Goal: Check status: Check status

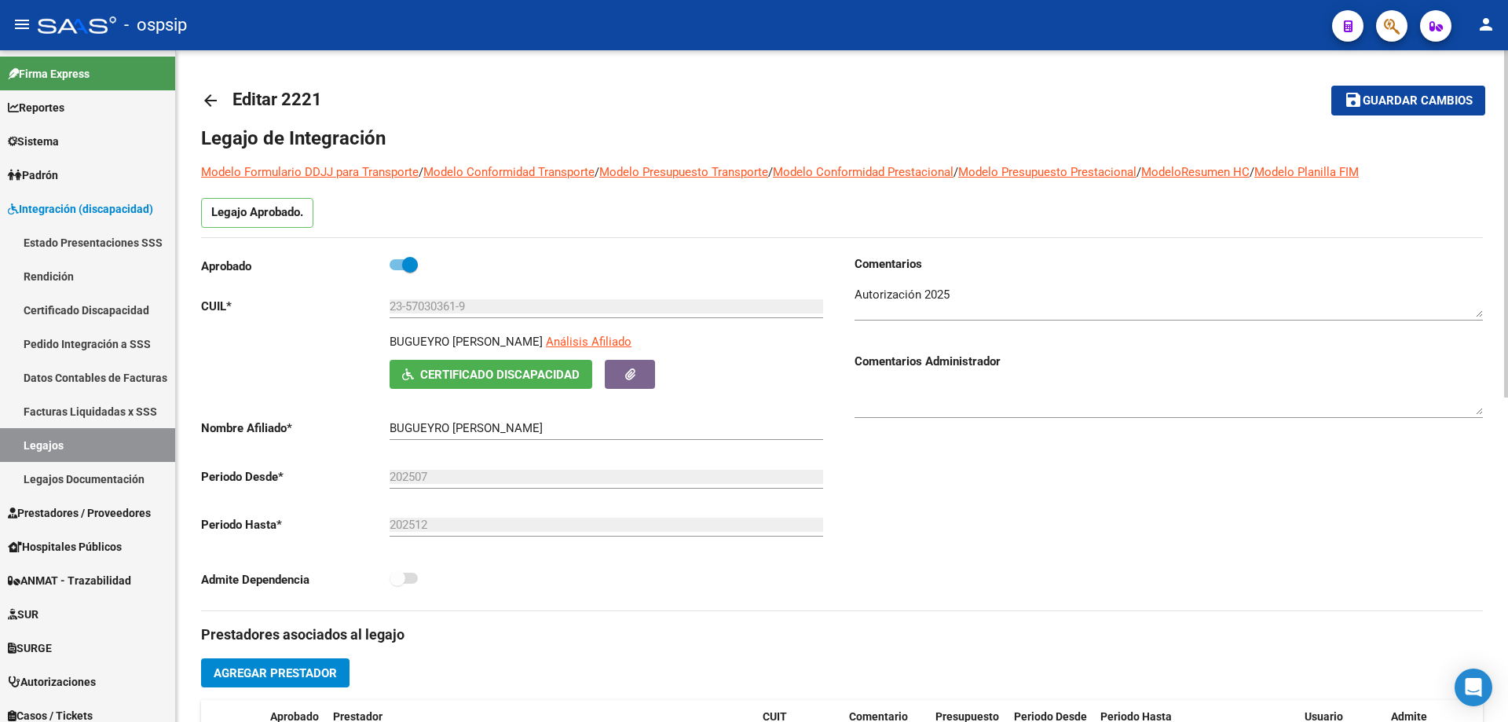
scroll to position [314, 0]
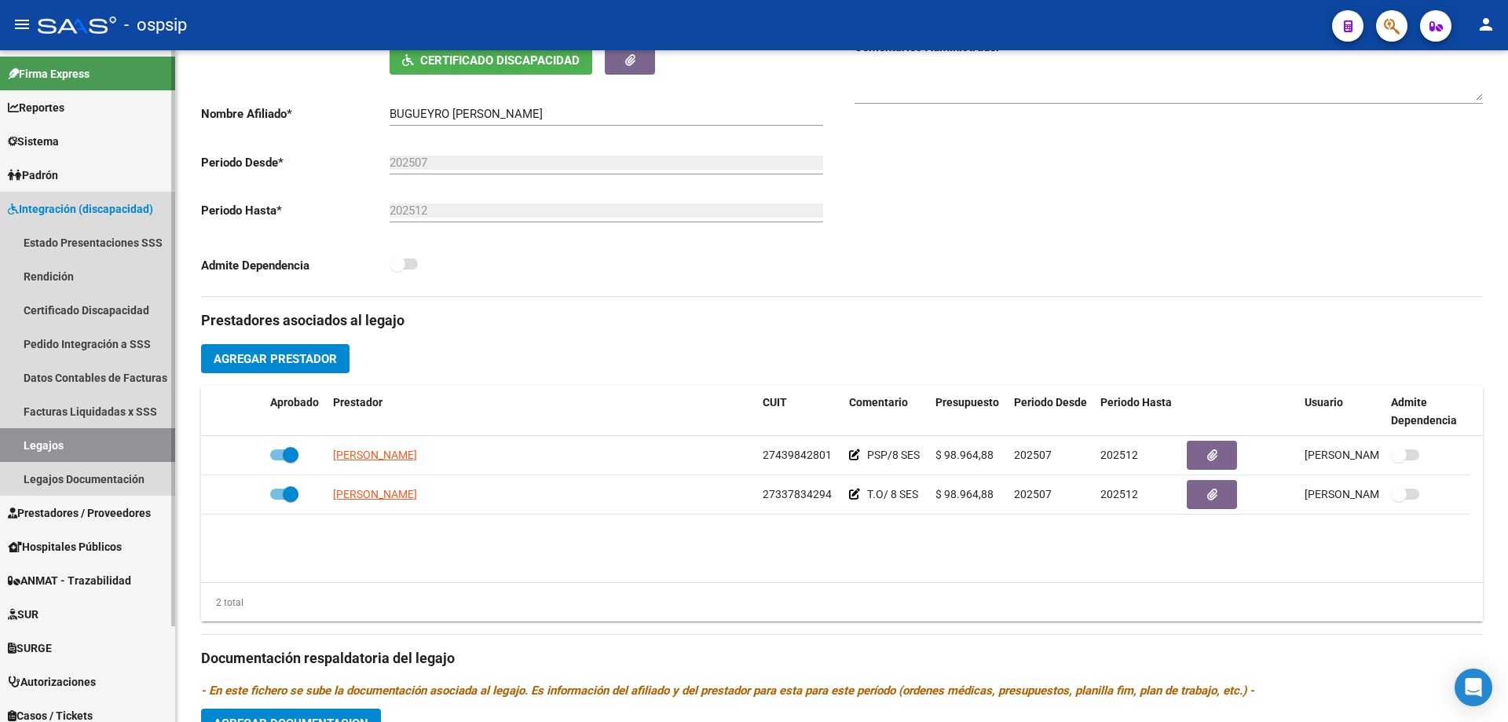
click at [121, 443] on link "Legajos" at bounding box center [87, 445] width 175 height 34
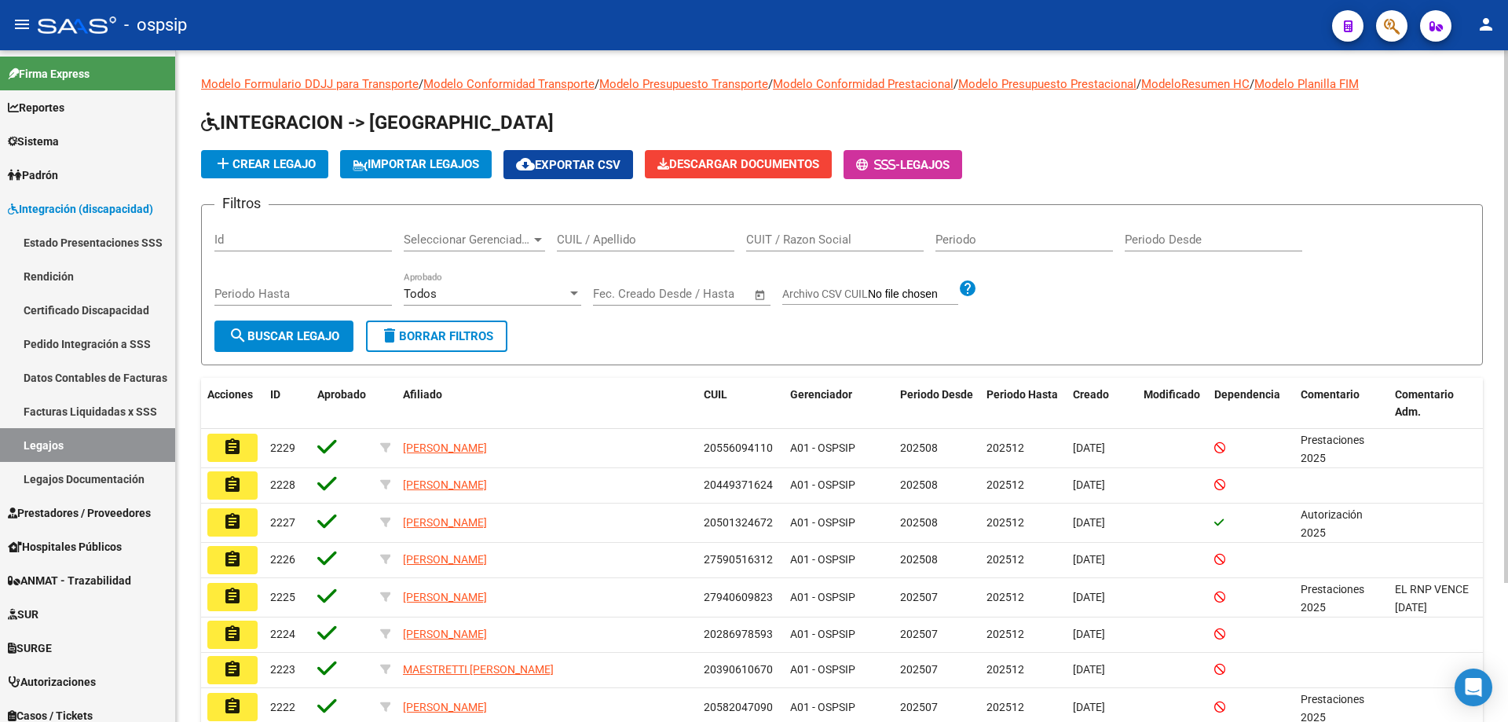
click at [620, 237] on input "CUIL / Apellido" at bounding box center [645, 239] width 177 height 14
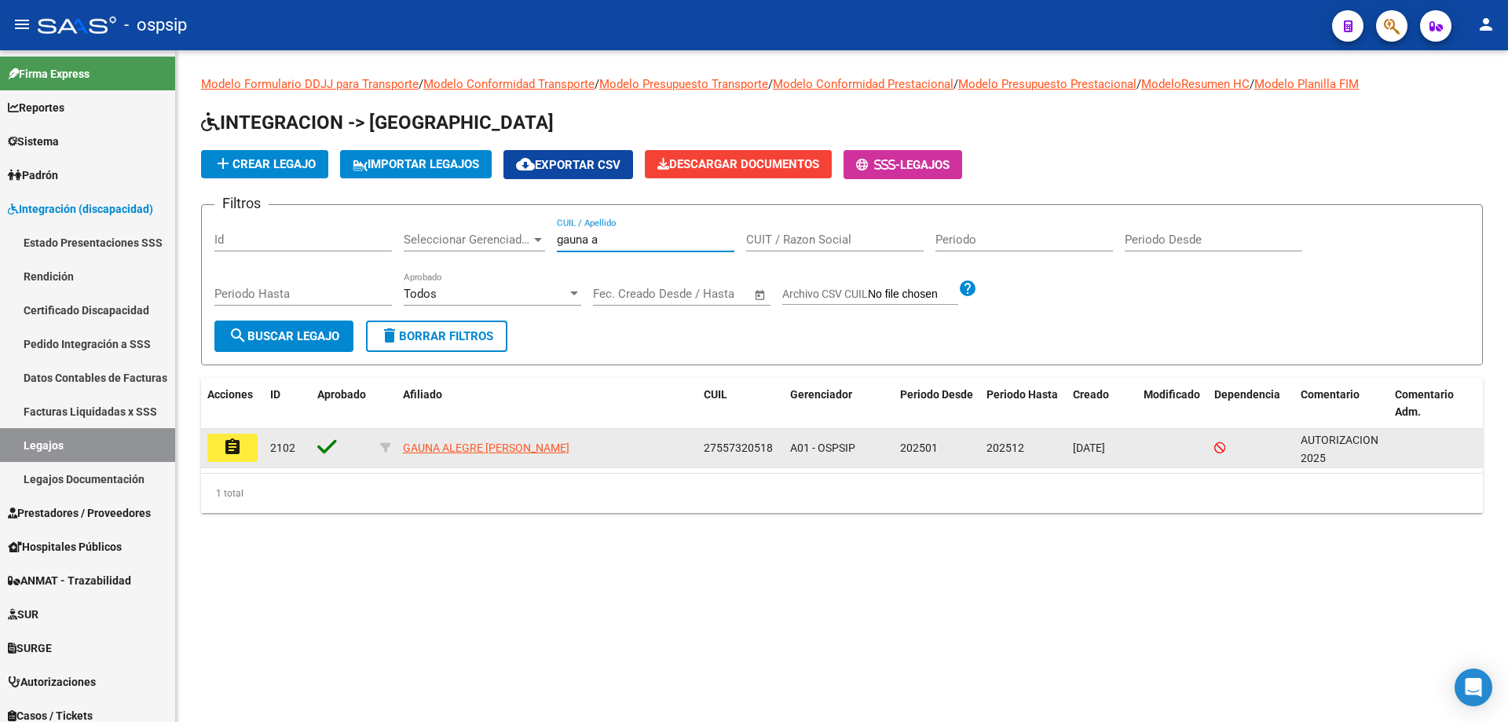
type input "gauna a"
click at [214, 442] on button "assignment" at bounding box center [232, 447] width 50 height 28
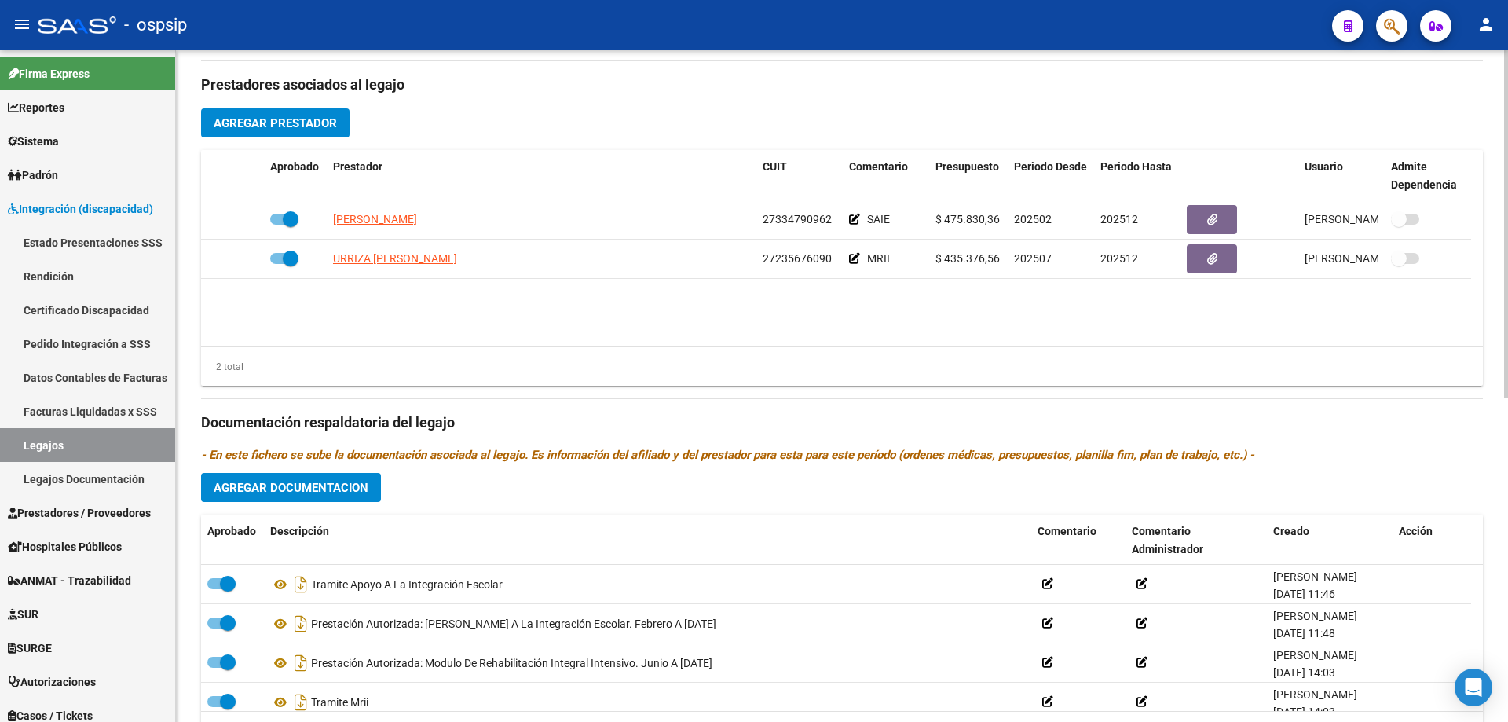
scroll to position [628, 0]
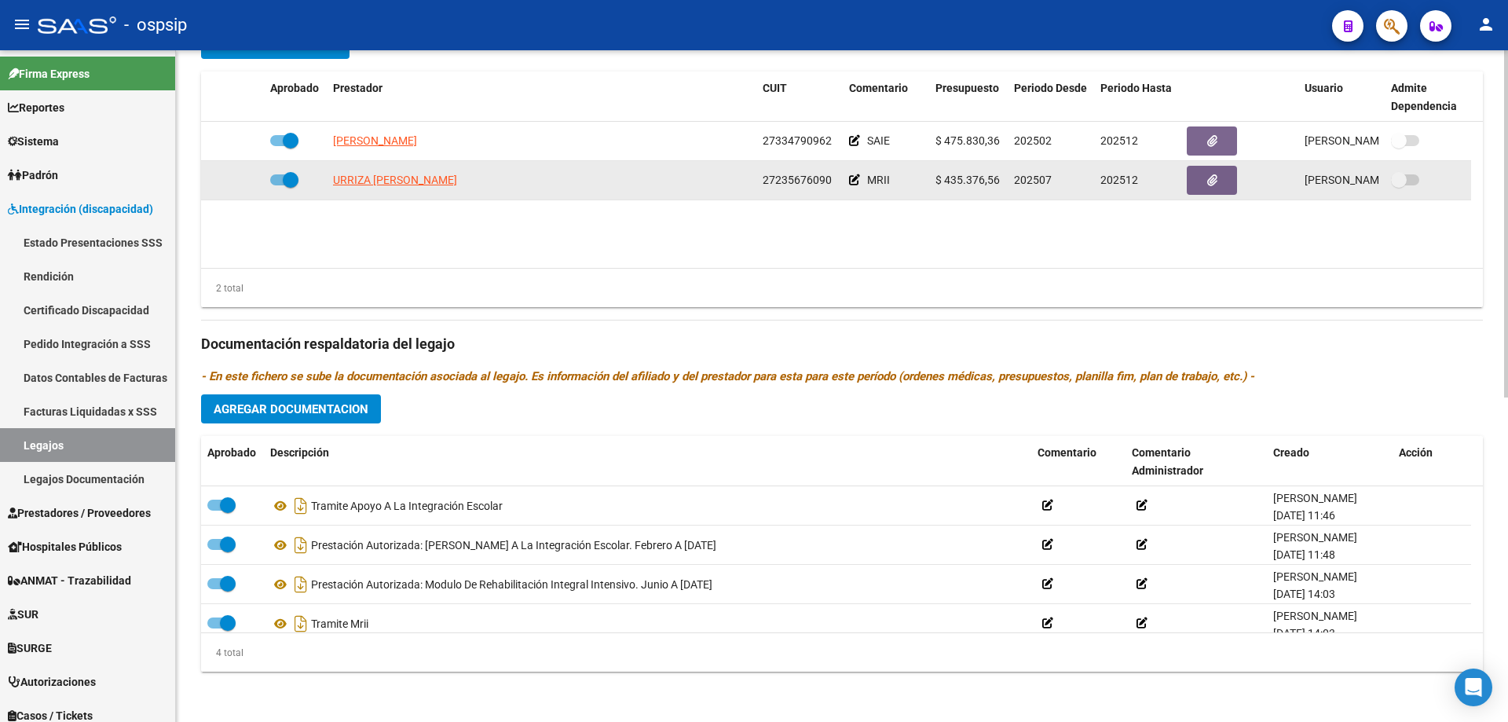
click at [280, 179] on span at bounding box center [284, 179] width 28 height 11
click at [278, 185] on input "checkbox" at bounding box center [277, 185] width 1 height 1
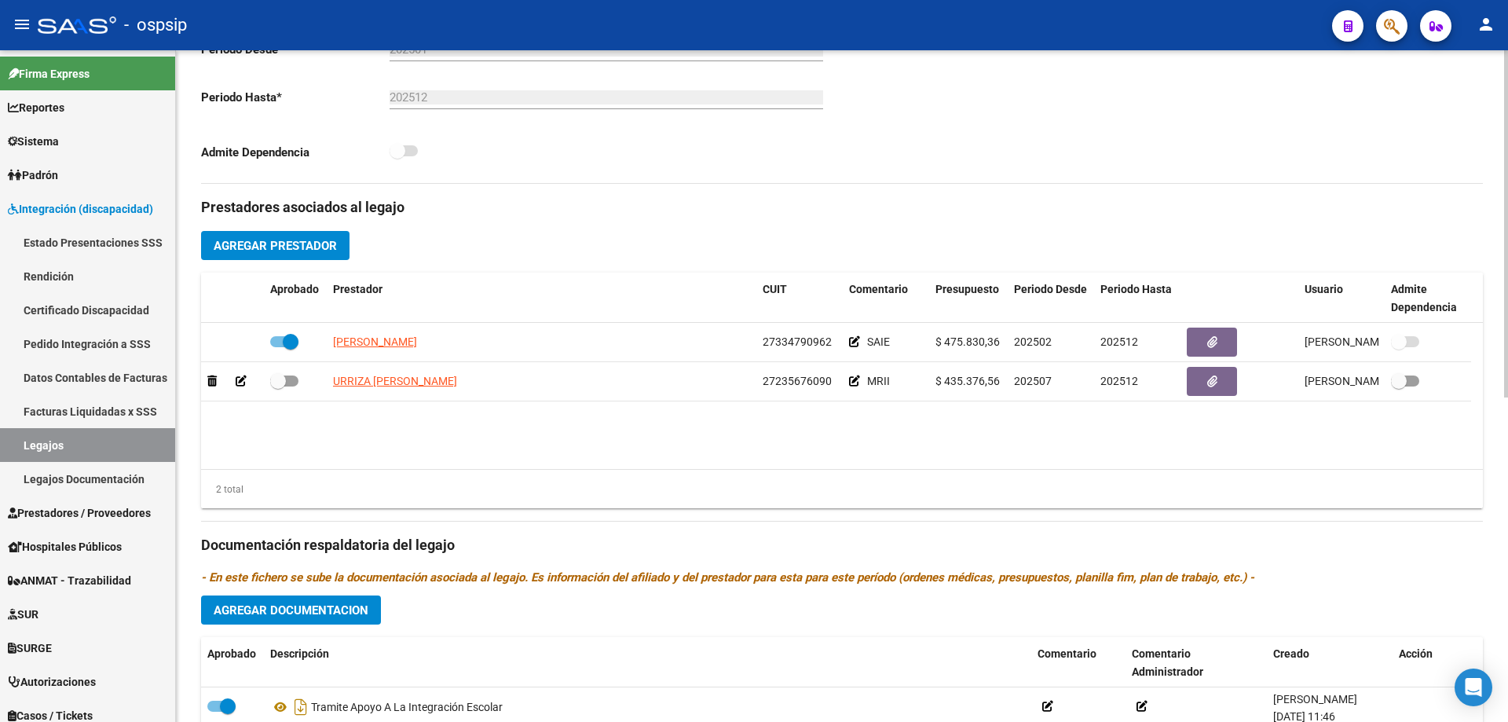
scroll to position [393, 0]
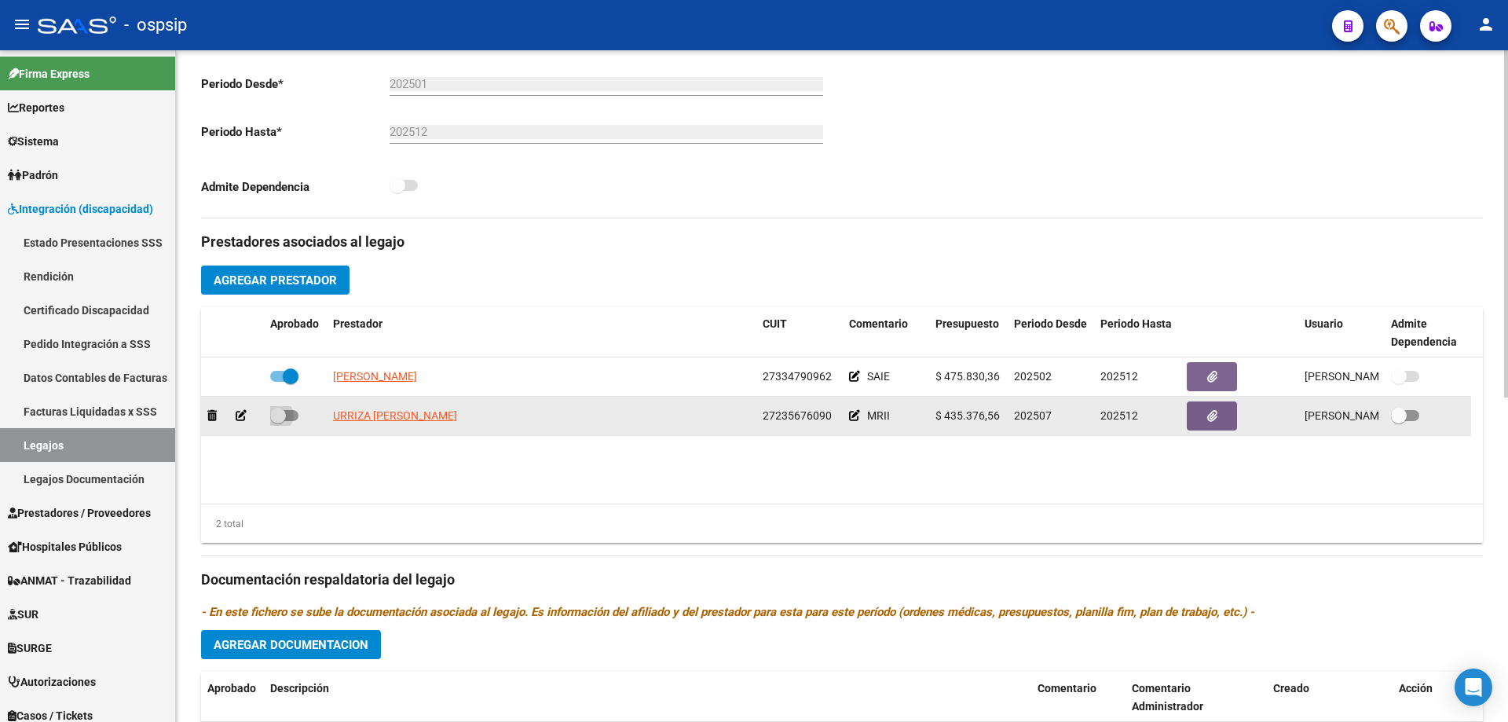
click at [294, 407] on label at bounding box center [284, 415] width 28 height 19
click at [278, 421] on input "checkbox" at bounding box center [277, 421] width 1 height 1
checkbox input "true"
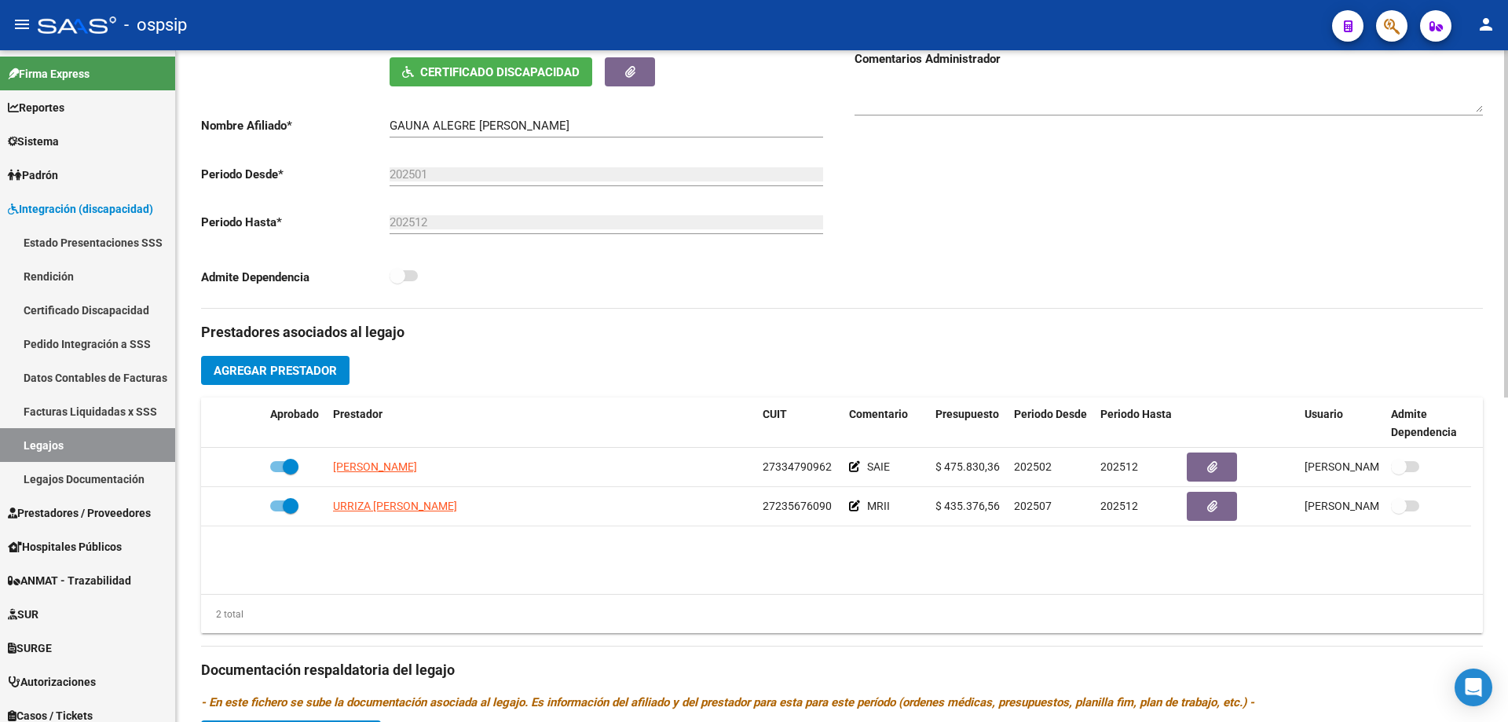
scroll to position [79, 0]
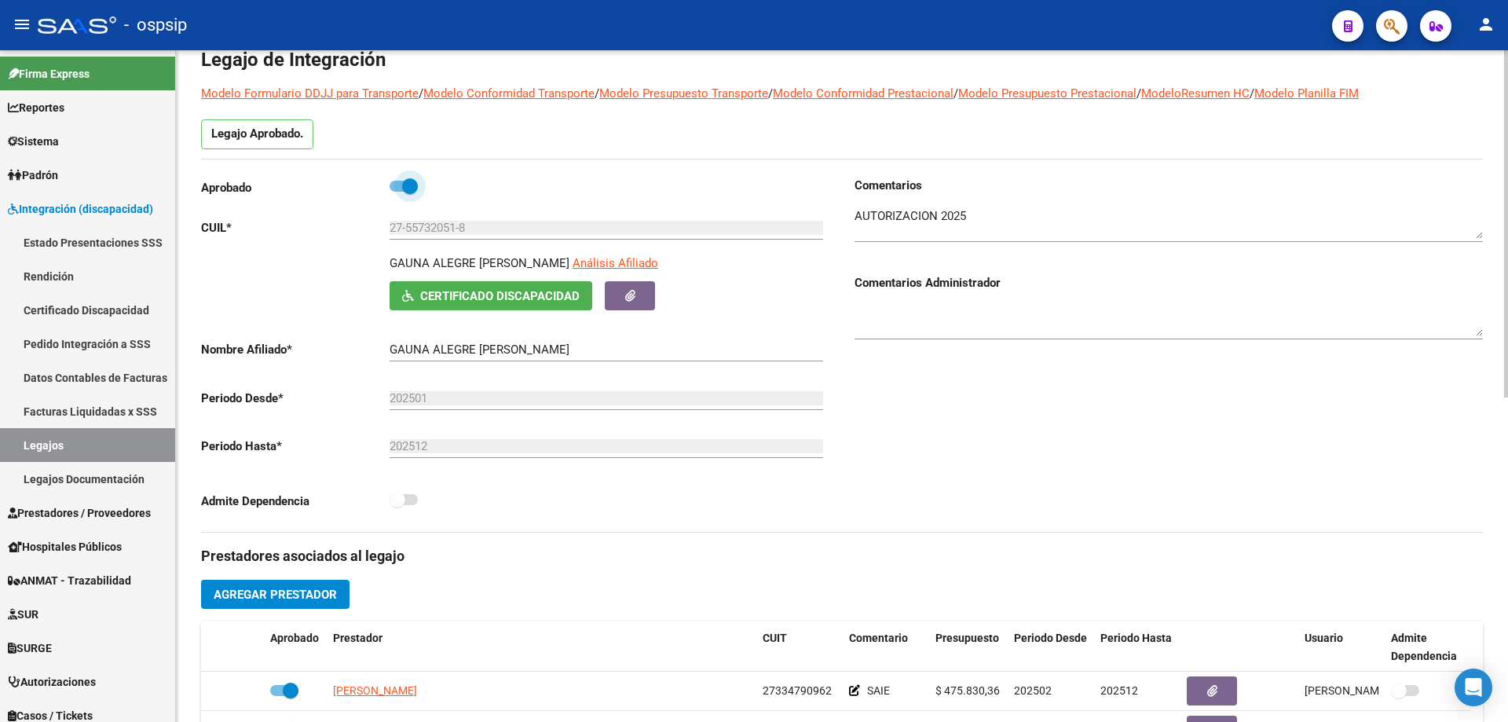
click at [400, 186] on span at bounding box center [403, 186] width 28 height 11
click at [397, 192] on input "checkbox" at bounding box center [397, 192] width 1 height 1
checkbox input "false"
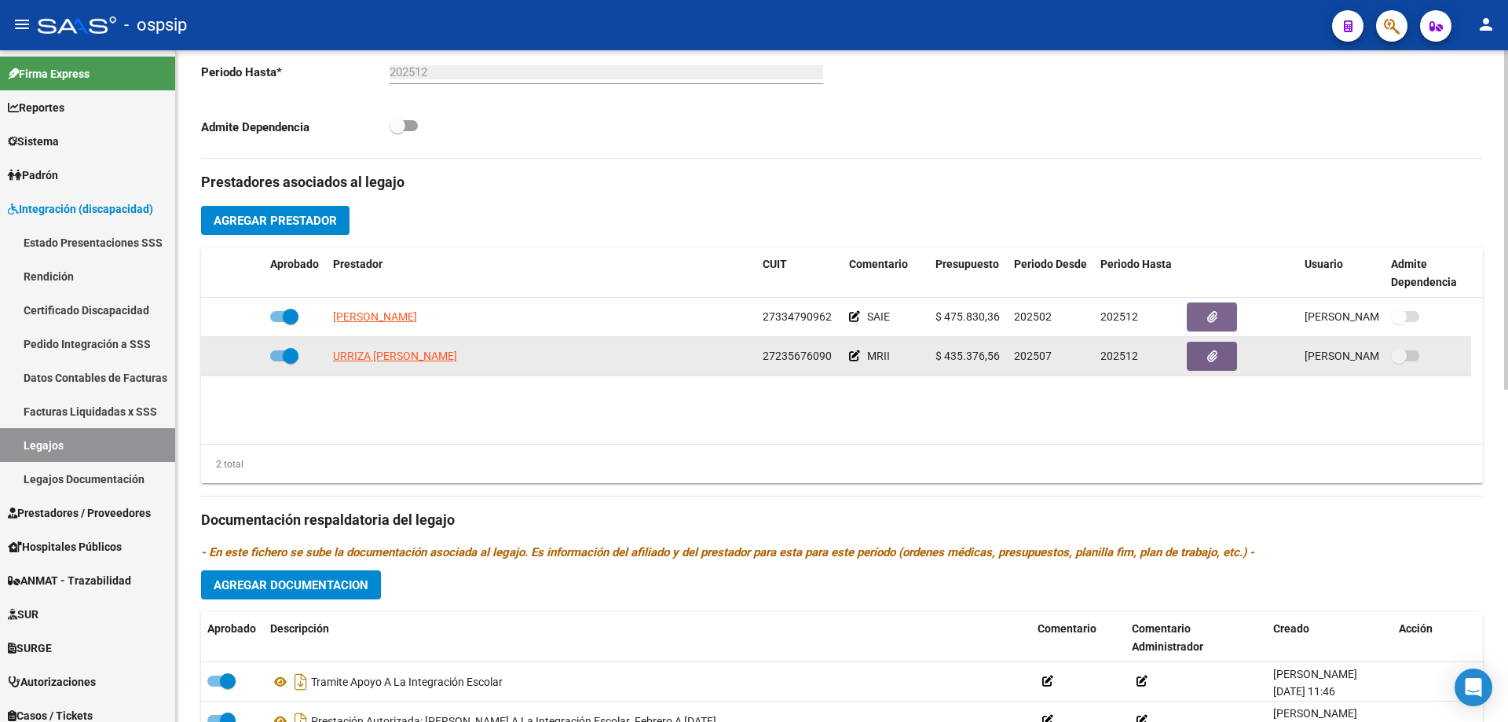
scroll to position [499, 0]
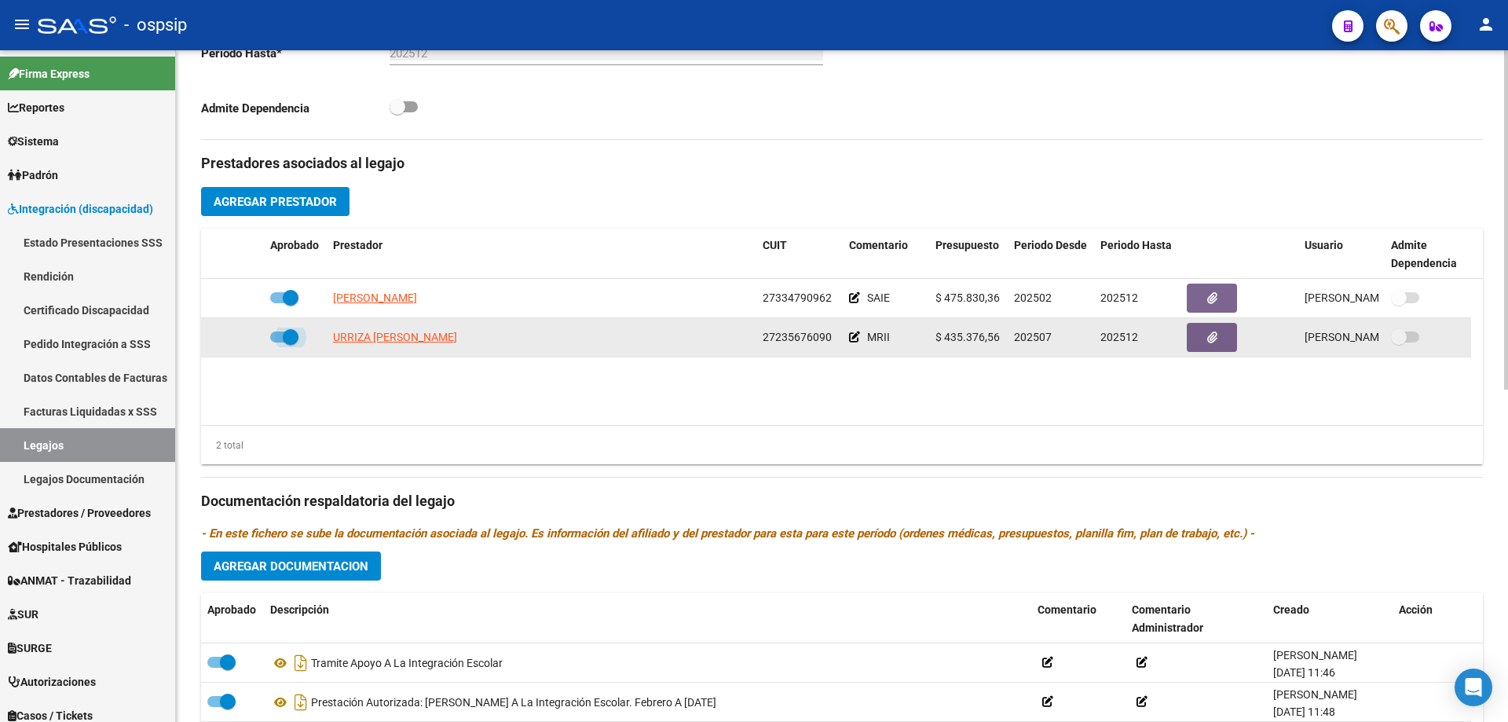
click at [290, 335] on span at bounding box center [291, 337] width 16 height 16
click at [278, 342] on input "checkbox" at bounding box center [277, 342] width 1 height 1
checkbox input "false"
click at [239, 341] on icon at bounding box center [241, 336] width 11 height 11
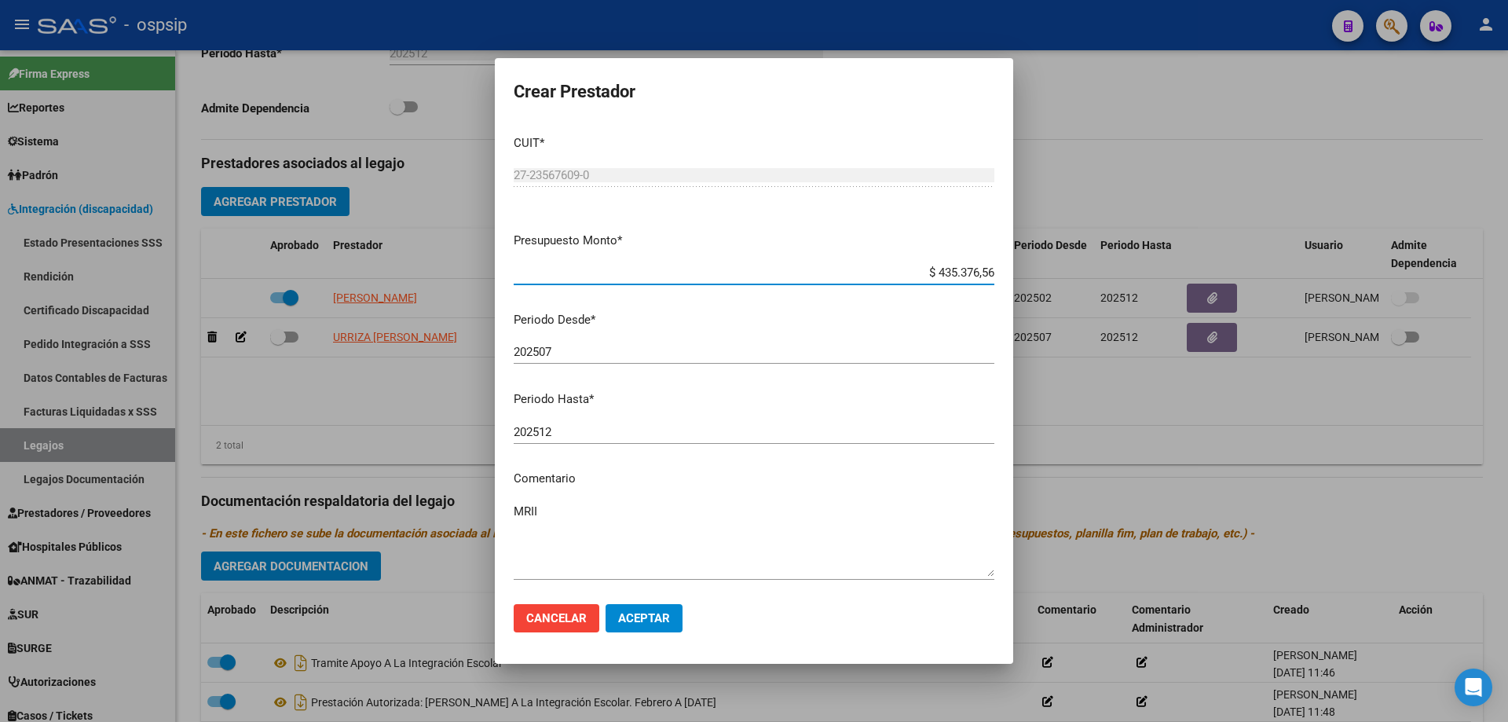
click at [581, 346] on input "202507" at bounding box center [754, 352] width 481 height 14
type input "202506"
click at [653, 621] on span "Aceptar" at bounding box center [644, 618] width 52 height 14
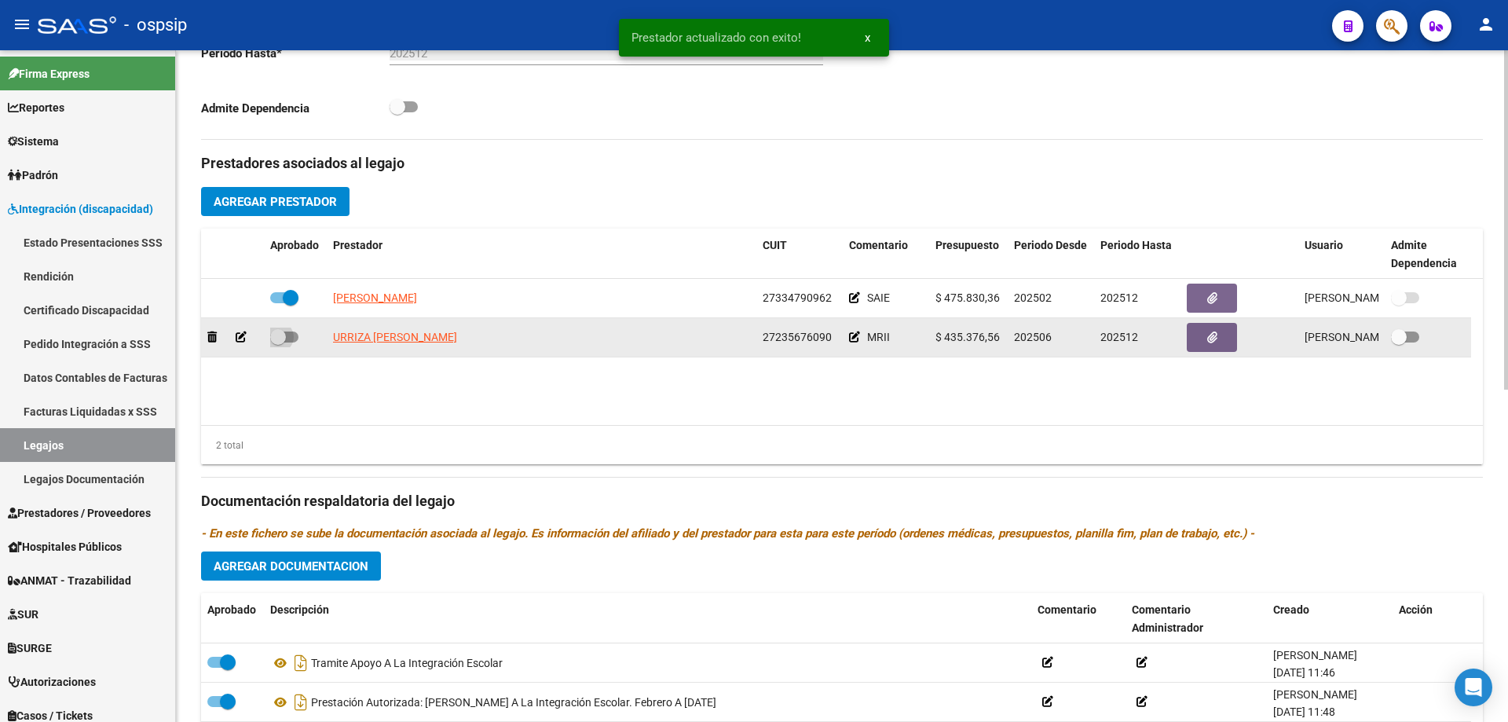
click at [291, 331] on span at bounding box center [284, 336] width 28 height 11
click at [278, 342] on input "checkbox" at bounding box center [277, 342] width 1 height 1
checkbox input "true"
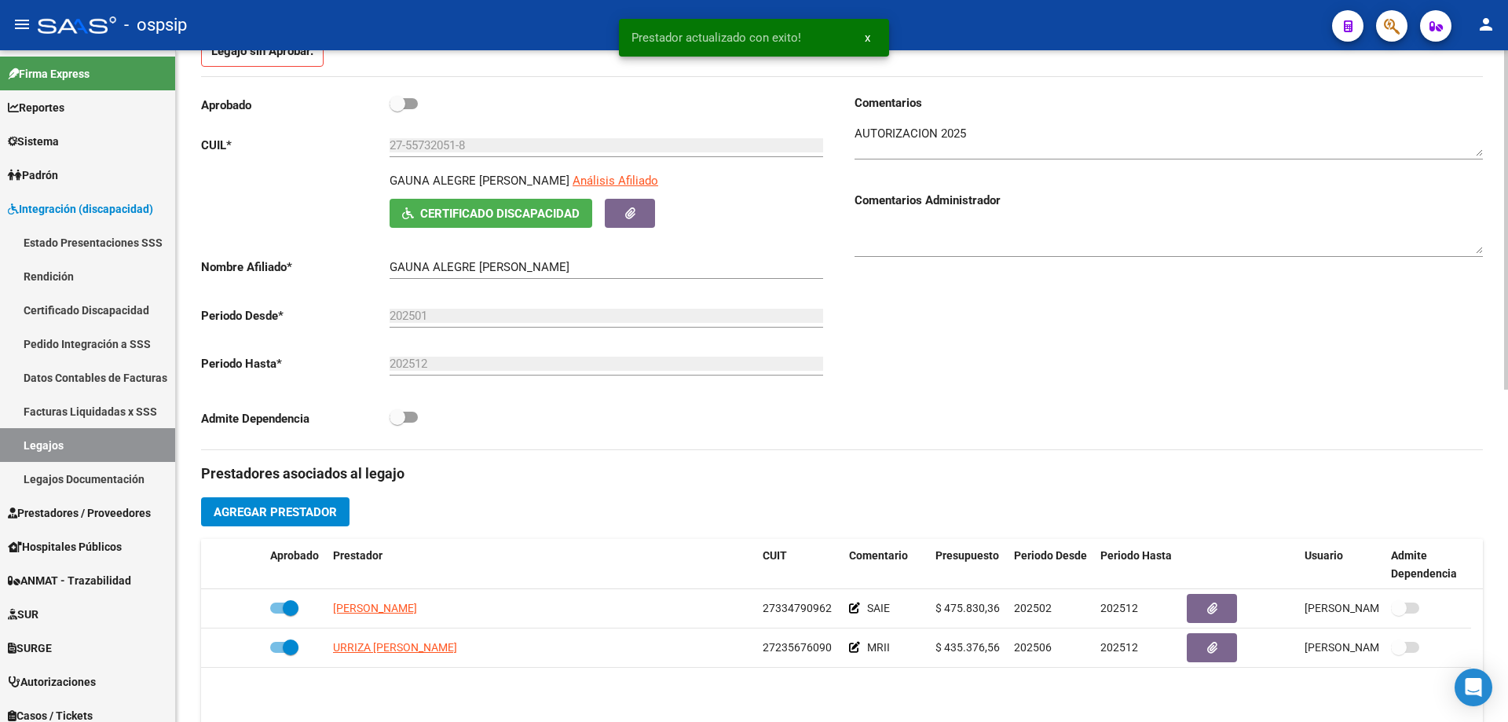
scroll to position [185, 0]
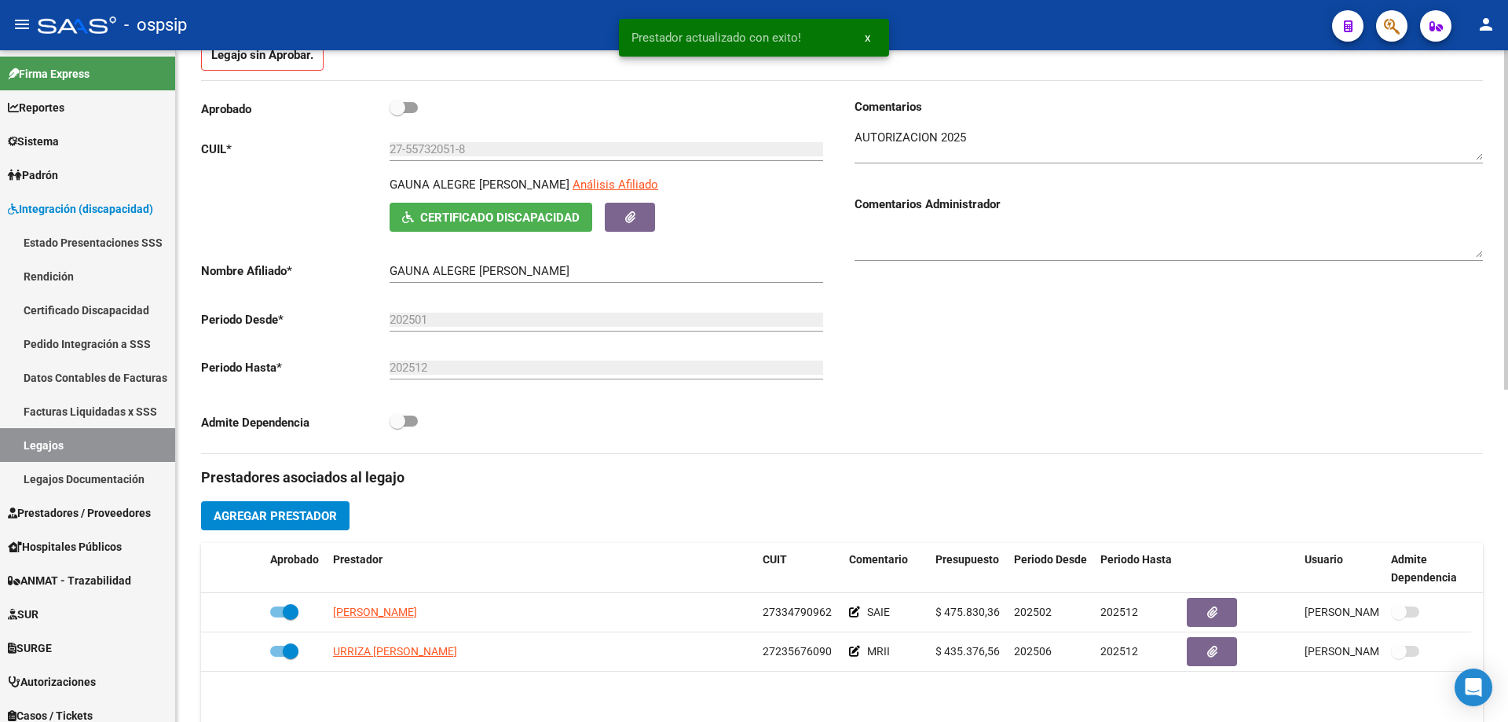
click at [414, 113] on label at bounding box center [403, 107] width 28 height 19
click at [397, 113] on input "checkbox" at bounding box center [397, 113] width 1 height 1
checkbox input "true"
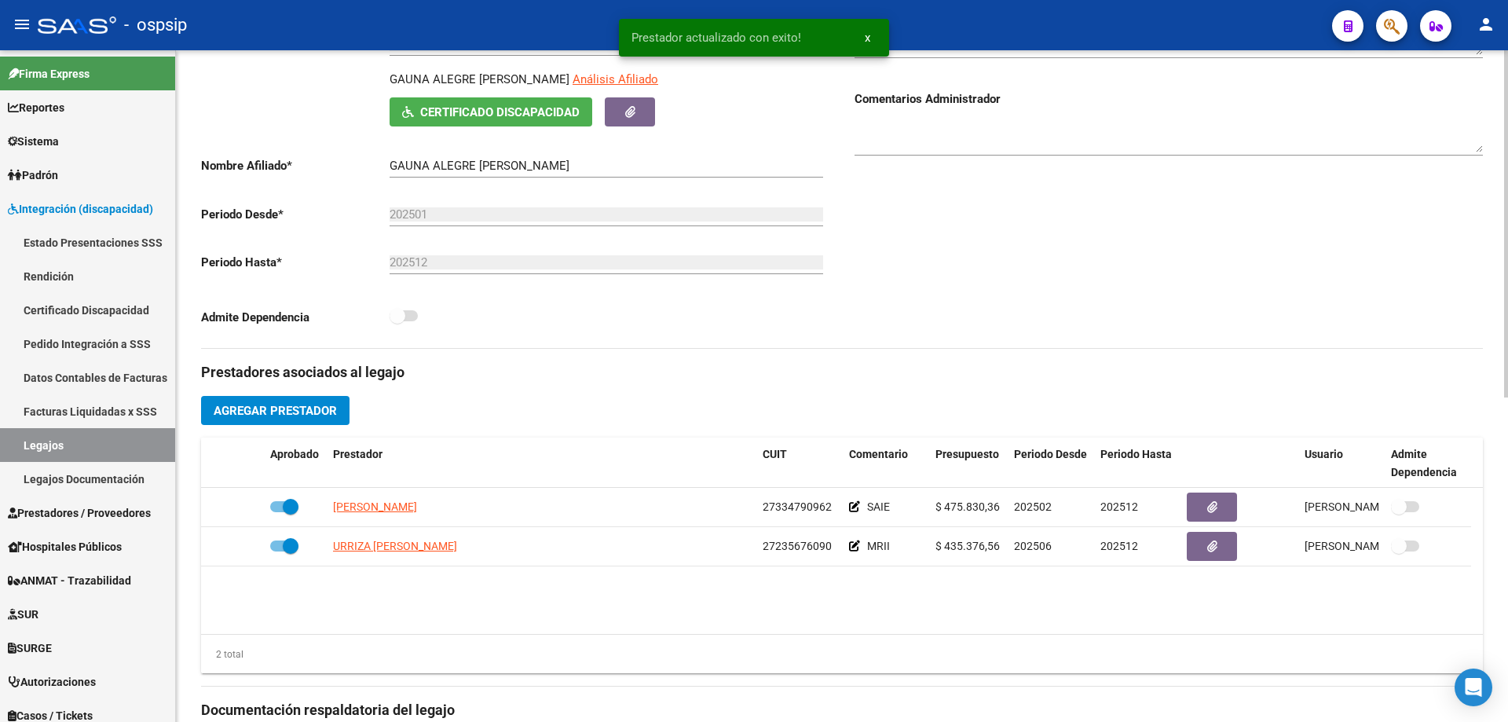
scroll to position [353, 0]
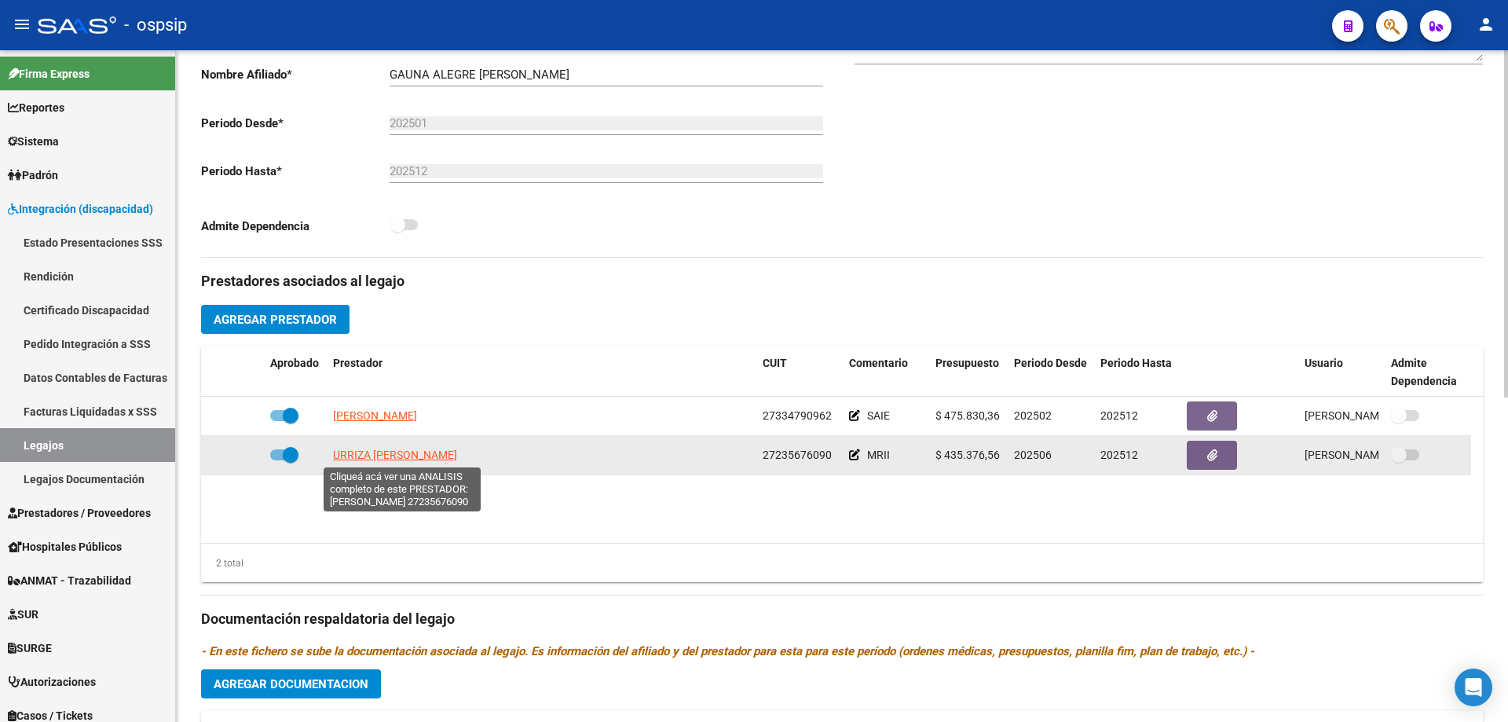
click at [424, 452] on span "URRIZA MARIA ALEJANDRA" at bounding box center [395, 454] width 124 height 13
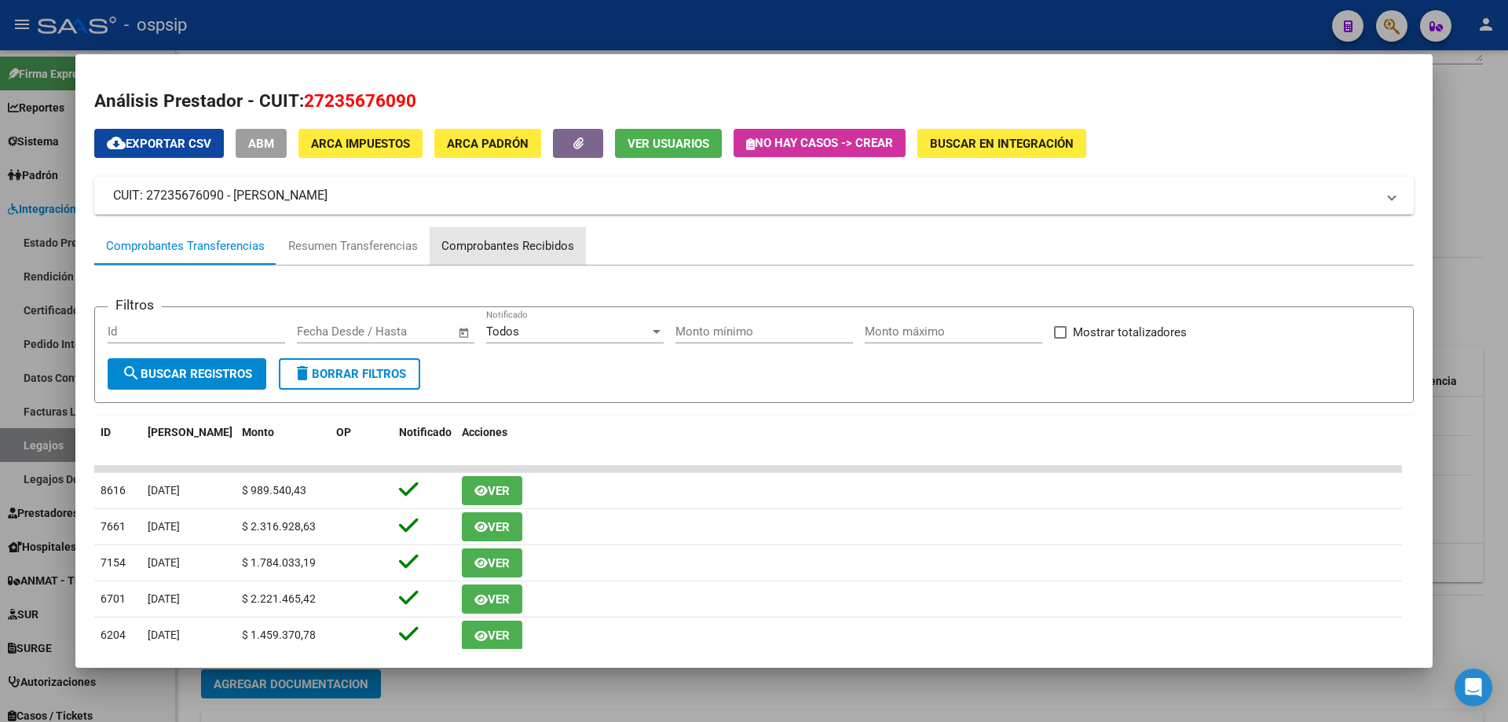
click at [511, 240] on div "Comprobantes Recibidos" at bounding box center [507, 246] width 133 height 18
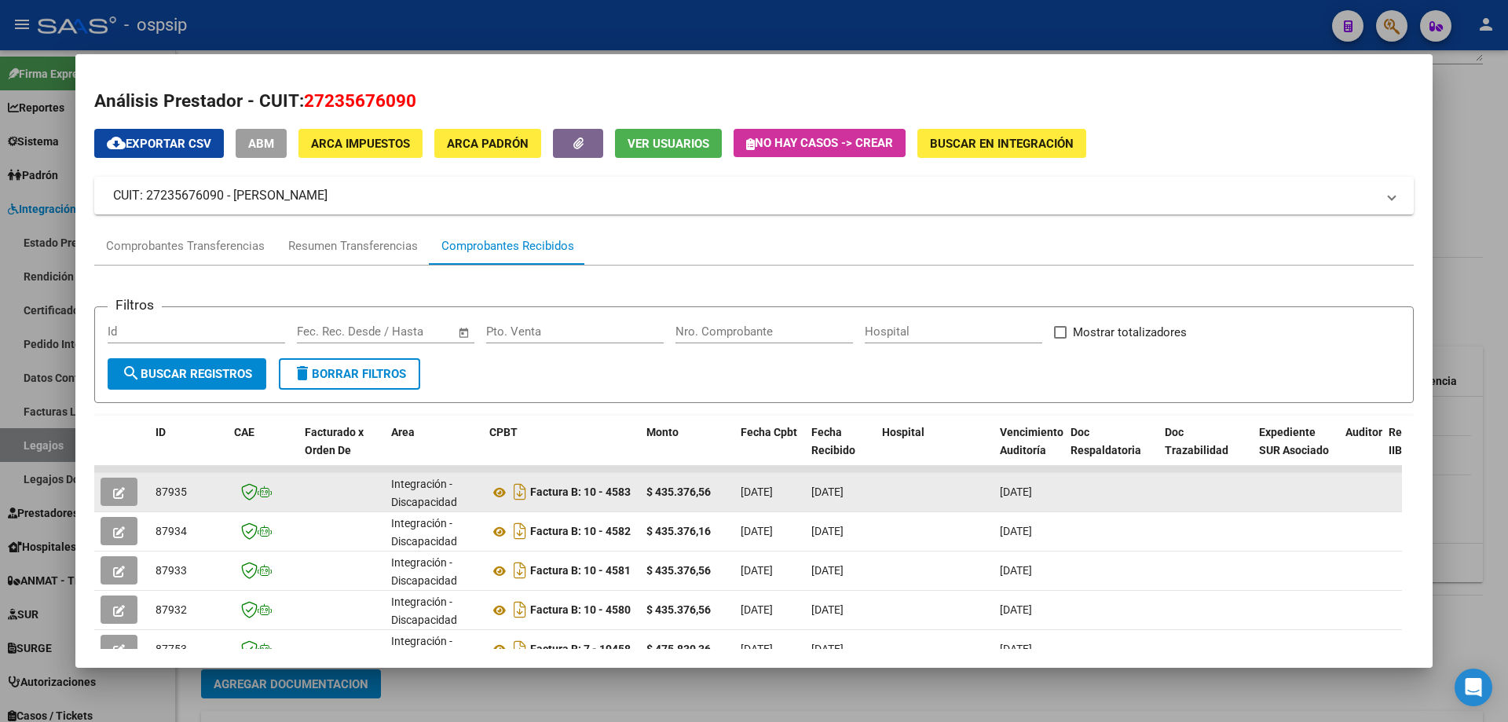
click at [106, 500] on button "button" at bounding box center [119, 491] width 37 height 28
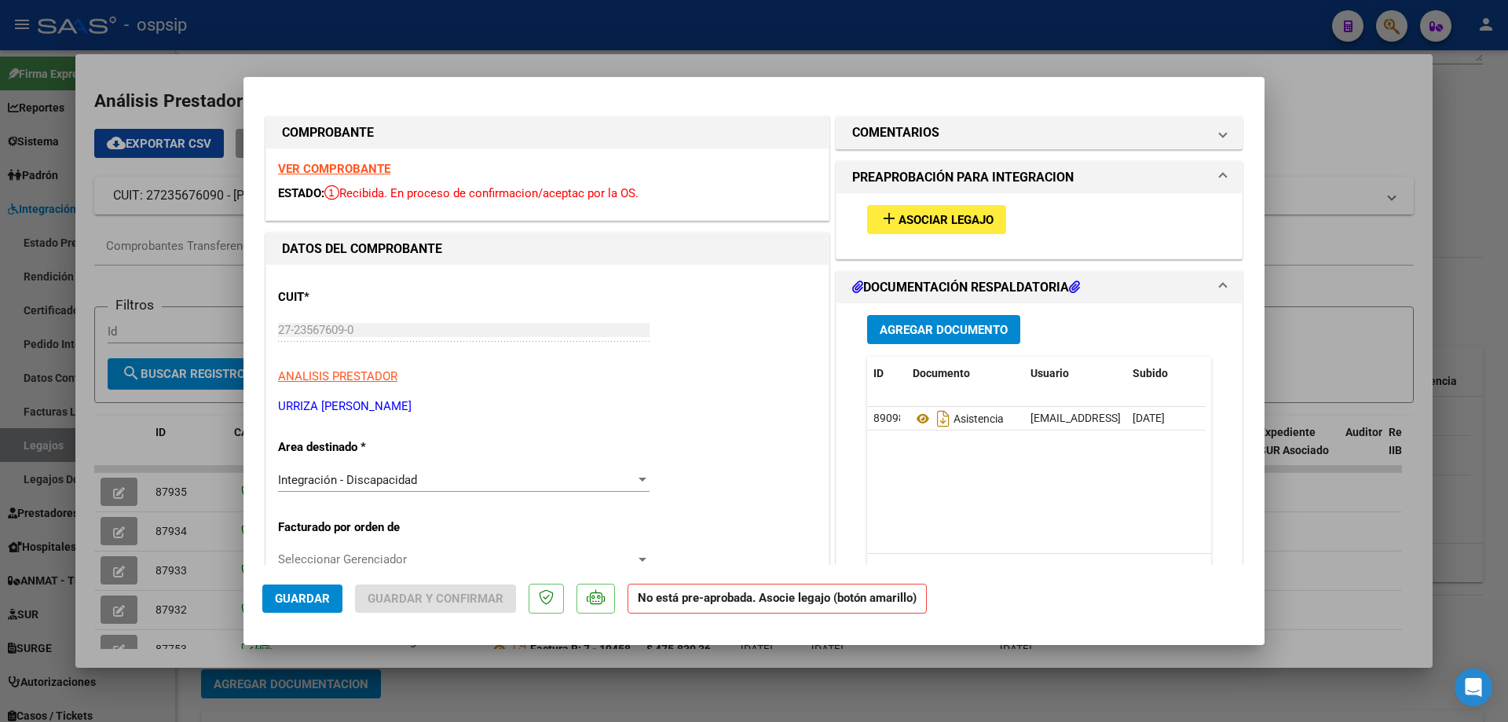
click at [964, 224] on span "Asociar Legajo" at bounding box center [945, 220] width 95 height 14
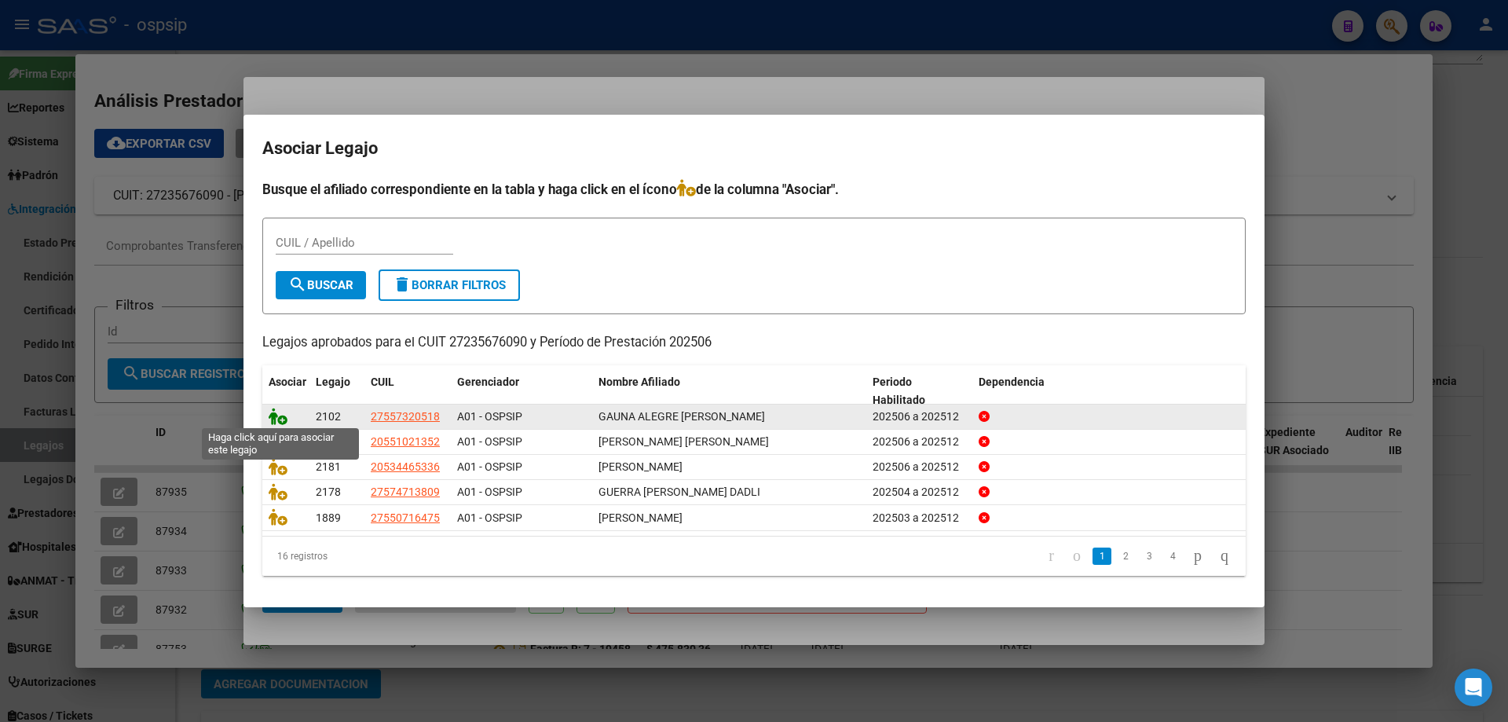
click at [280, 418] on icon at bounding box center [278, 416] width 19 height 17
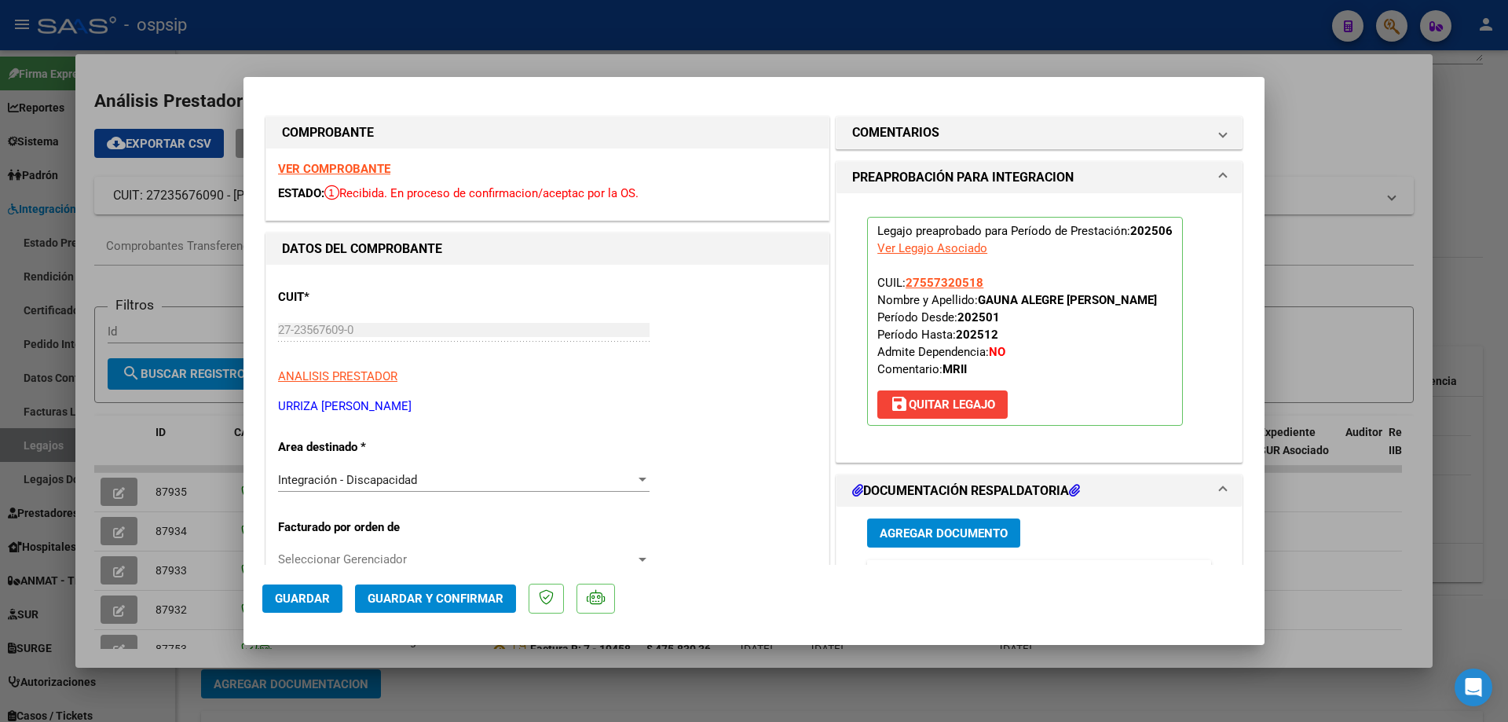
click at [354, 21] on div at bounding box center [754, 361] width 1508 height 722
type input "$ 0,00"
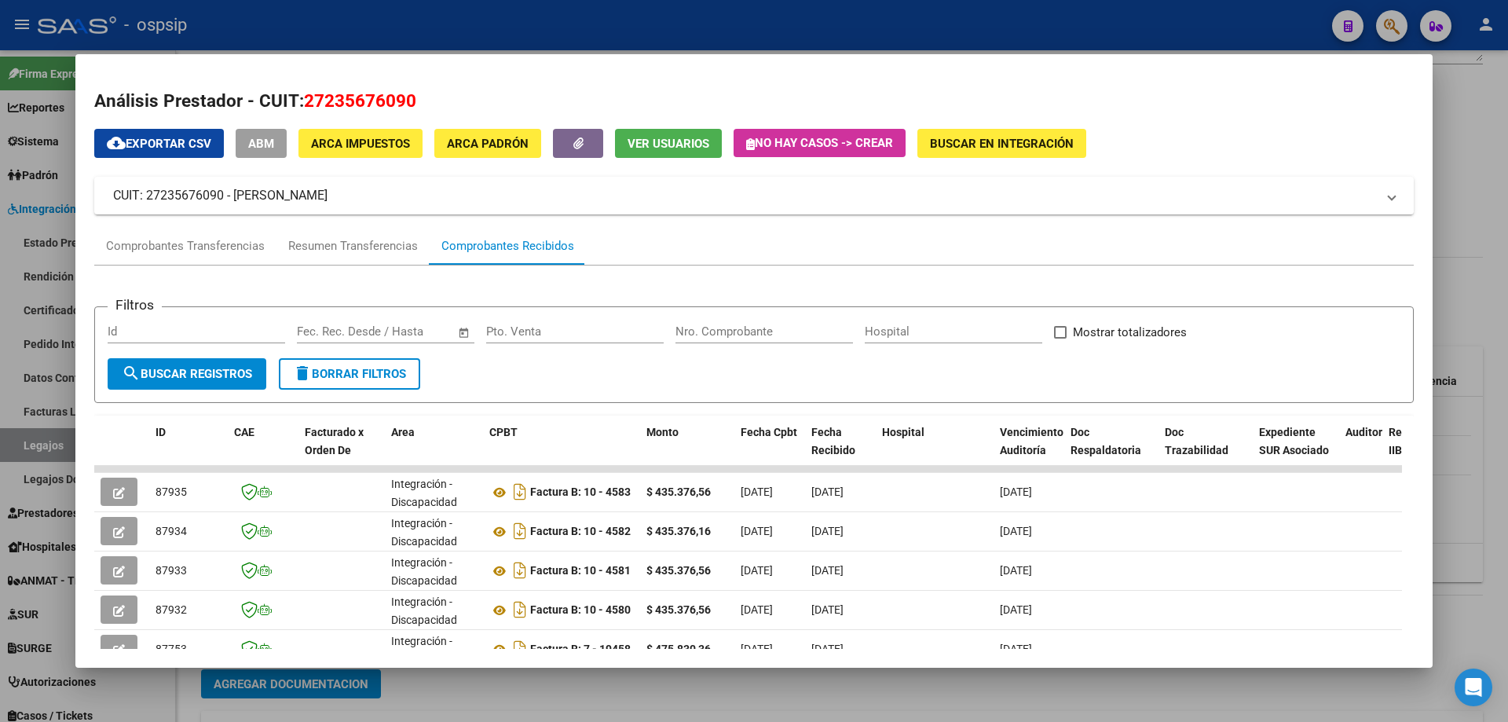
click at [353, 21] on div at bounding box center [754, 361] width 1508 height 722
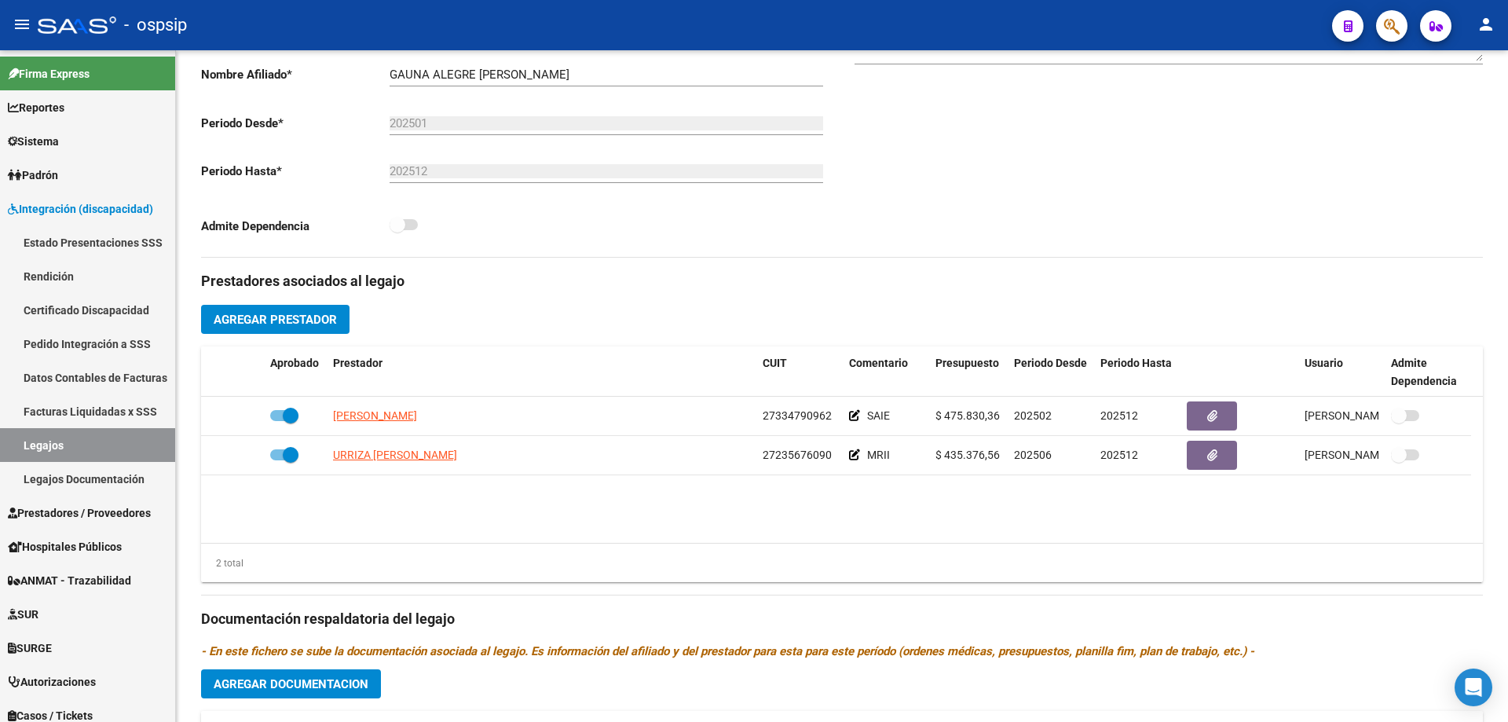
click at [353, 21] on div "- ospsip" at bounding box center [679, 25] width 1282 height 35
click at [75, 214] on span "Integración (discapacidad)" at bounding box center [80, 208] width 145 height 17
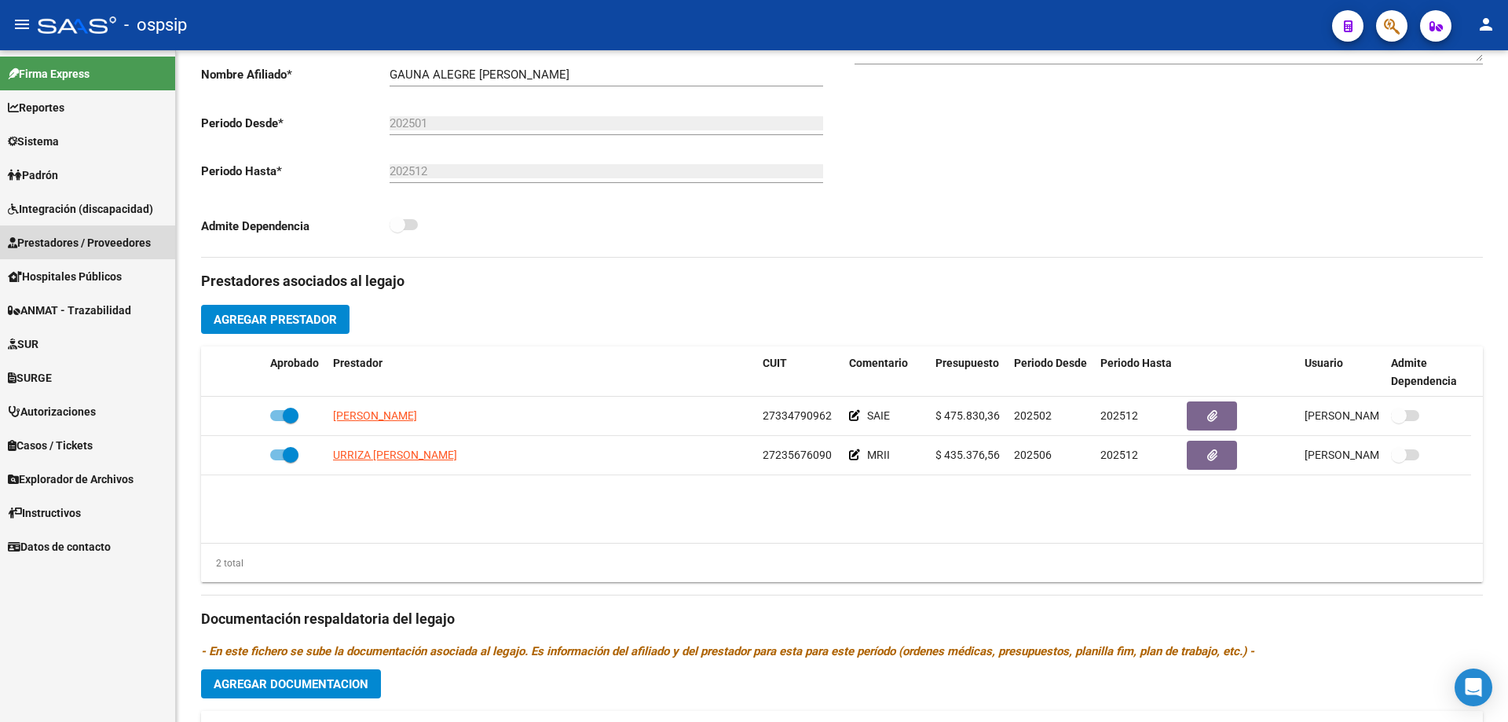
click at [79, 236] on span "Prestadores / Proveedores" at bounding box center [79, 242] width 143 height 17
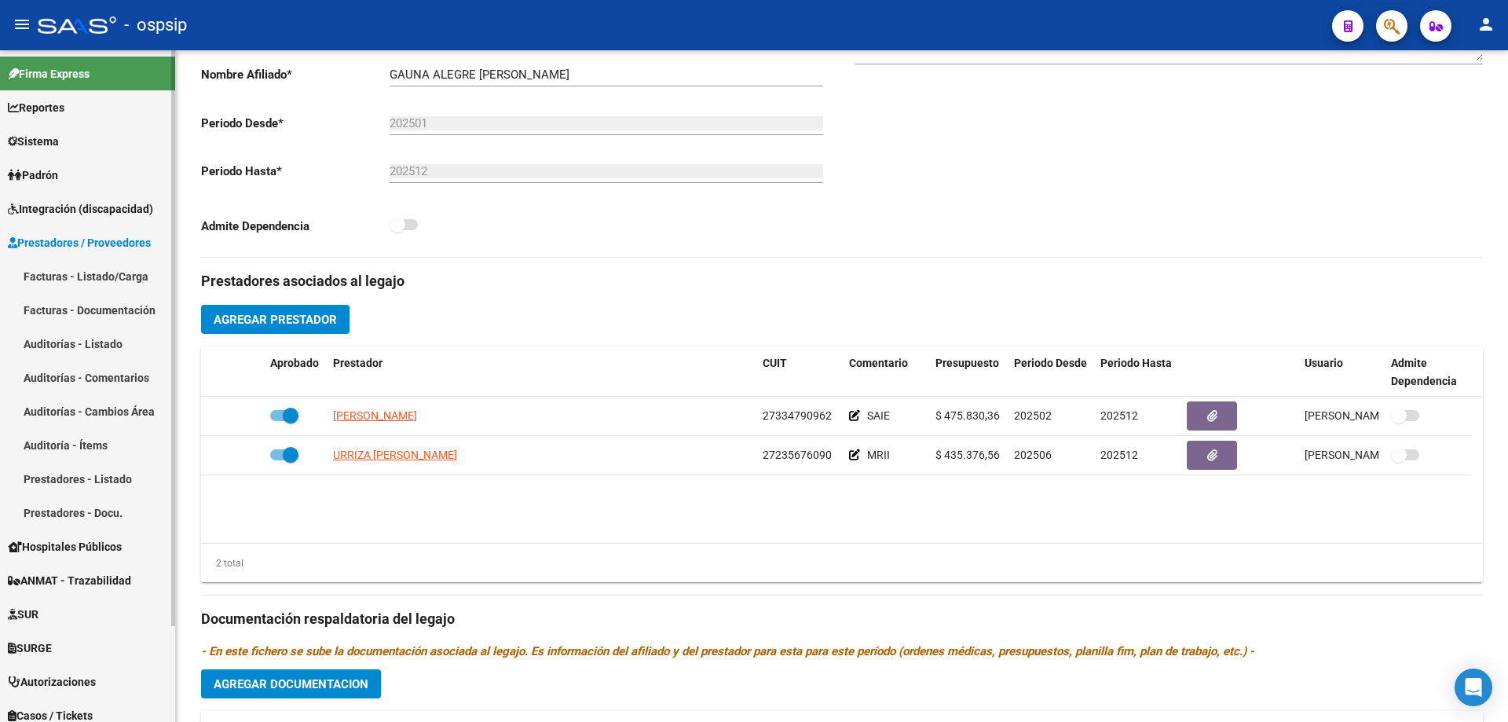
click at [84, 282] on link "Facturas - Listado/Carga" at bounding box center [87, 276] width 175 height 34
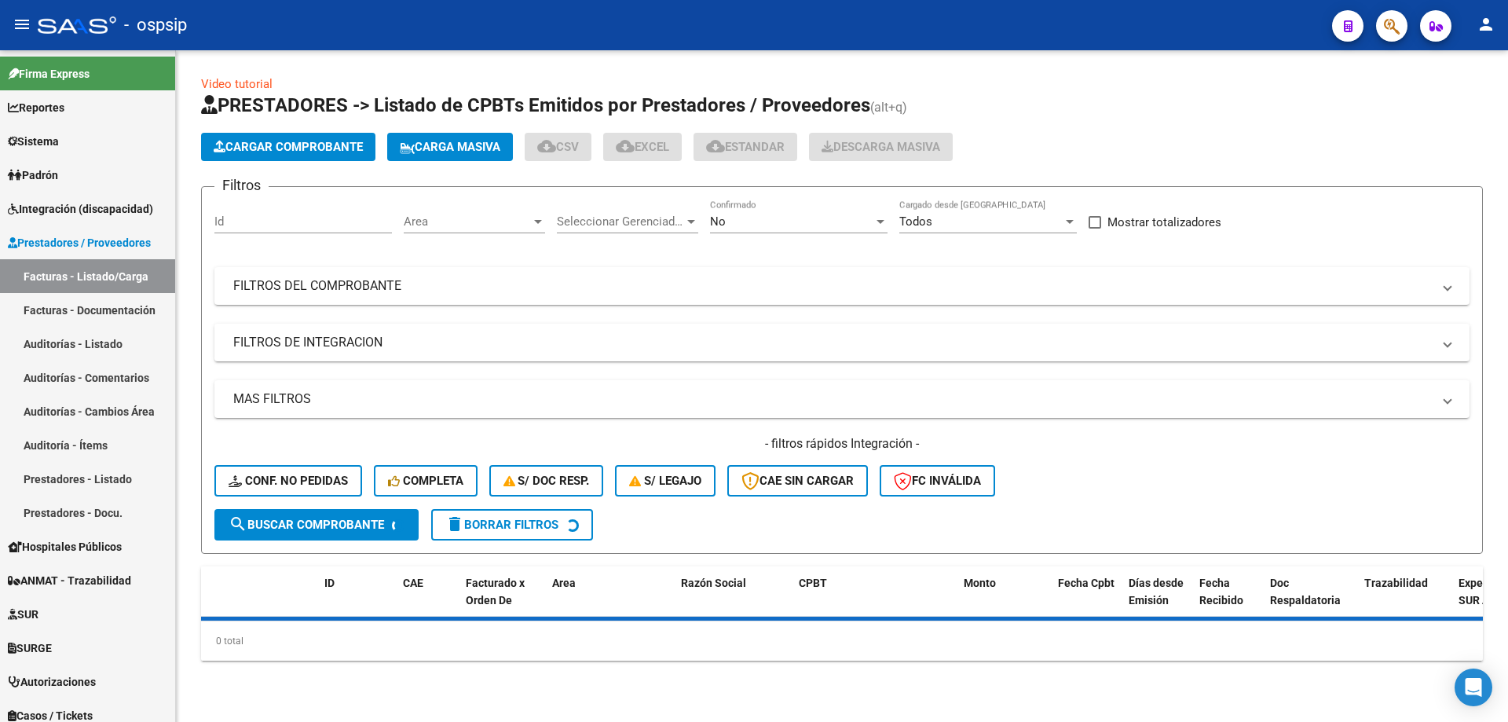
click at [781, 229] on div "No Confirmado" at bounding box center [798, 216] width 177 height 34
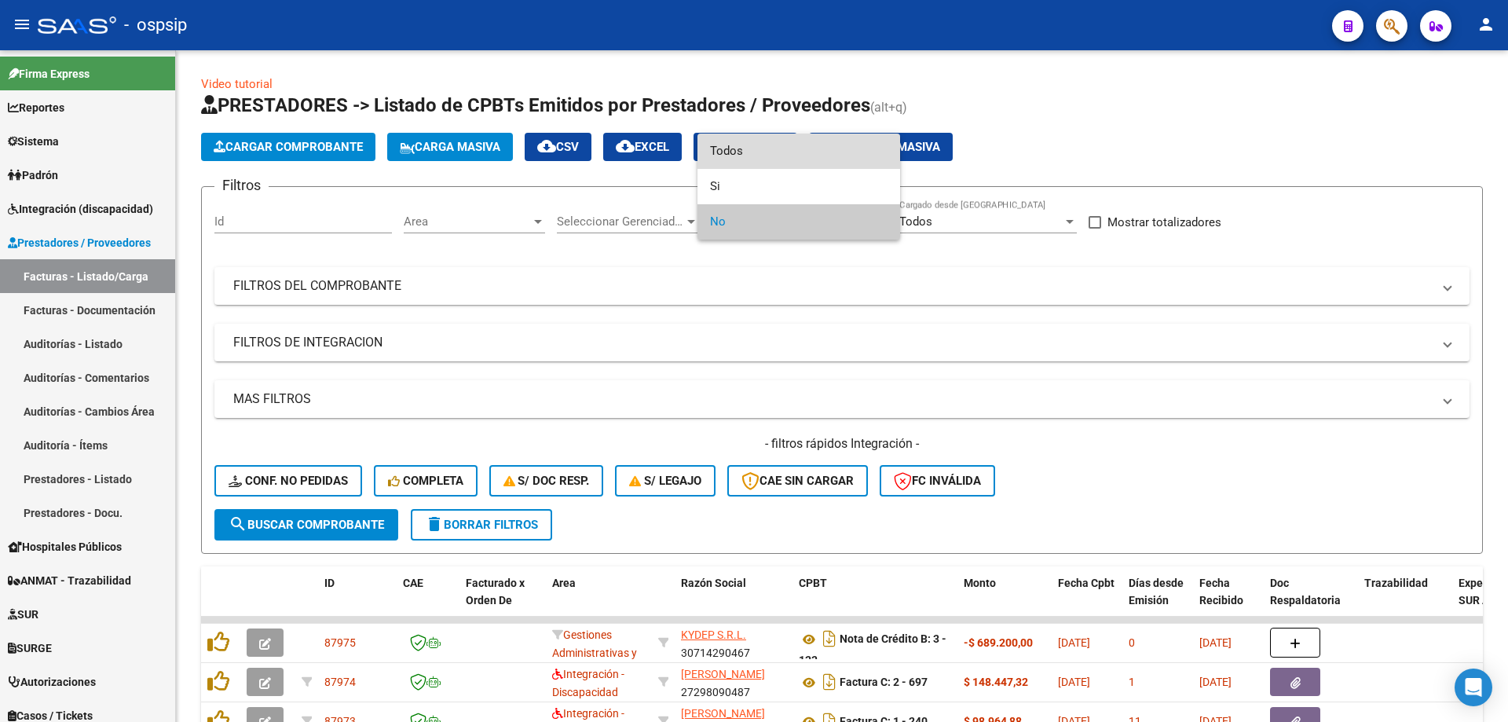
click at [752, 143] on span "Todos" at bounding box center [798, 150] width 177 height 35
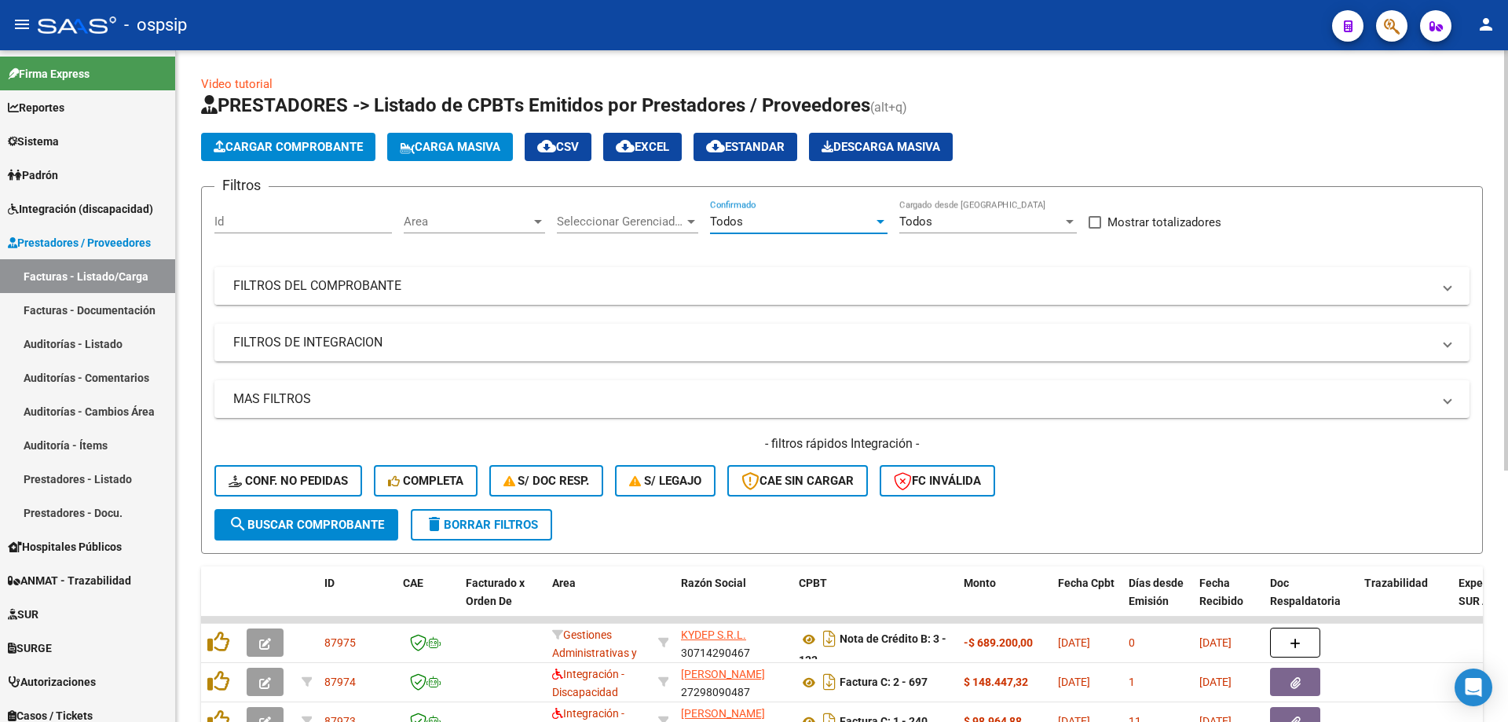
click at [258, 302] on mat-expansion-panel-header "FILTROS DEL COMPROBANTE" at bounding box center [841, 286] width 1255 height 38
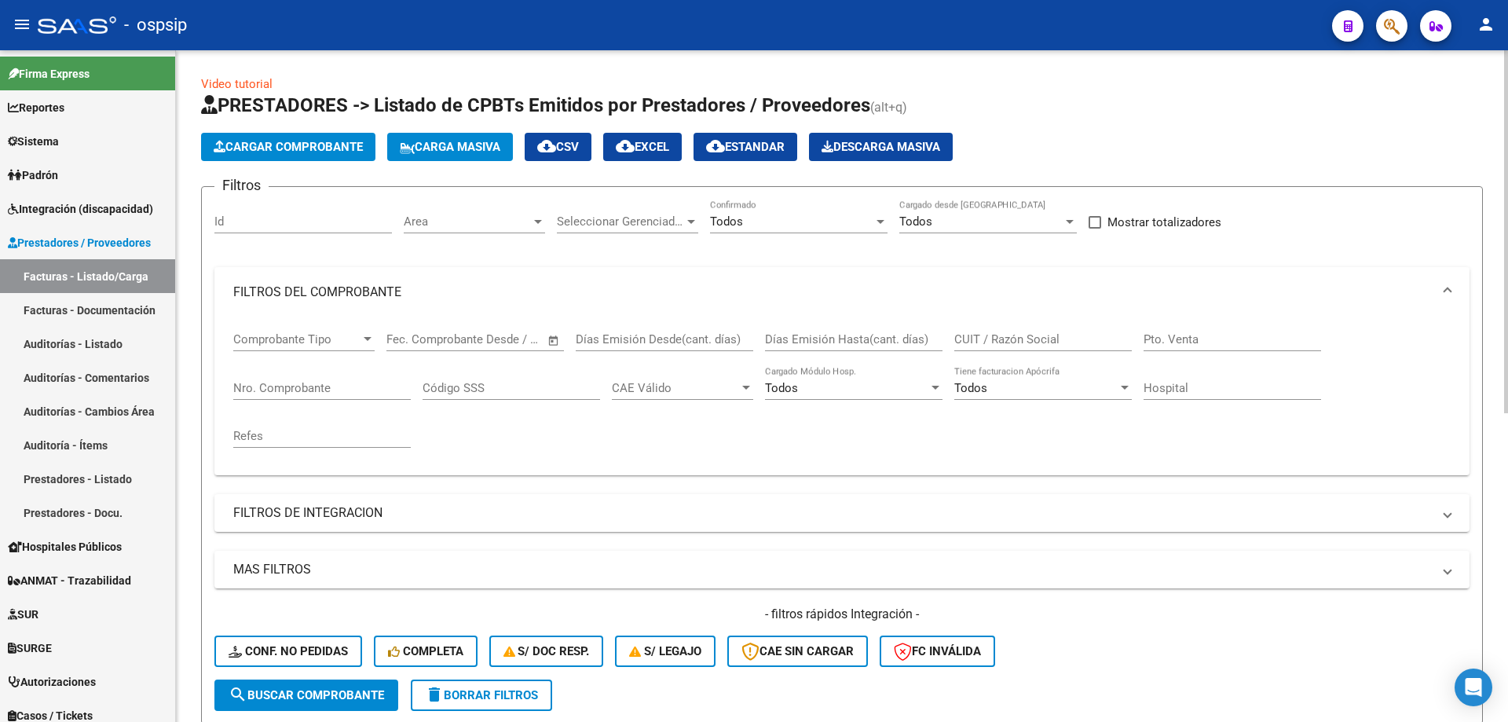
click at [279, 387] on input "Nro. Comprobante" at bounding box center [321, 388] width 177 height 14
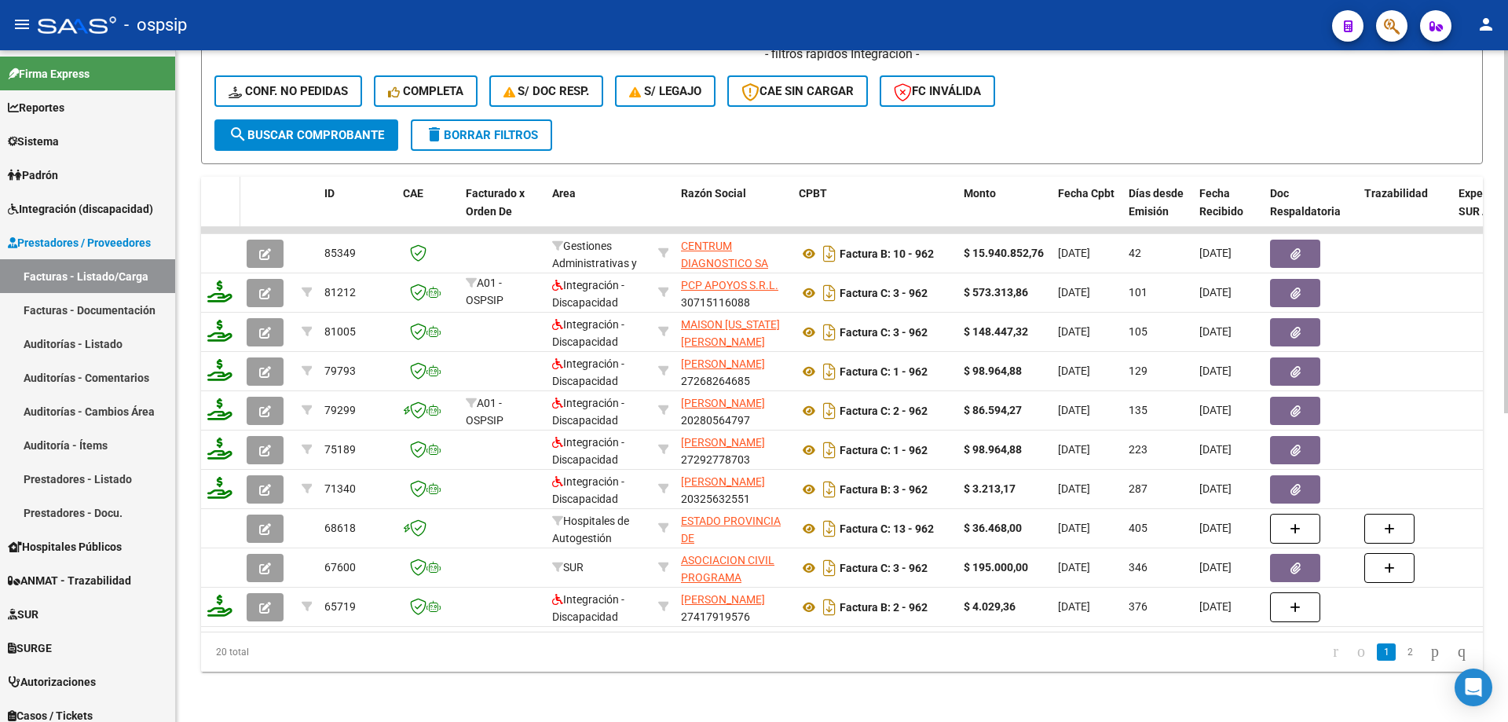
scroll to position [572, 0]
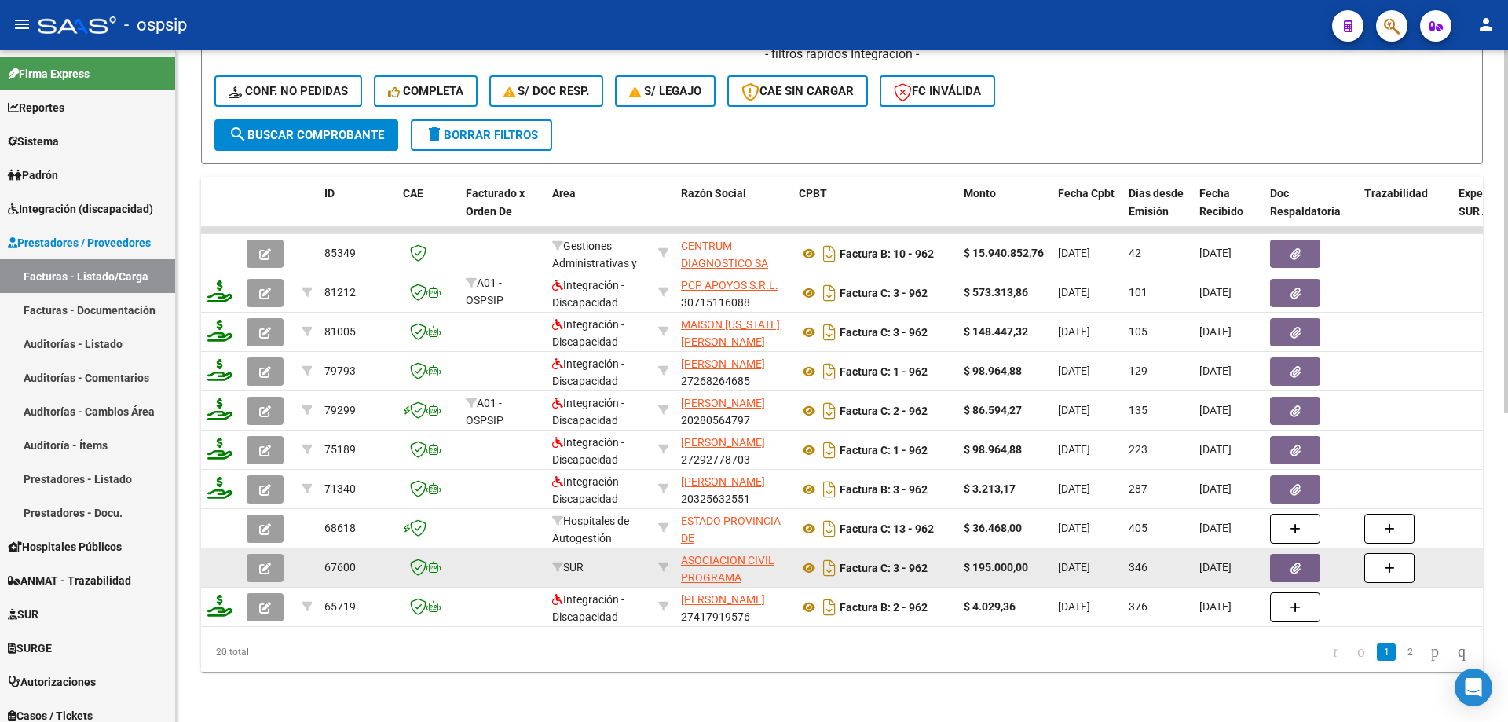
type input "962"
click at [272, 554] on button "button" at bounding box center [265, 568] width 37 height 28
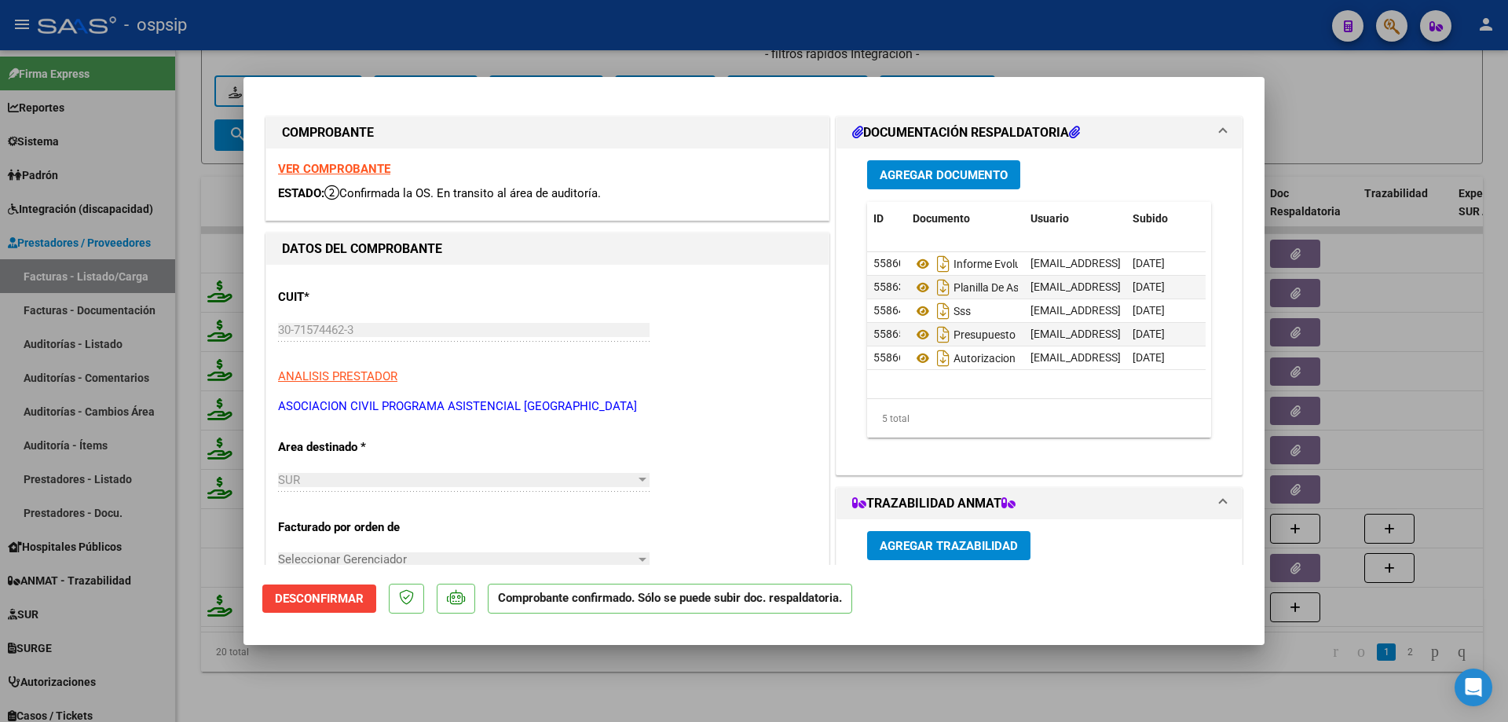
click at [364, 165] on strong "VER COMPROBANTE" at bounding box center [334, 169] width 112 height 14
click at [457, 24] on div at bounding box center [754, 361] width 1508 height 722
type input "$ 0,00"
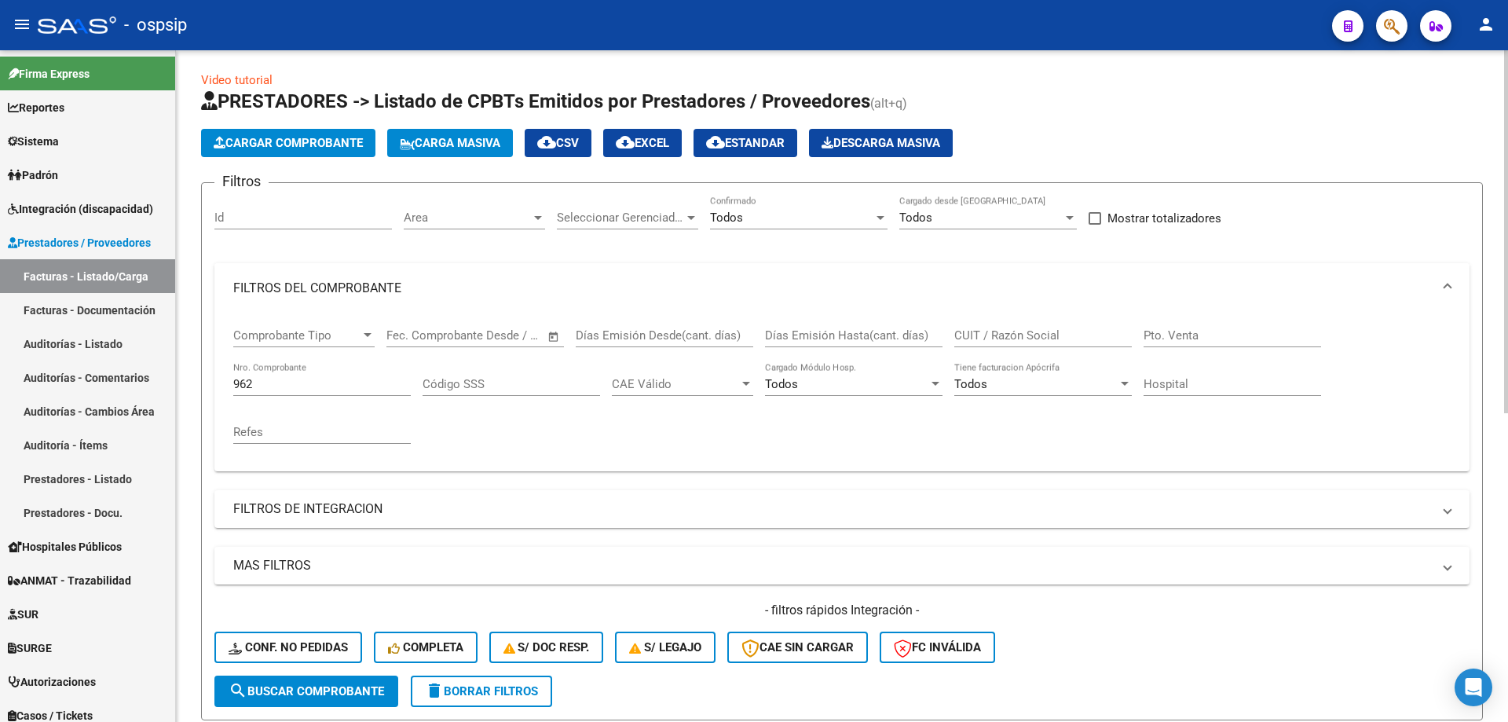
scroll to position [0, 0]
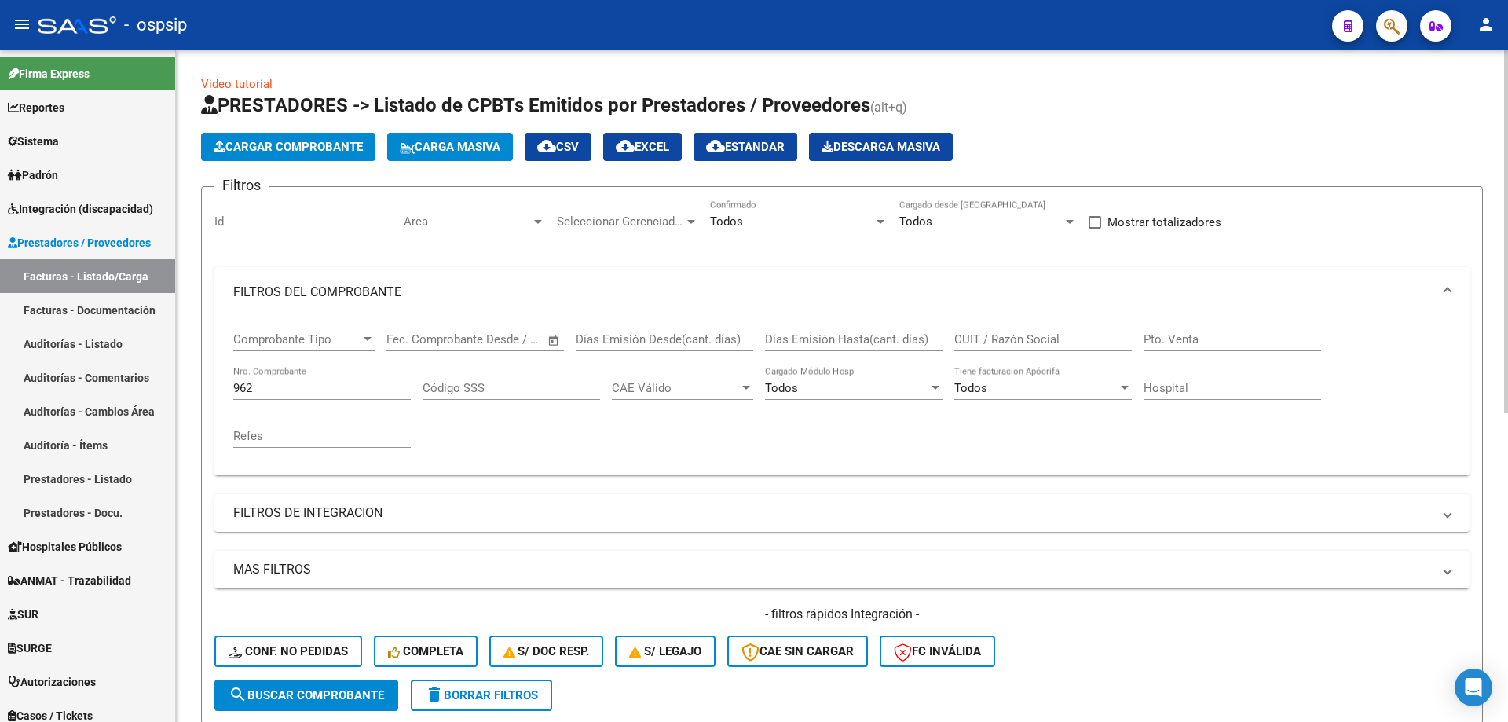
click at [245, 386] on input "962" at bounding box center [321, 388] width 177 height 14
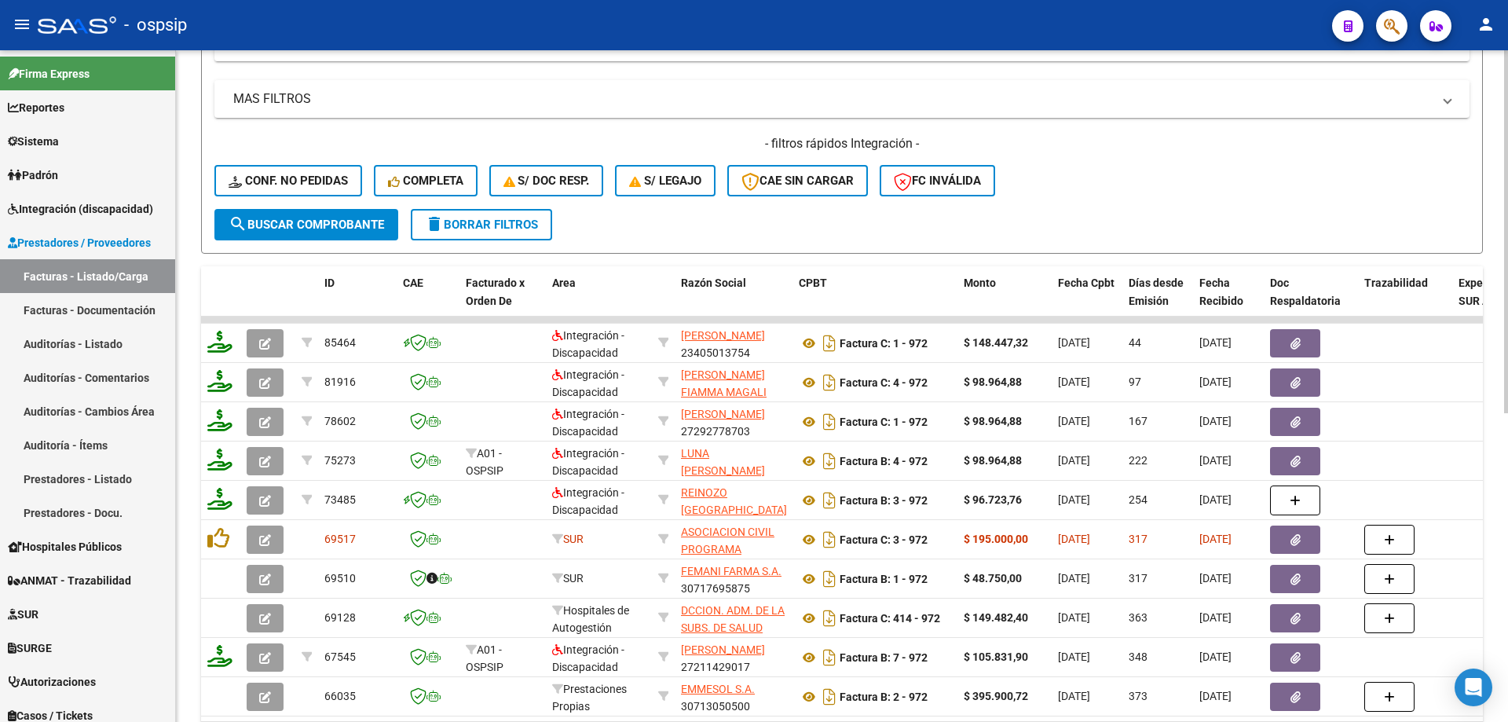
scroll to position [471, 0]
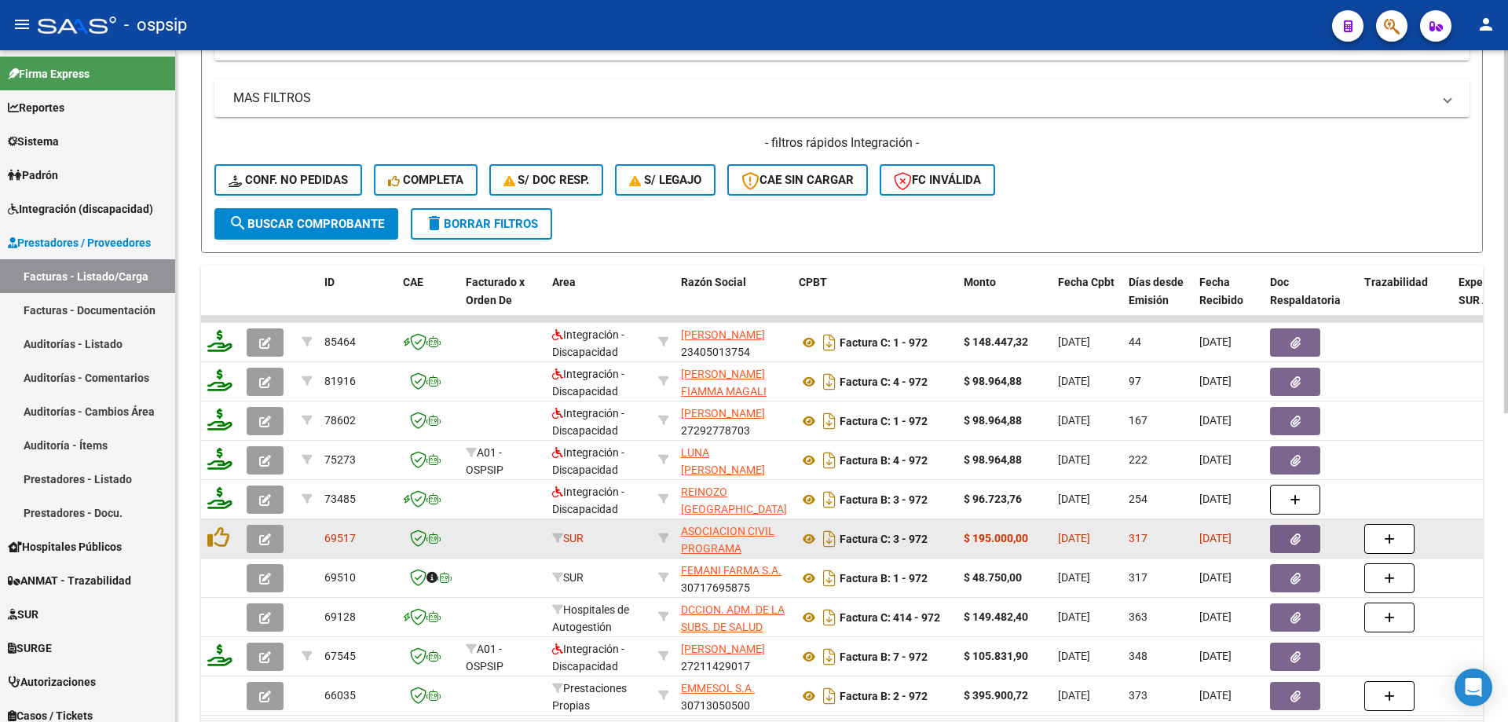
type input "972"
click at [263, 532] on span "button" at bounding box center [265, 539] width 12 height 14
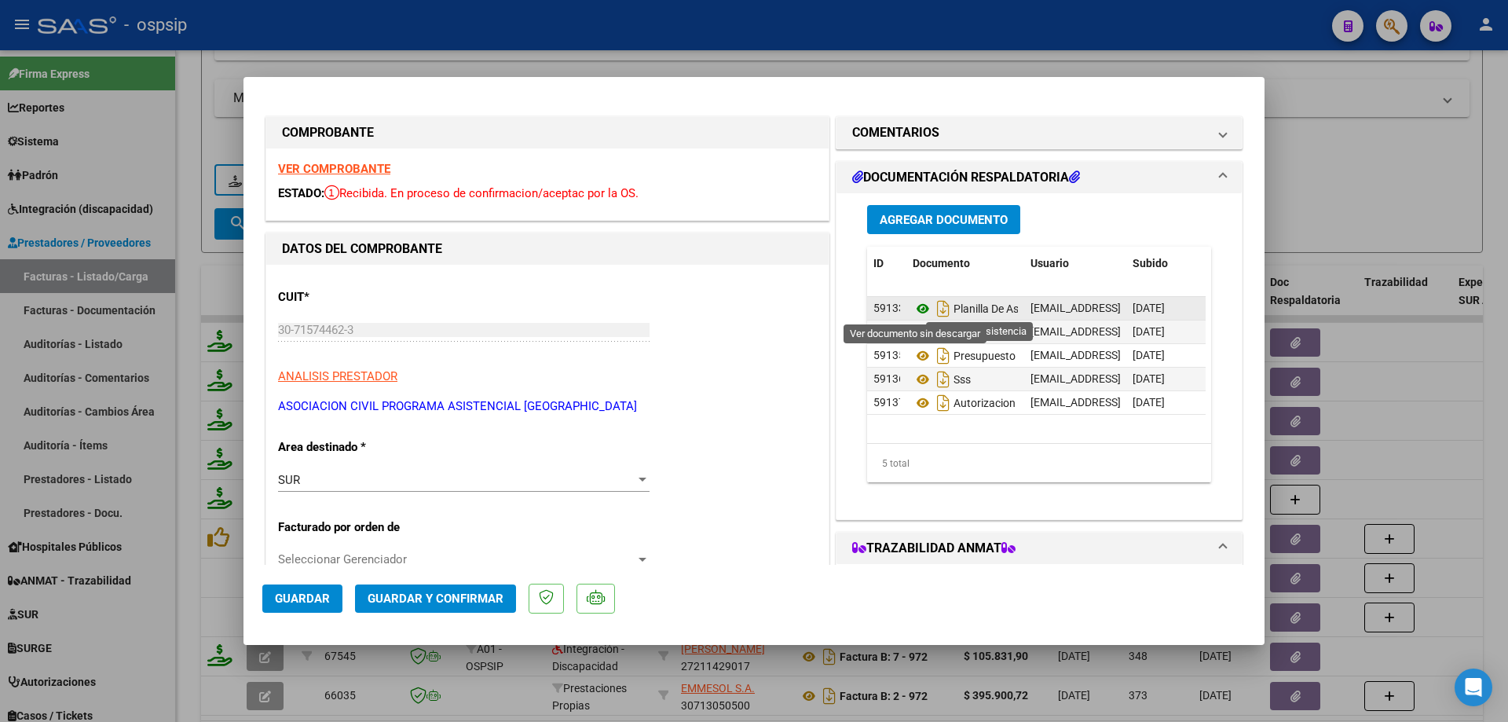
click at [916, 307] on icon at bounding box center [922, 308] width 20 height 19
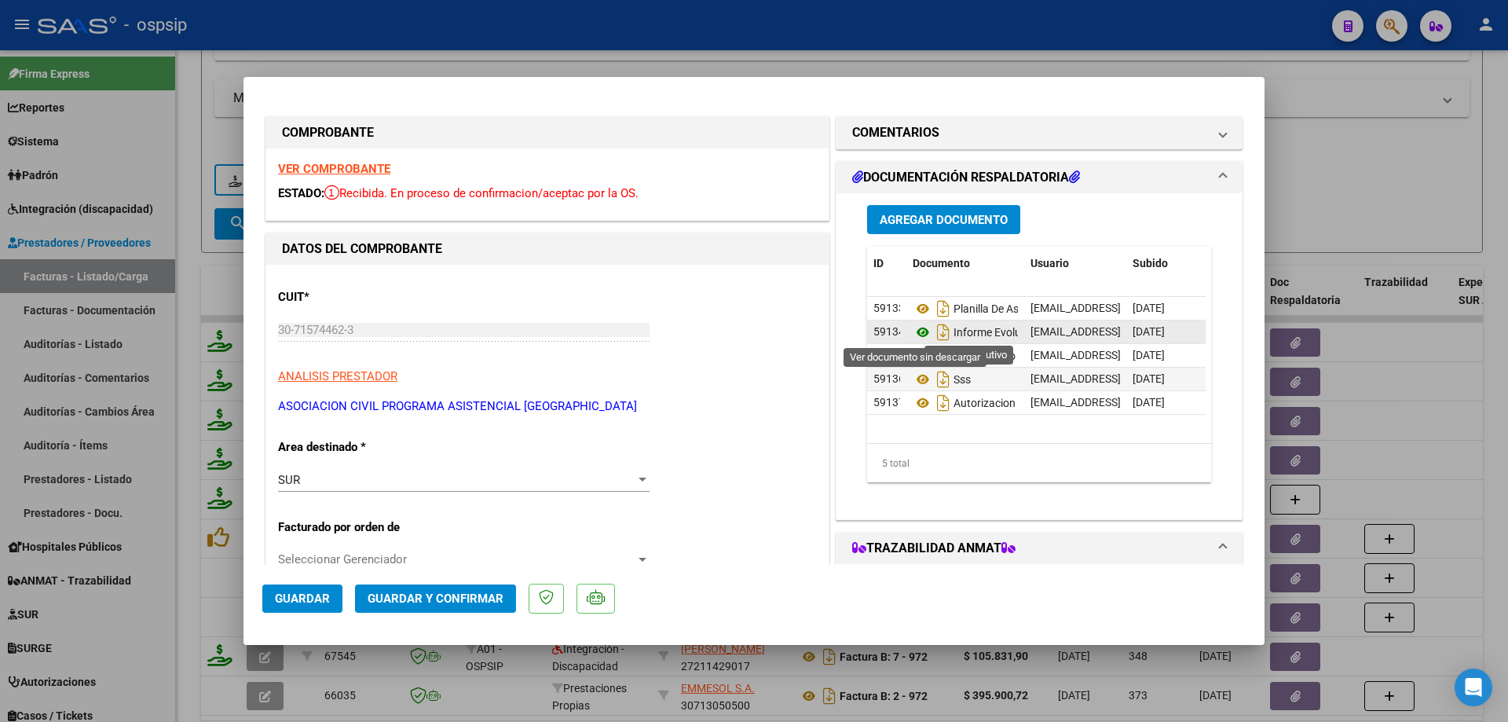
click at [917, 332] on icon at bounding box center [922, 332] width 20 height 19
click at [204, 157] on div at bounding box center [754, 361] width 1508 height 722
type input "$ 0,00"
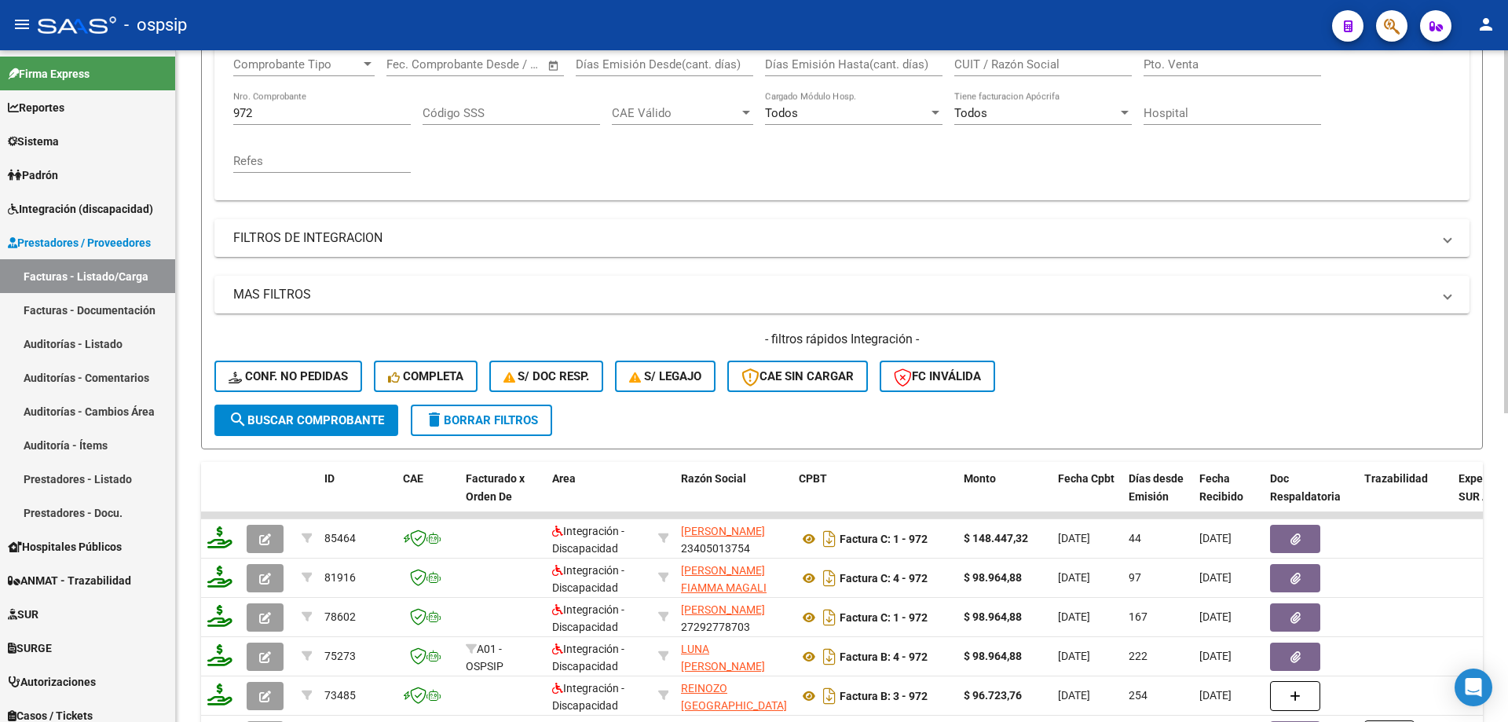
scroll to position [236, 0]
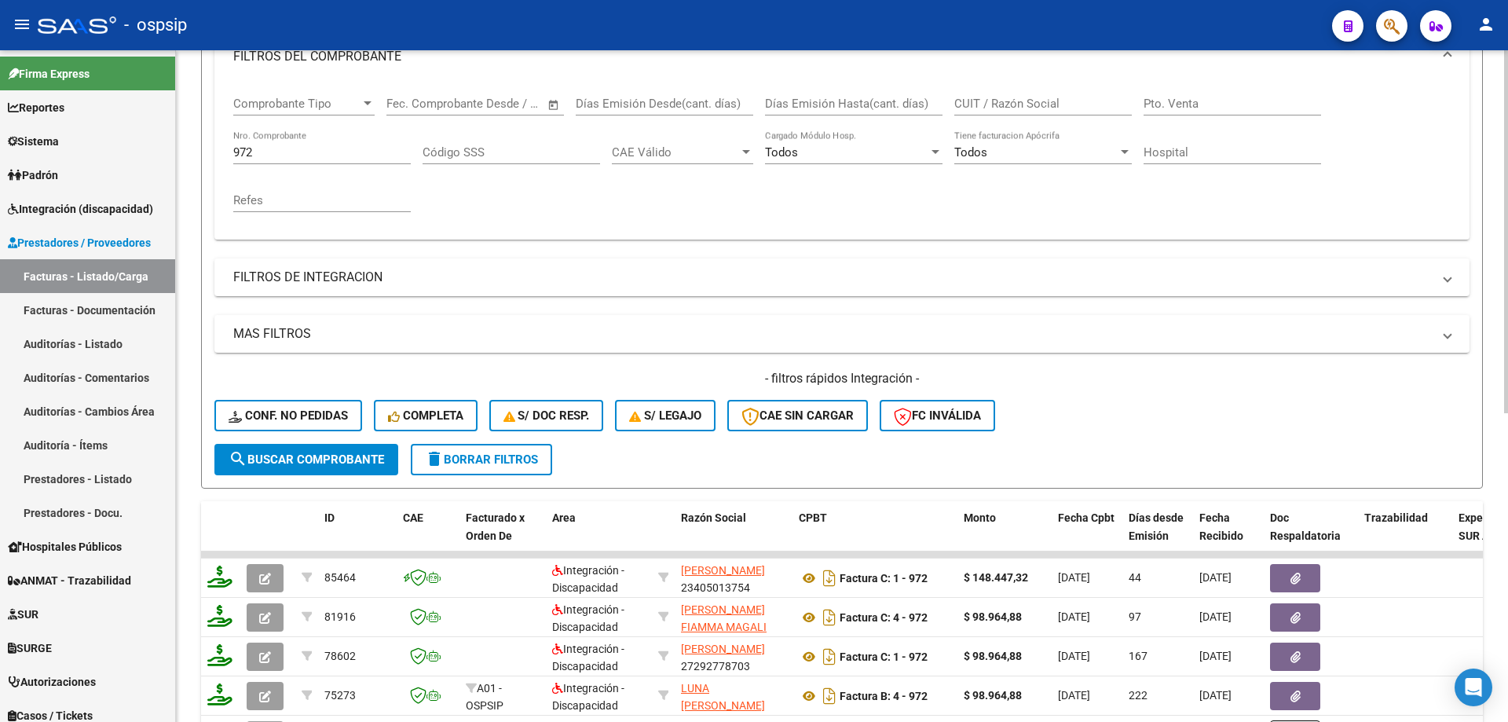
click at [247, 155] on input "972" at bounding box center [321, 152] width 177 height 14
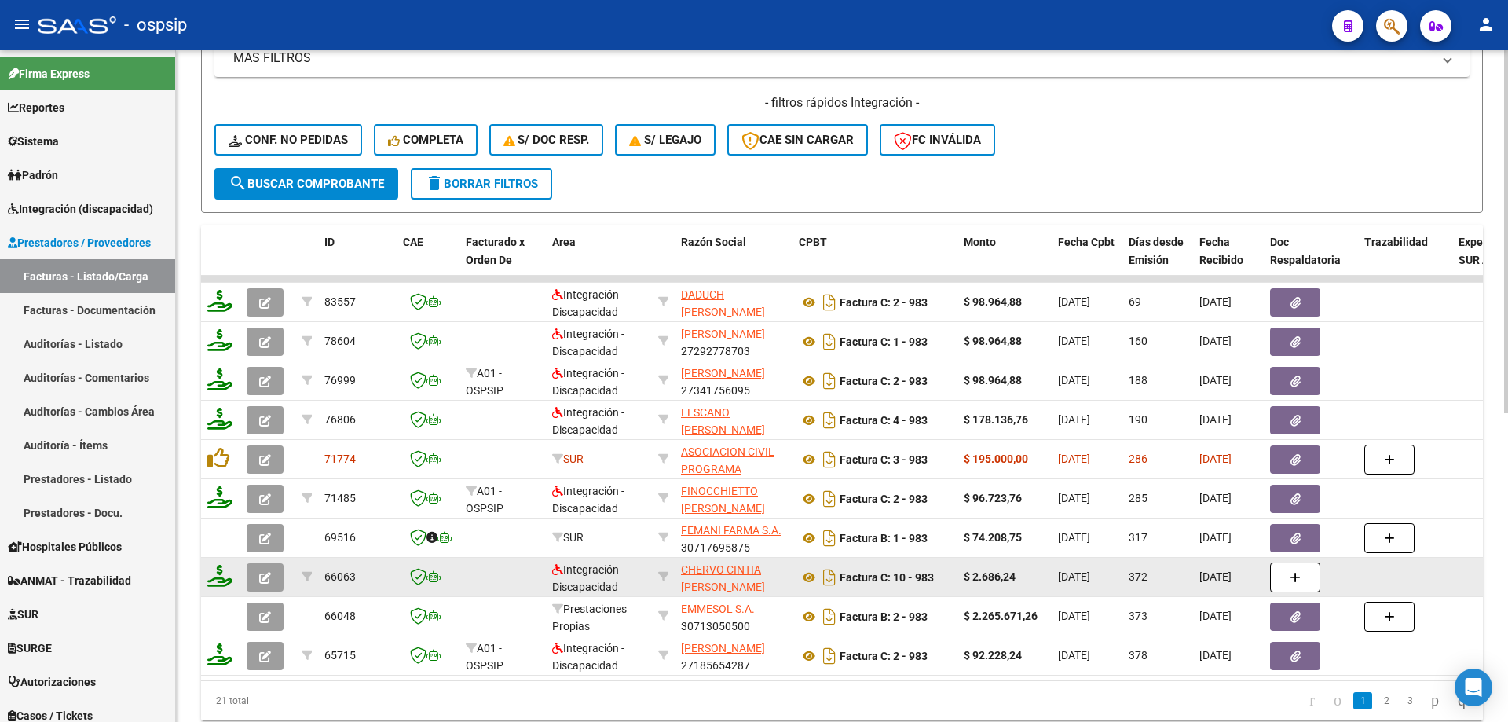
scroll to position [550, 0]
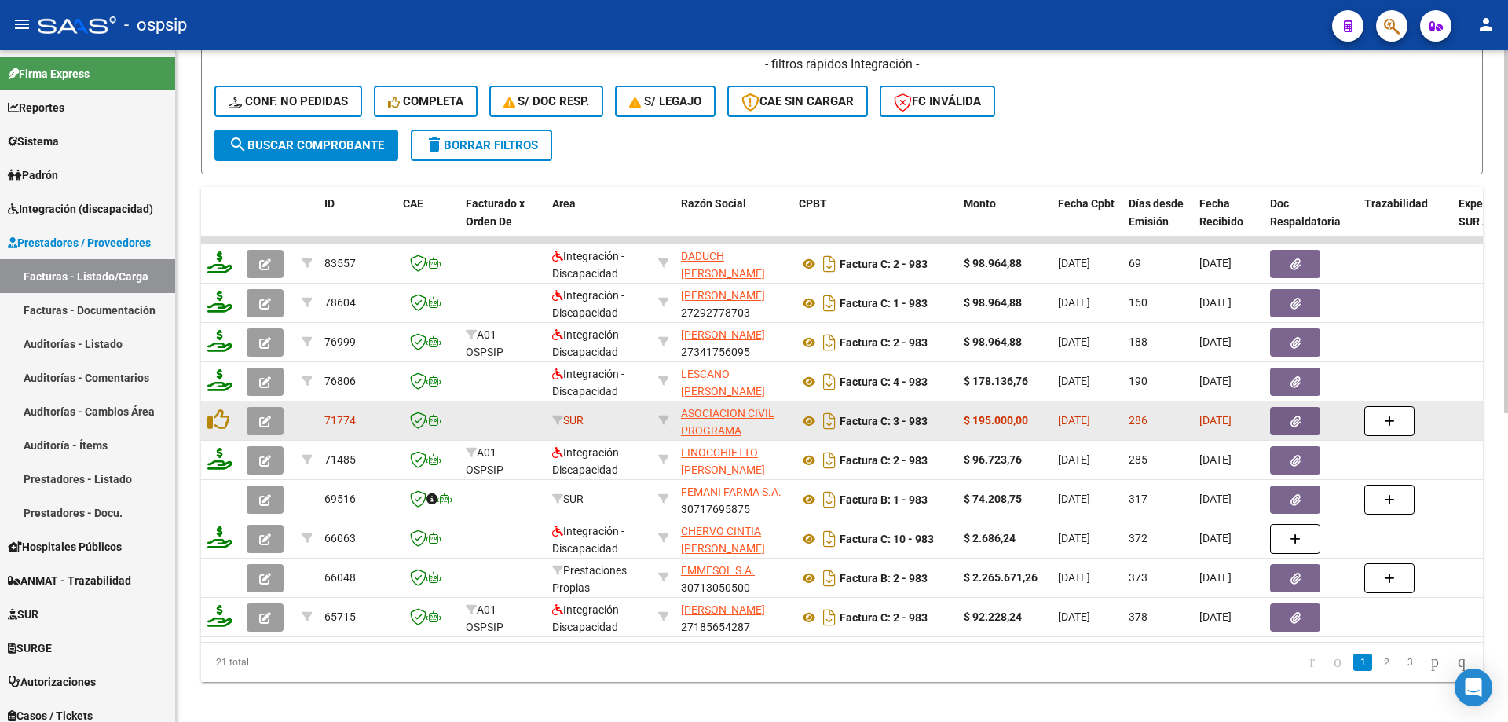
type input "983"
click at [272, 419] on button "button" at bounding box center [265, 421] width 37 height 28
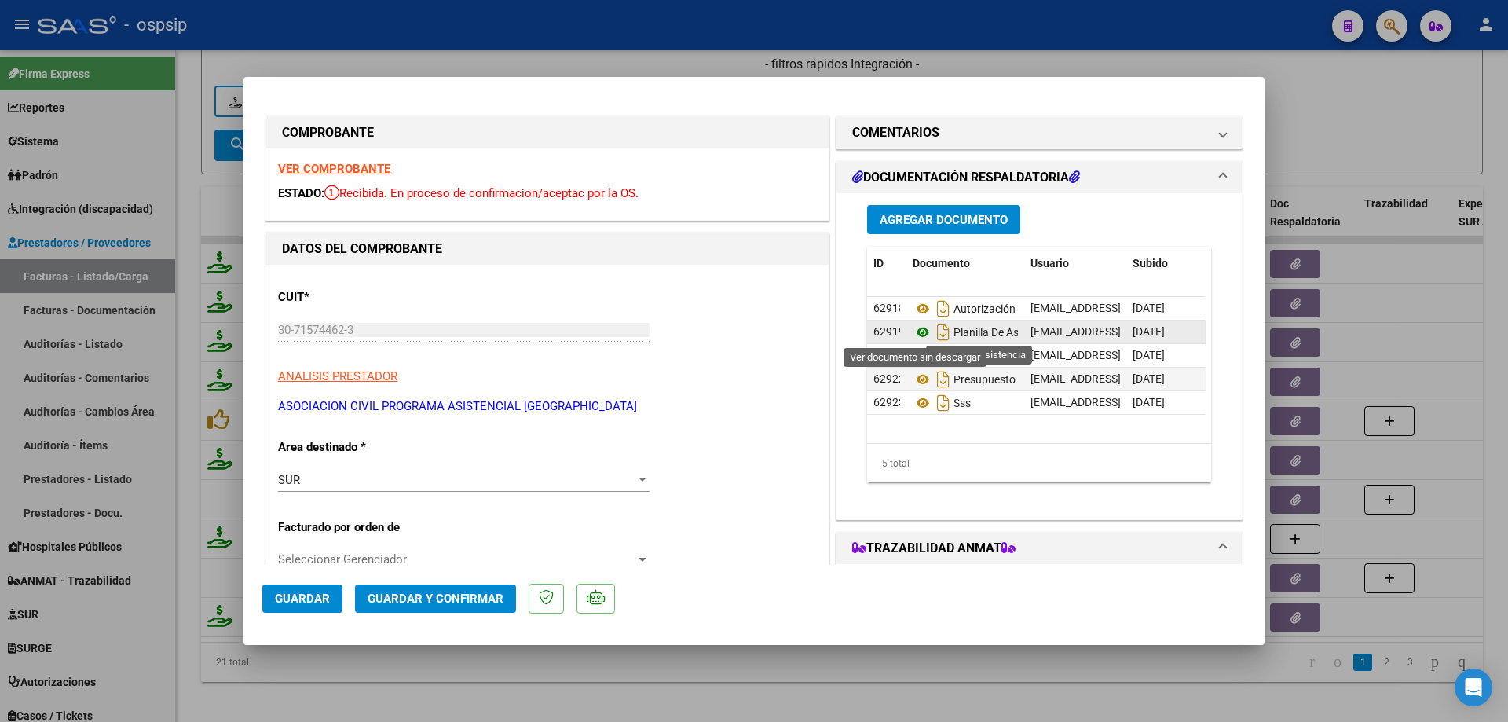
click at [917, 327] on icon at bounding box center [922, 332] width 20 height 19
click at [912, 363] on icon at bounding box center [922, 355] width 20 height 19
click at [202, 174] on div at bounding box center [754, 361] width 1508 height 722
type input "$ 0,00"
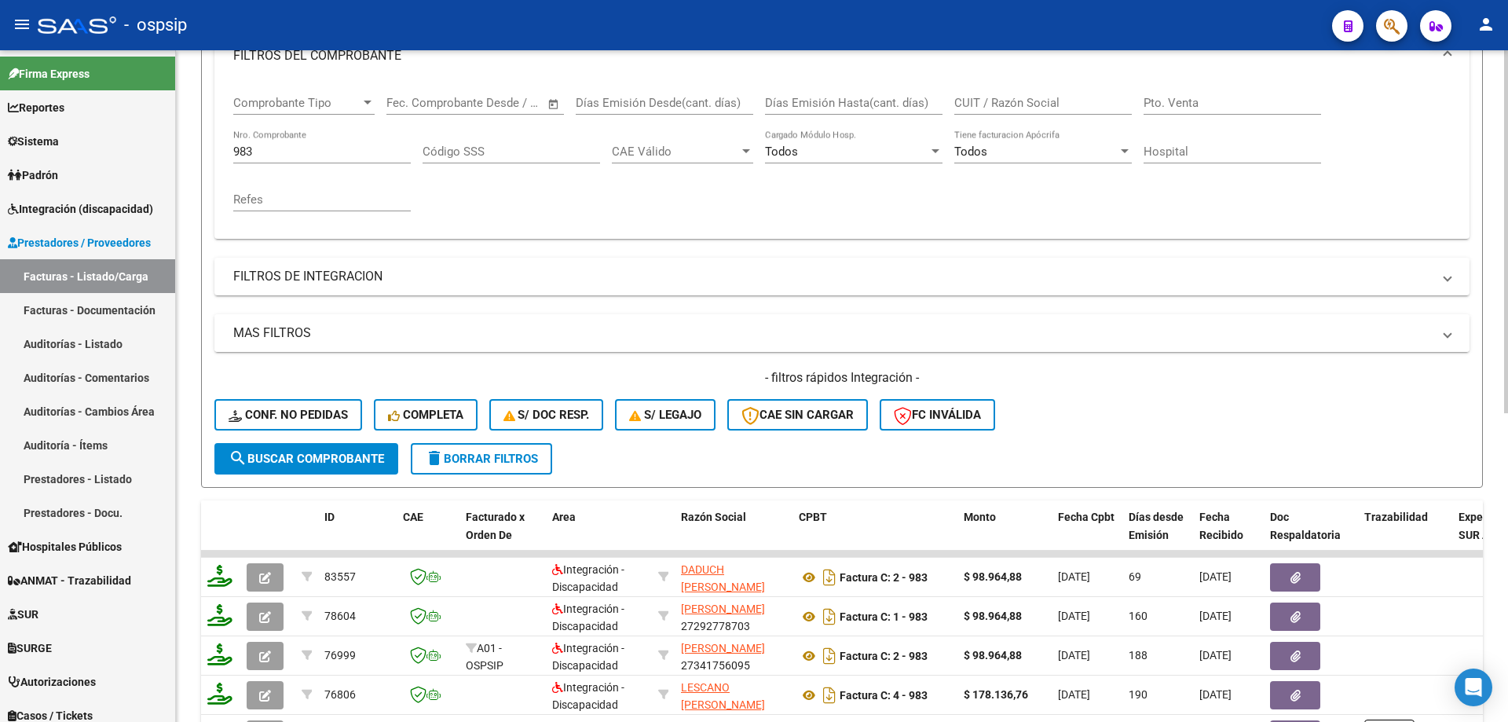
scroll to position [236, 0]
click at [243, 153] on input "983" at bounding box center [321, 152] width 177 height 14
click at [302, 143] on div "983 Nro. Comprobante" at bounding box center [321, 147] width 177 height 34
click at [199, 373] on div "Video tutorial PRESTADORES -> Listado de CPBTs Emitidos por Prestadores / Prove…" at bounding box center [842, 430] width 1332 height 1231
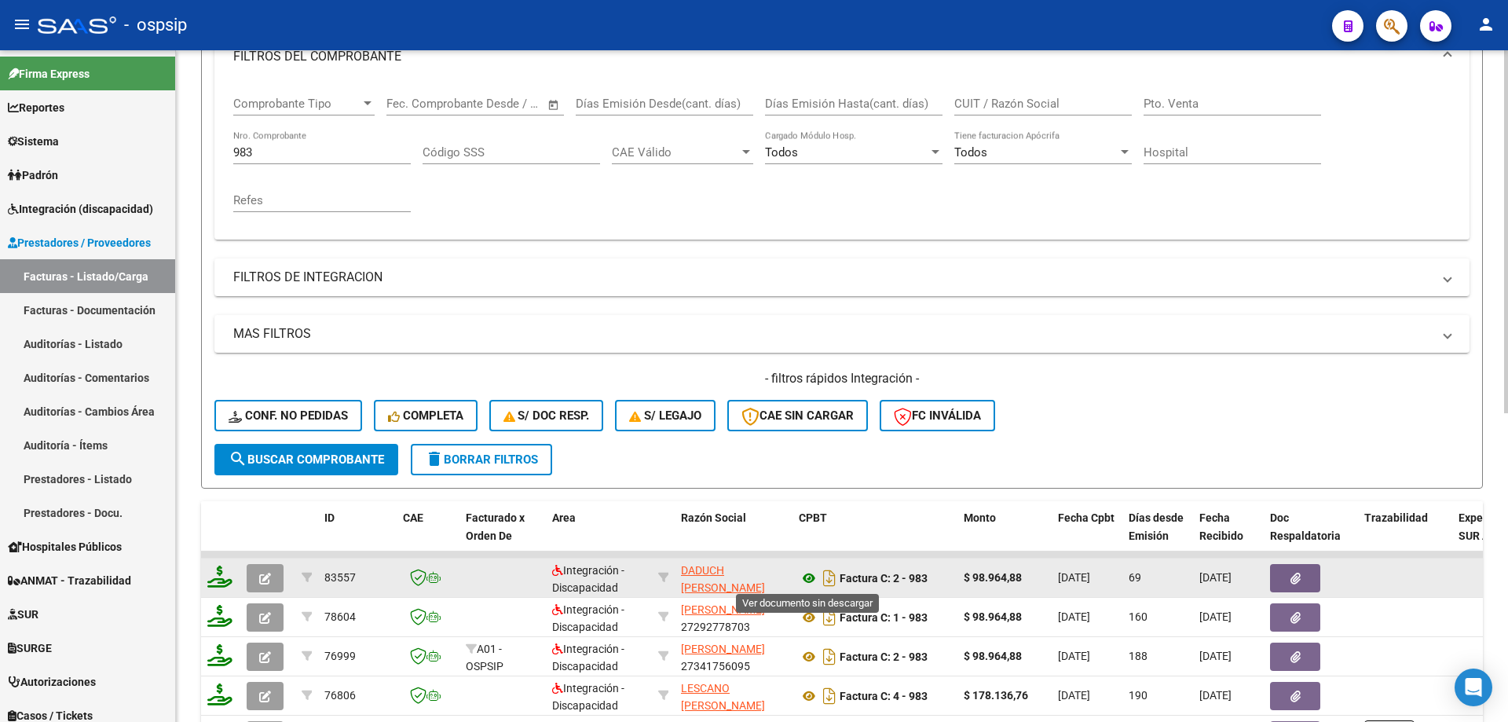
click at [806, 576] on icon at bounding box center [809, 578] width 20 height 19
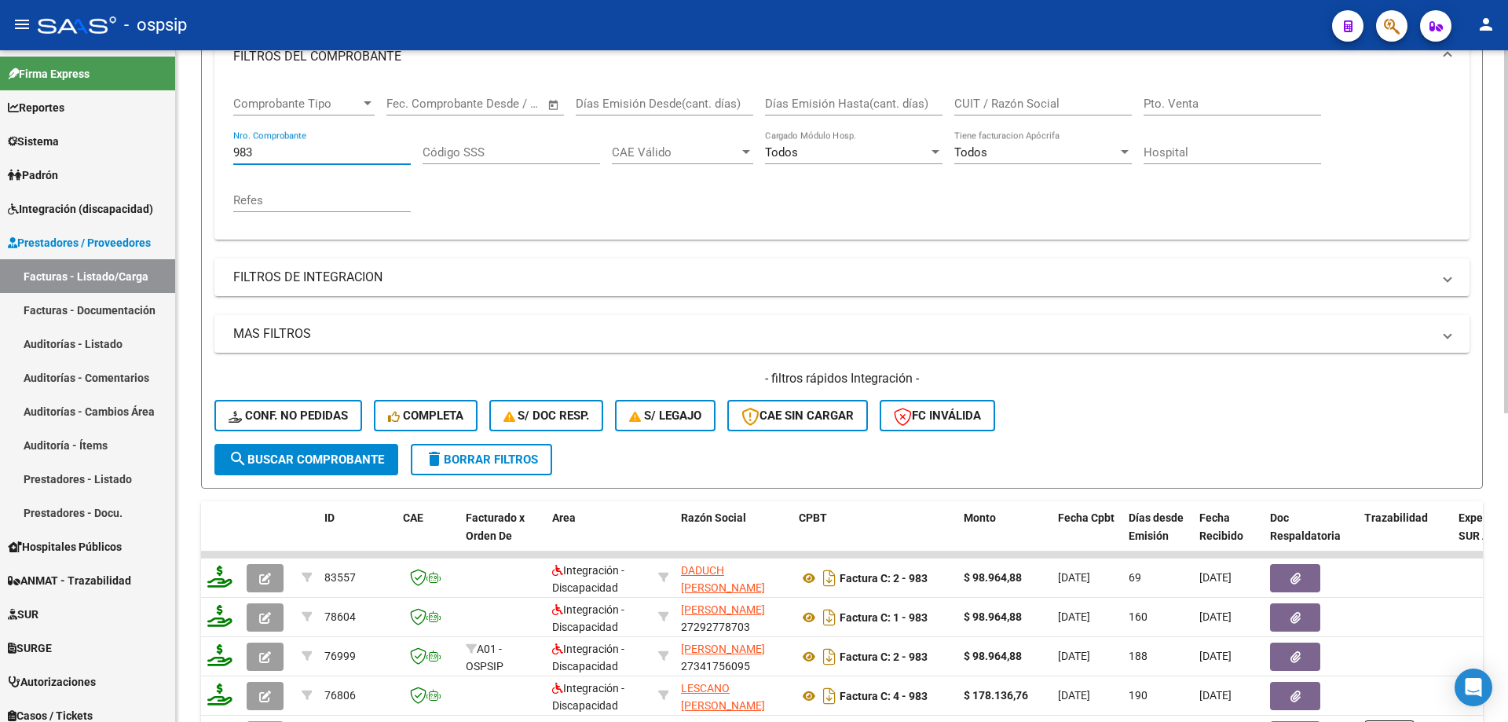
click at [244, 155] on input "983" at bounding box center [321, 152] width 177 height 14
click at [236, 152] on input "972" at bounding box center [321, 152] width 177 height 14
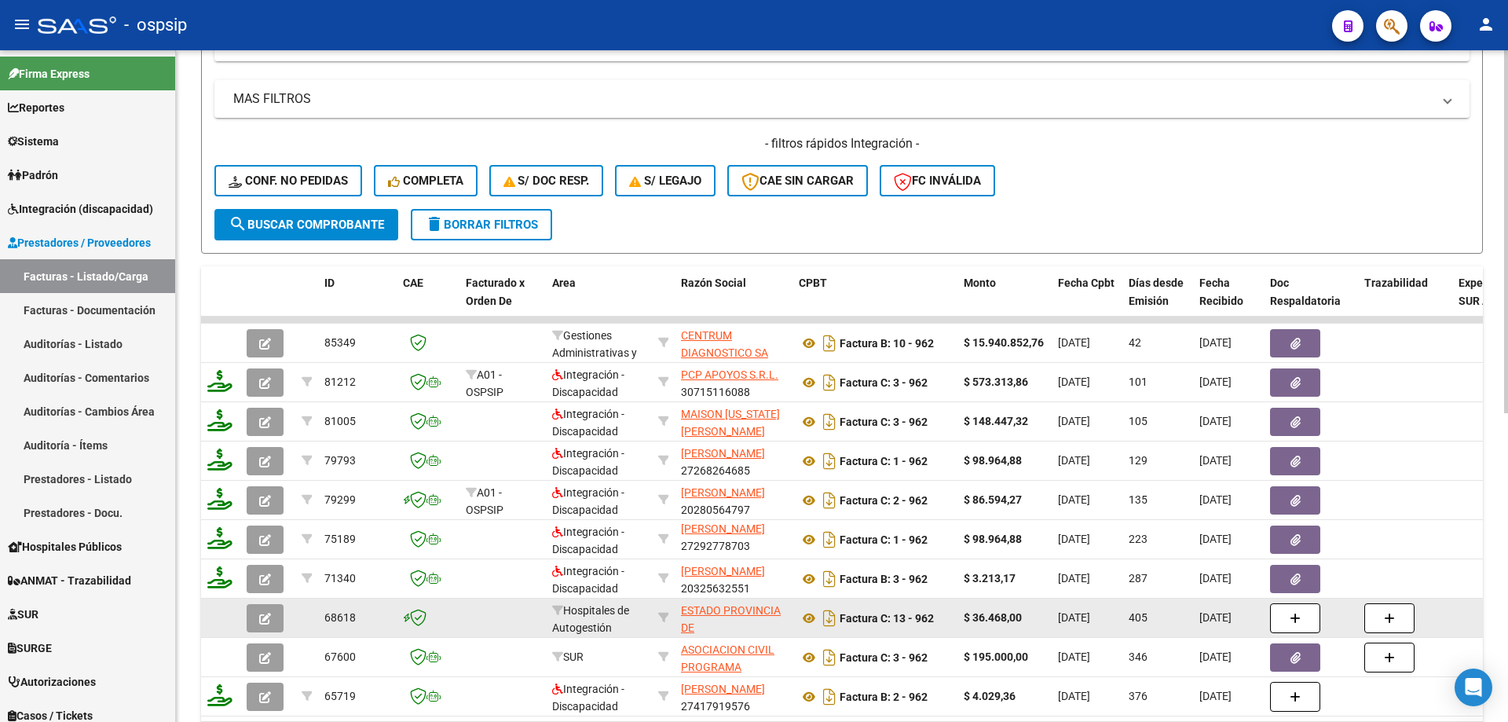
scroll to position [572, 0]
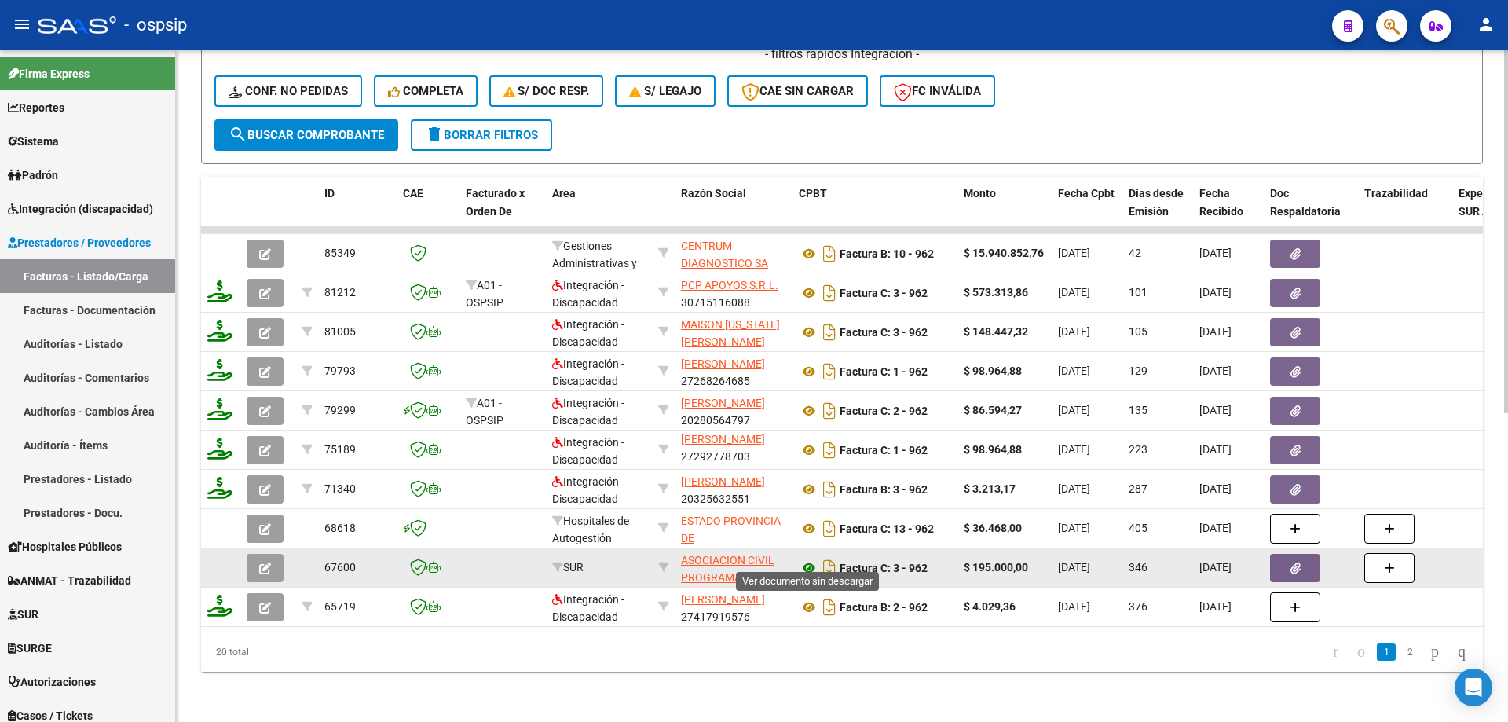
click at [808, 560] on icon at bounding box center [809, 567] width 20 height 19
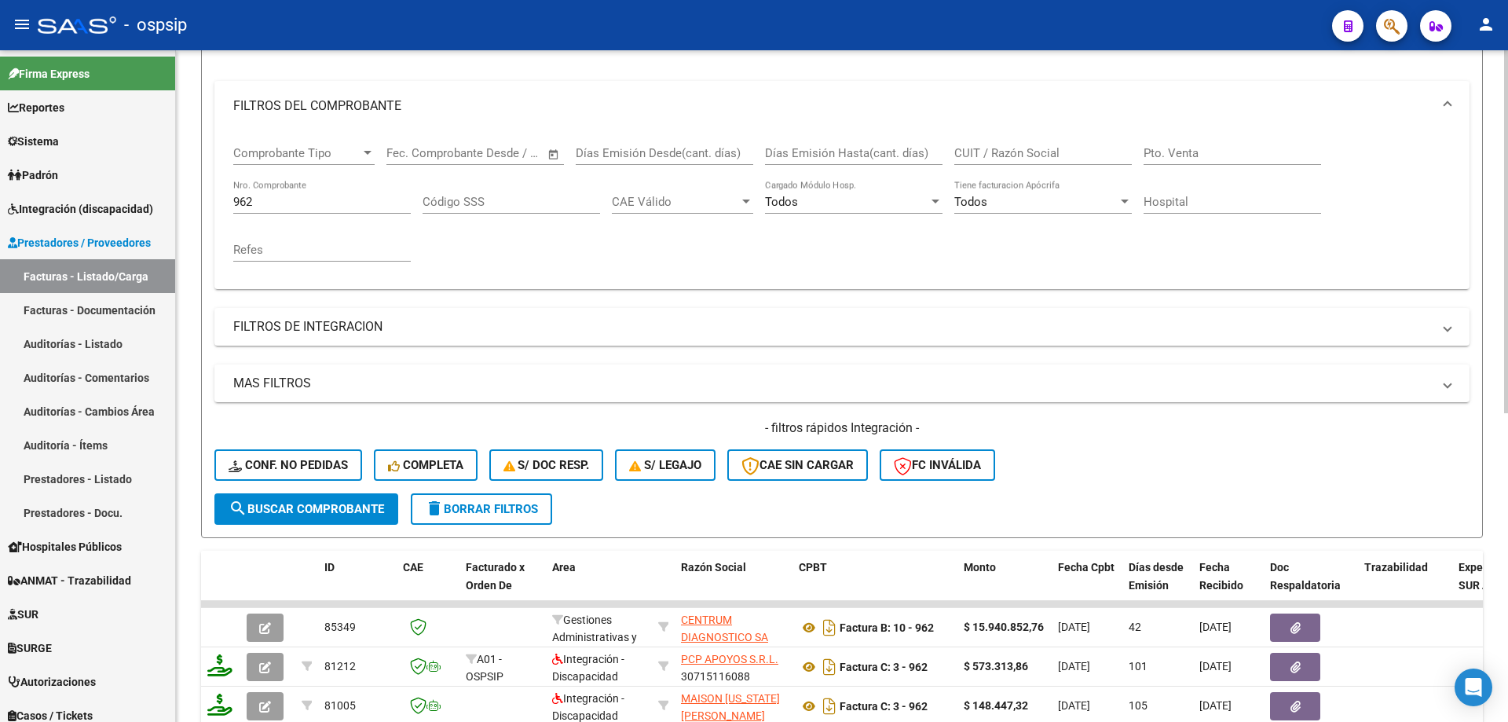
scroll to position [179, 0]
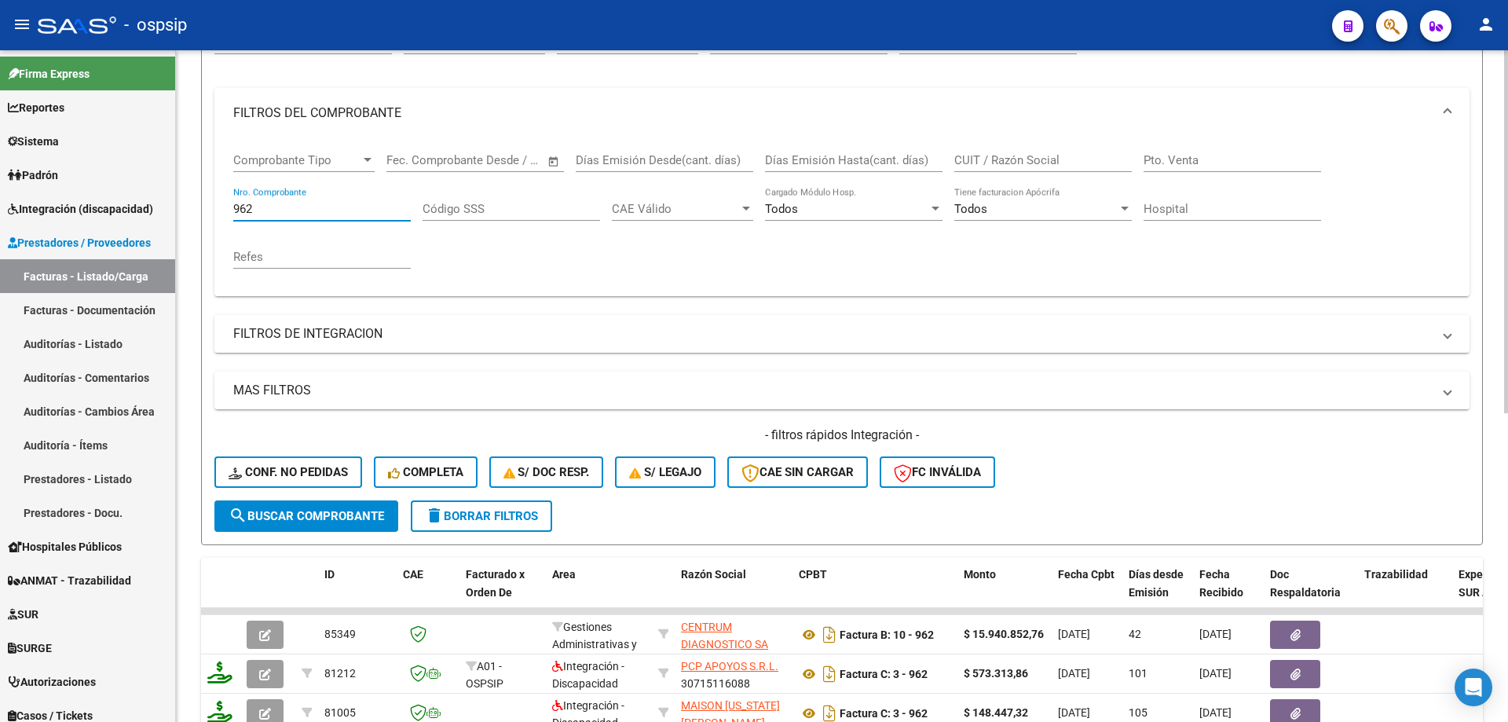
click at [250, 210] on input "962" at bounding box center [321, 209] width 177 height 14
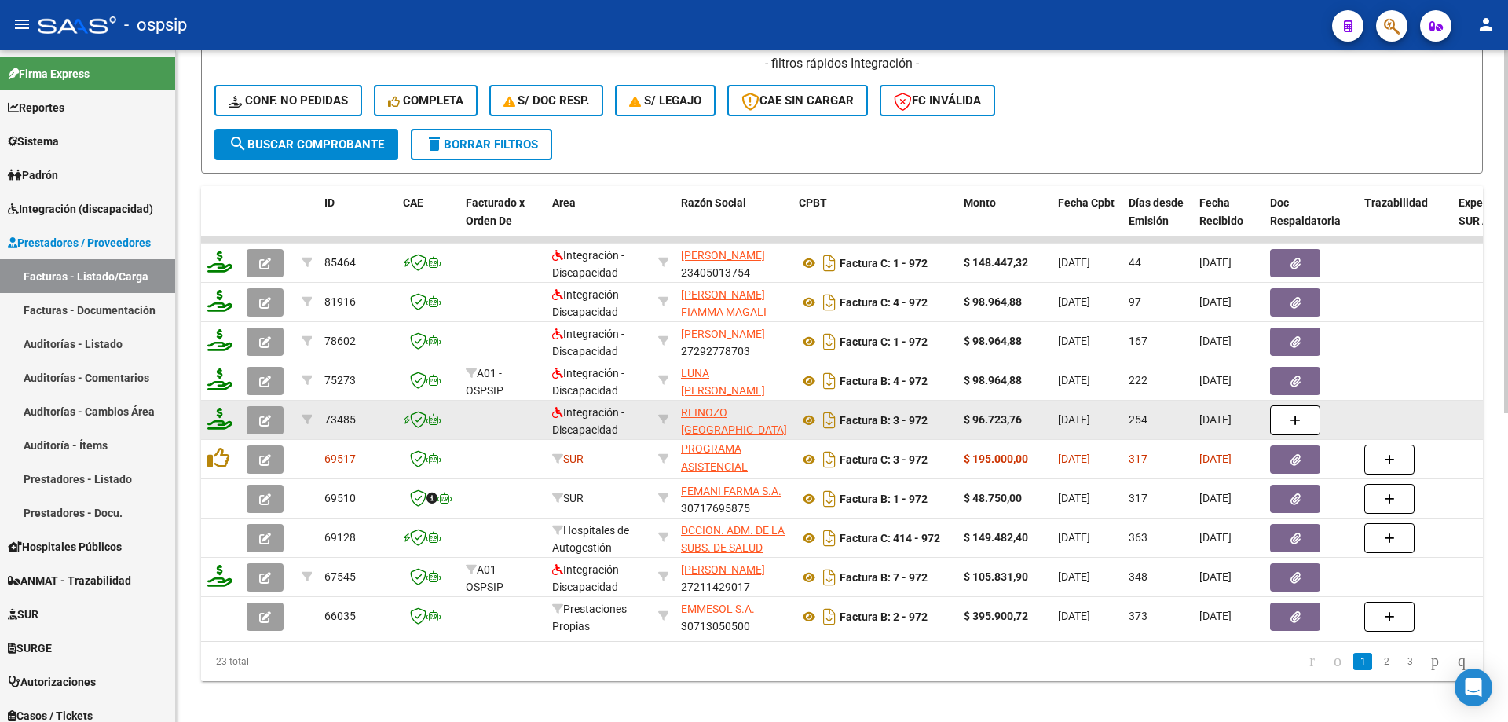
scroll to position [572, 0]
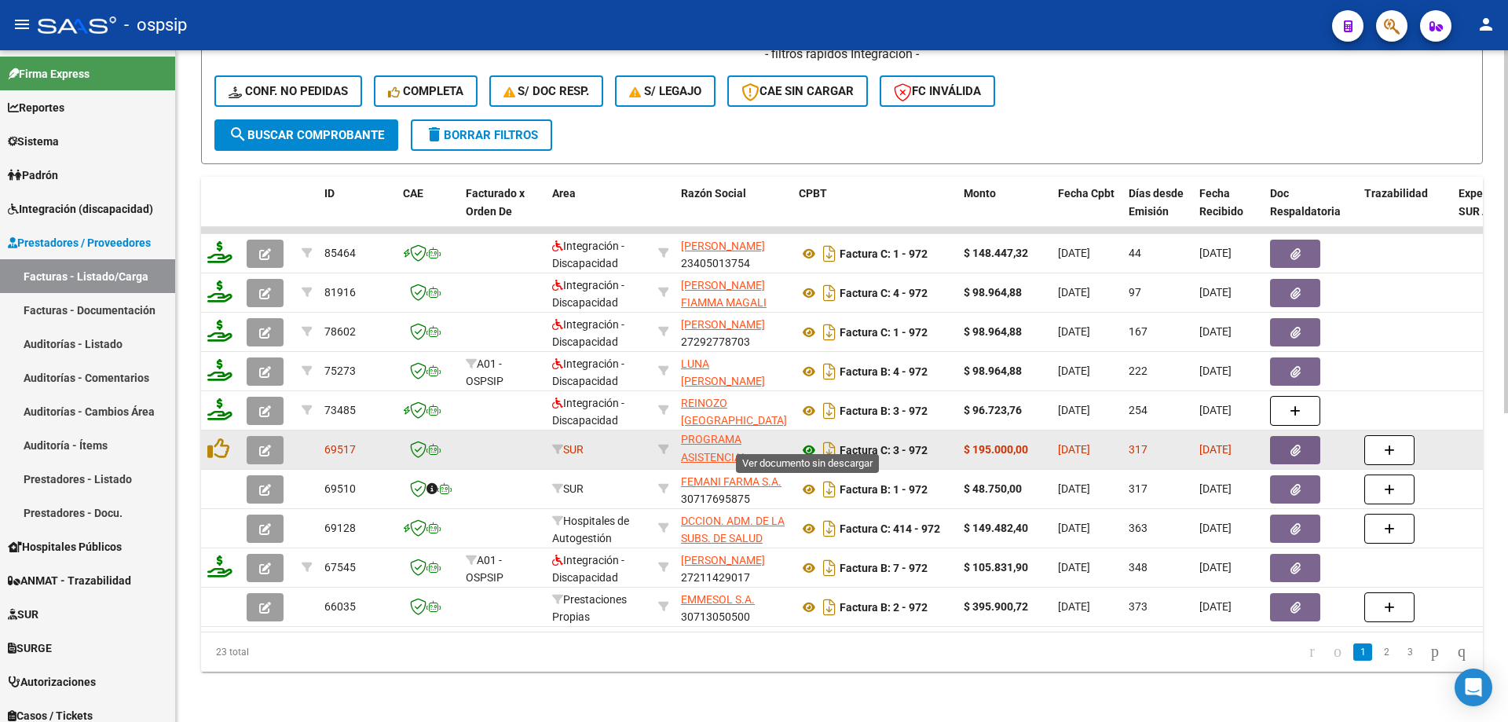
click at [808, 441] on icon at bounding box center [809, 450] width 20 height 19
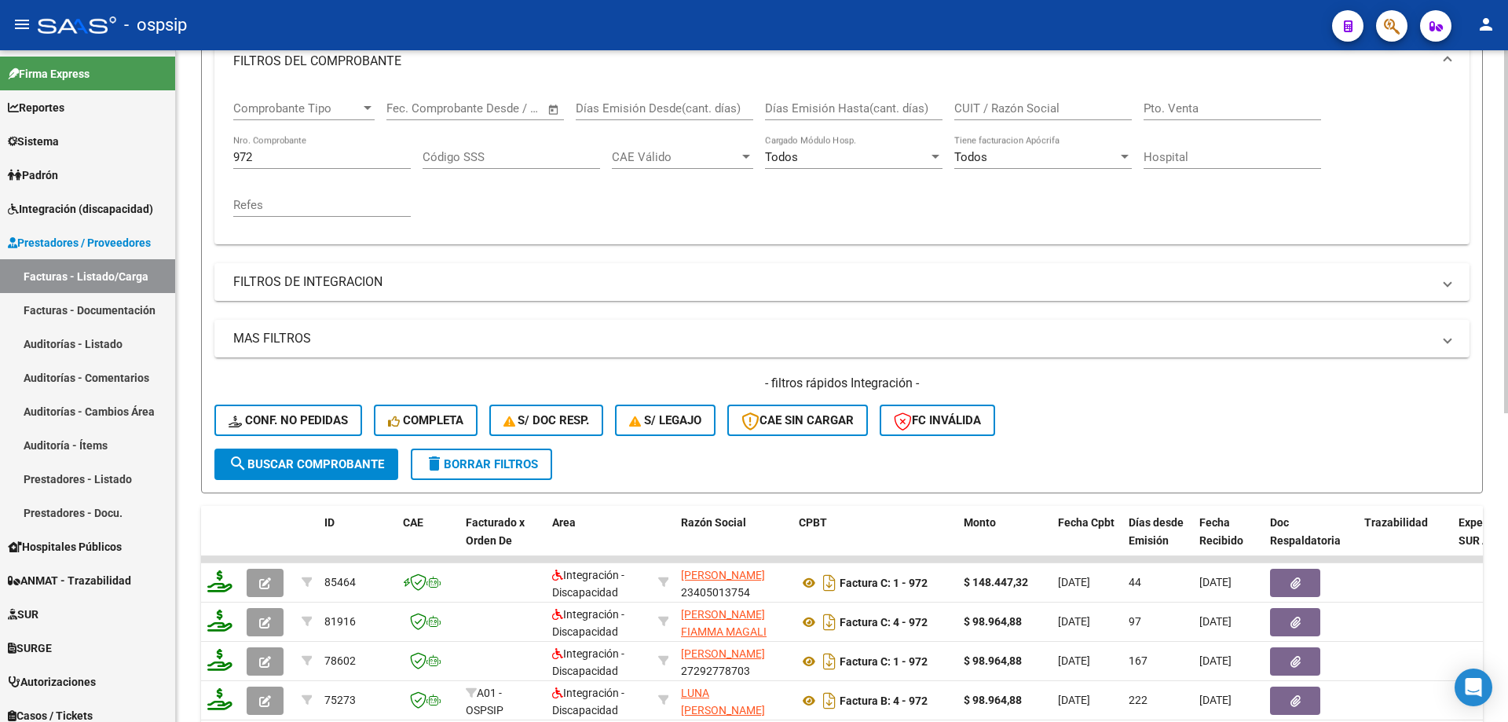
scroll to position [179, 0]
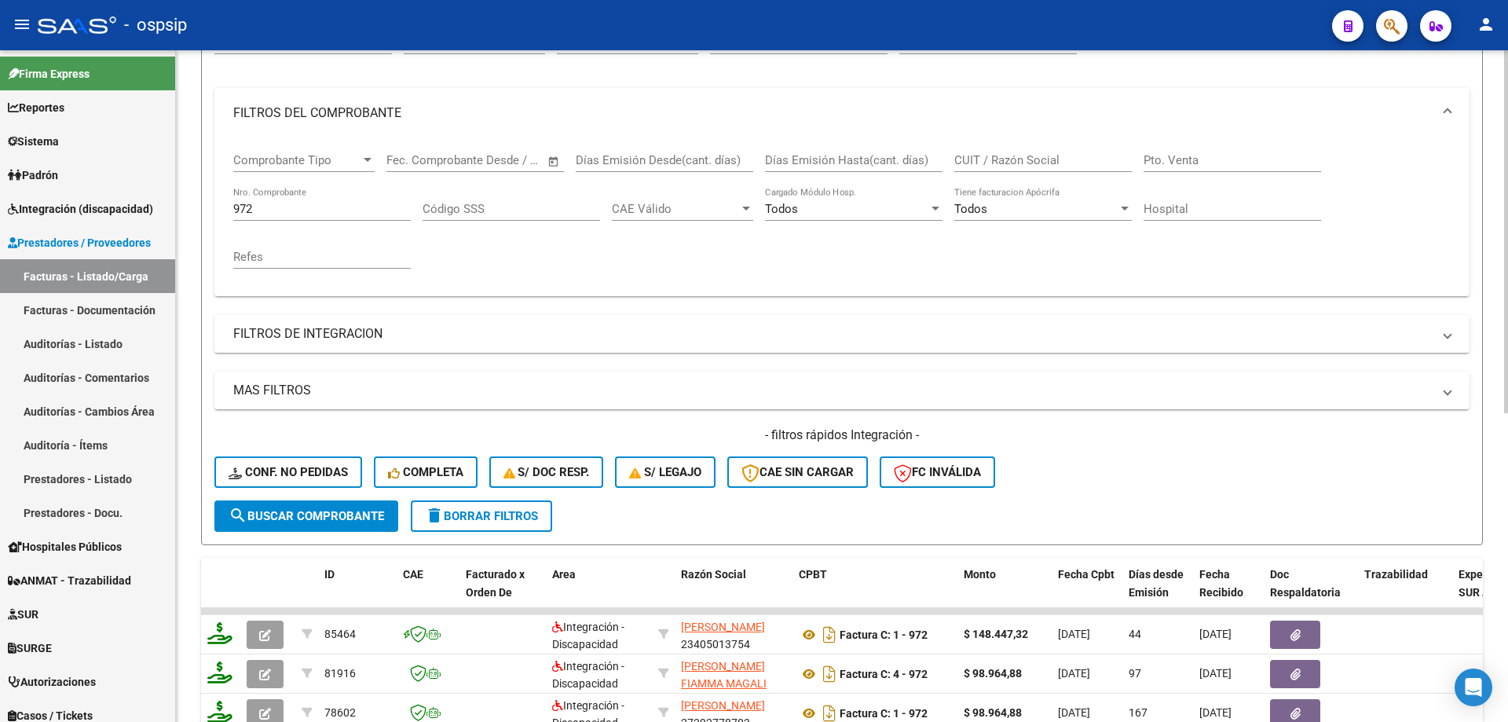
click at [281, 213] on input "972" at bounding box center [321, 209] width 177 height 14
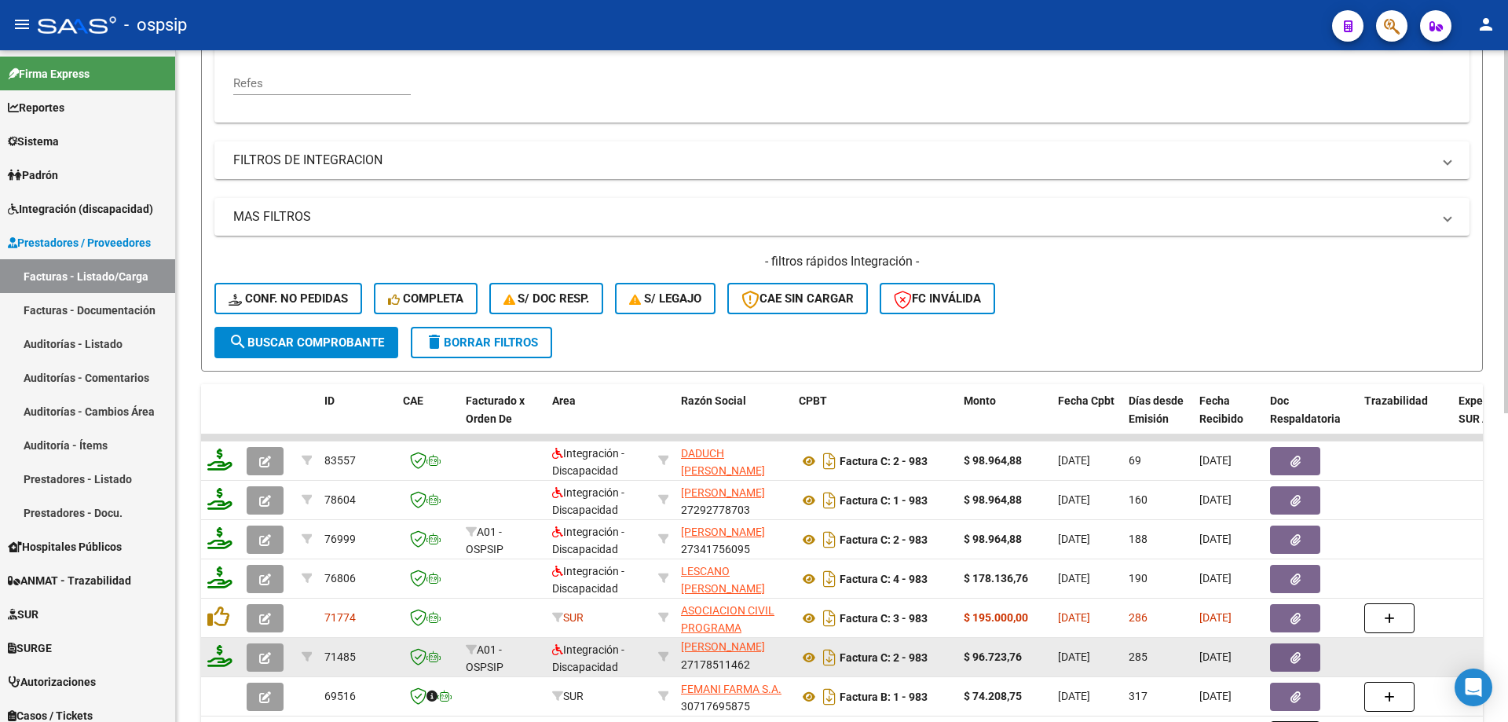
scroll to position [493, 0]
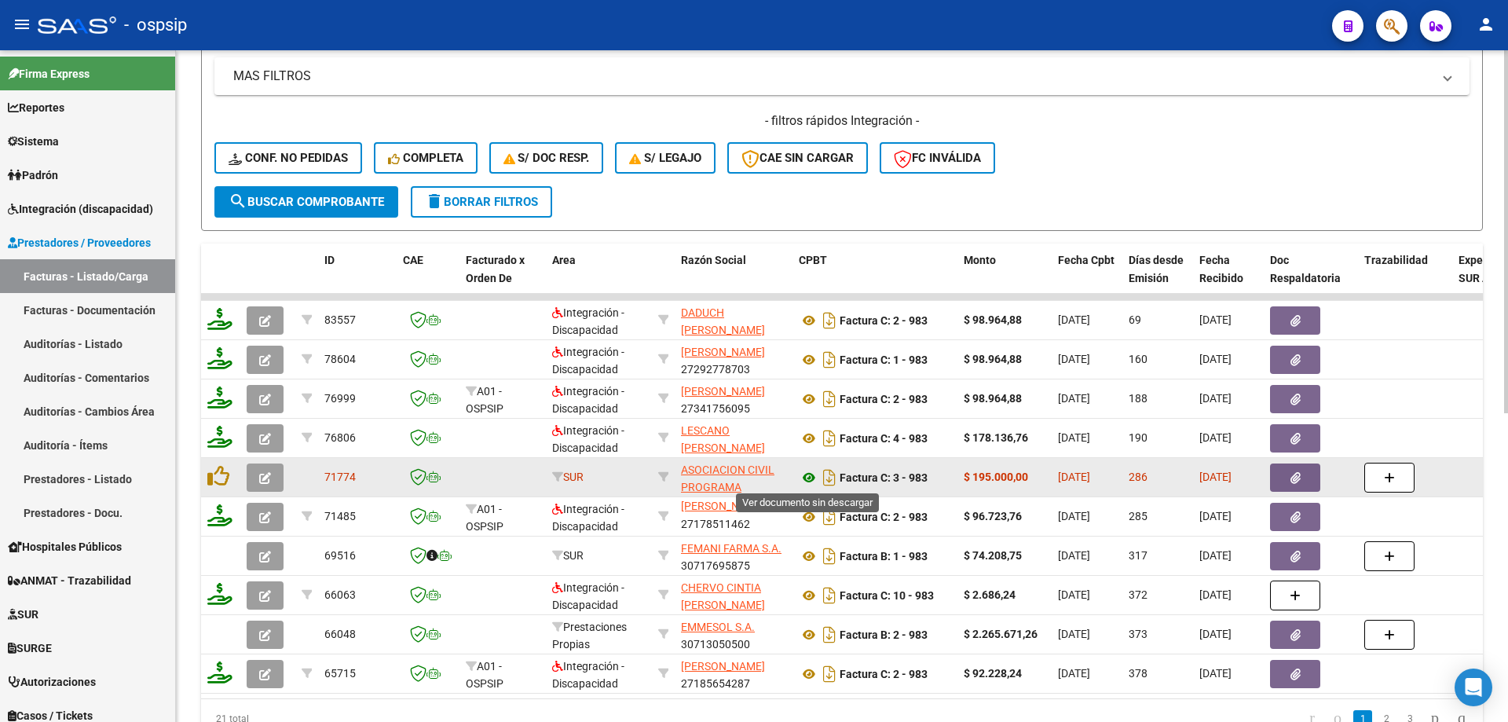
type input "983"
click at [804, 476] on icon at bounding box center [809, 477] width 20 height 19
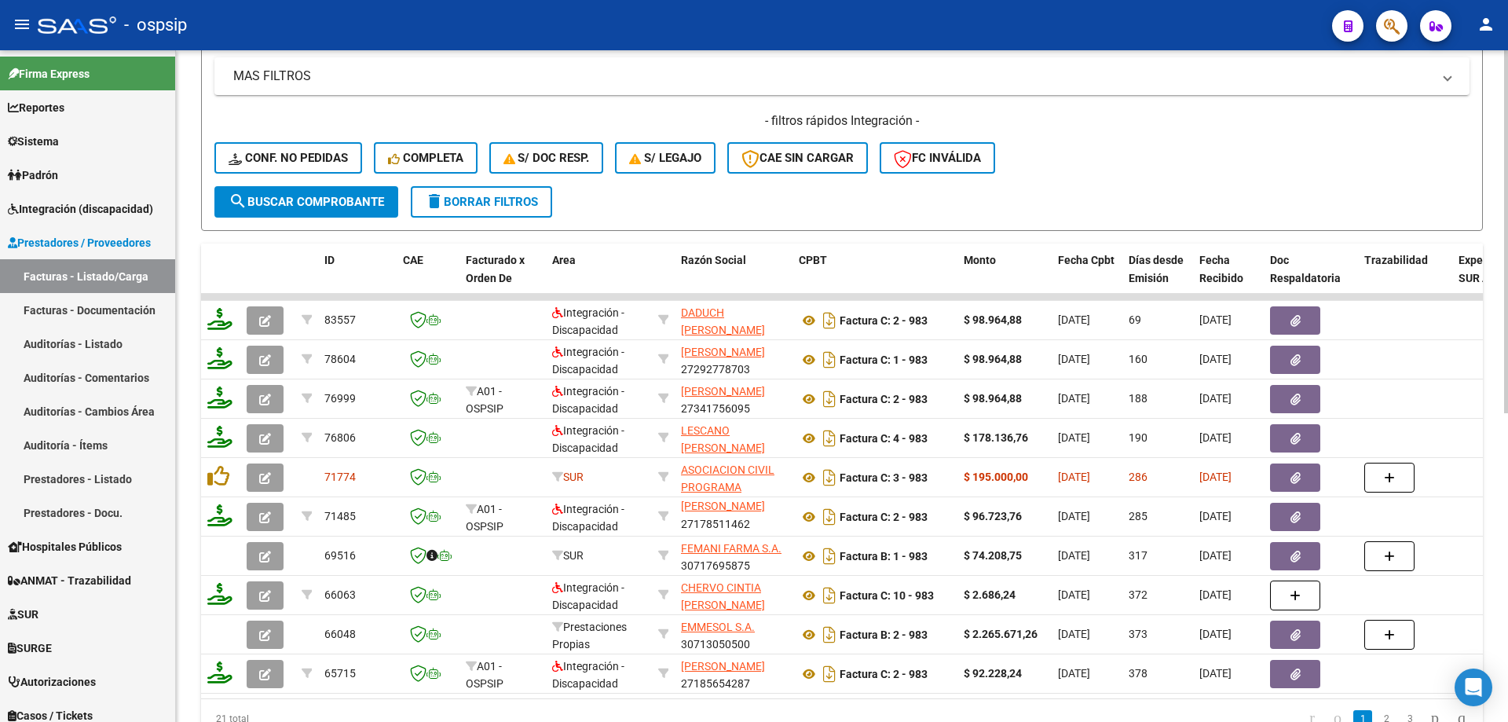
drag, startPoint x: 1106, startPoint y: 99, endPoint x: 1091, endPoint y: 102, distance: 16.0
click at [1106, 99] on div "MAS FILTROS Todos Con Doc. Respaldatoria Todos Con Trazabilidad Todos Asociado …" at bounding box center [841, 121] width 1255 height 129
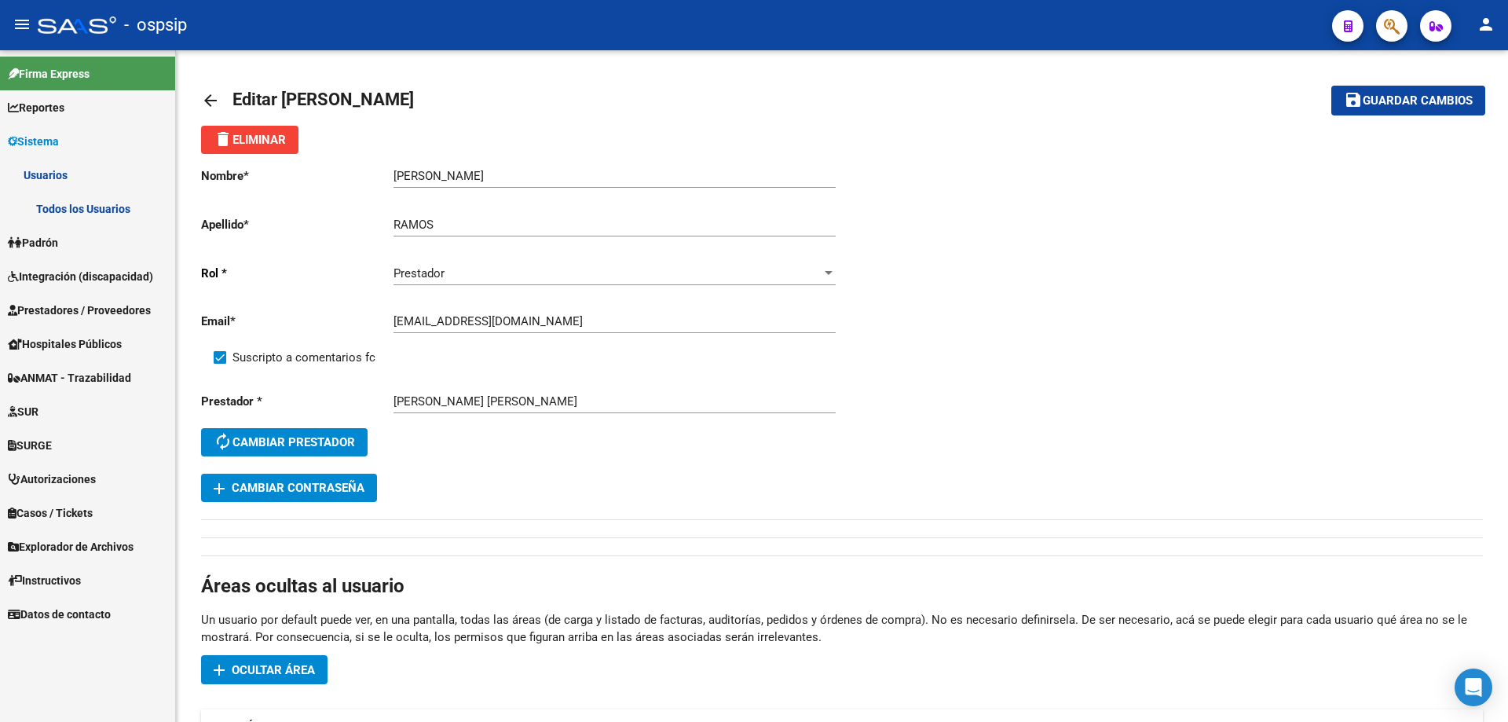
click at [102, 282] on span "Integración (discapacidad)" at bounding box center [80, 276] width 145 height 17
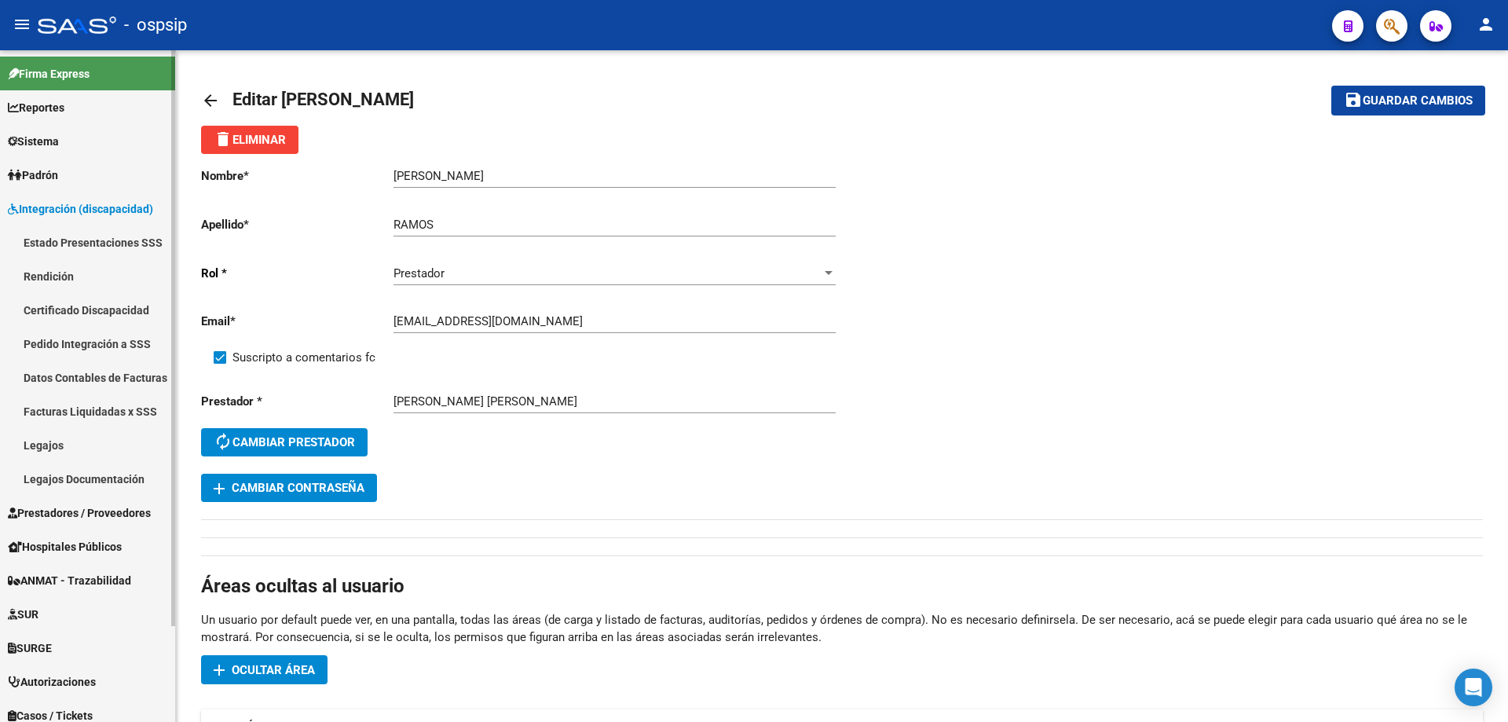
click at [55, 437] on link "Legajos" at bounding box center [87, 445] width 175 height 34
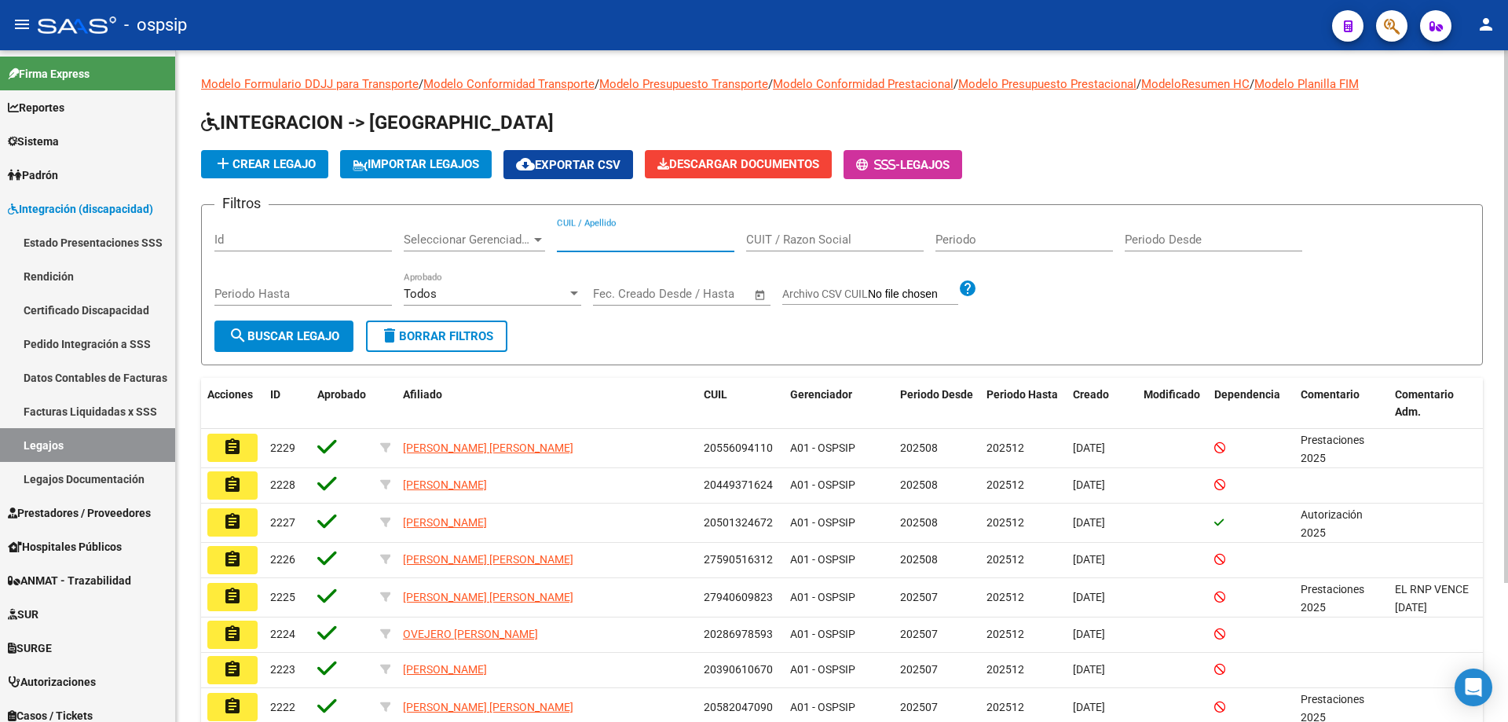
click at [590, 241] on input "CUIL / Apellido" at bounding box center [645, 239] width 177 height 14
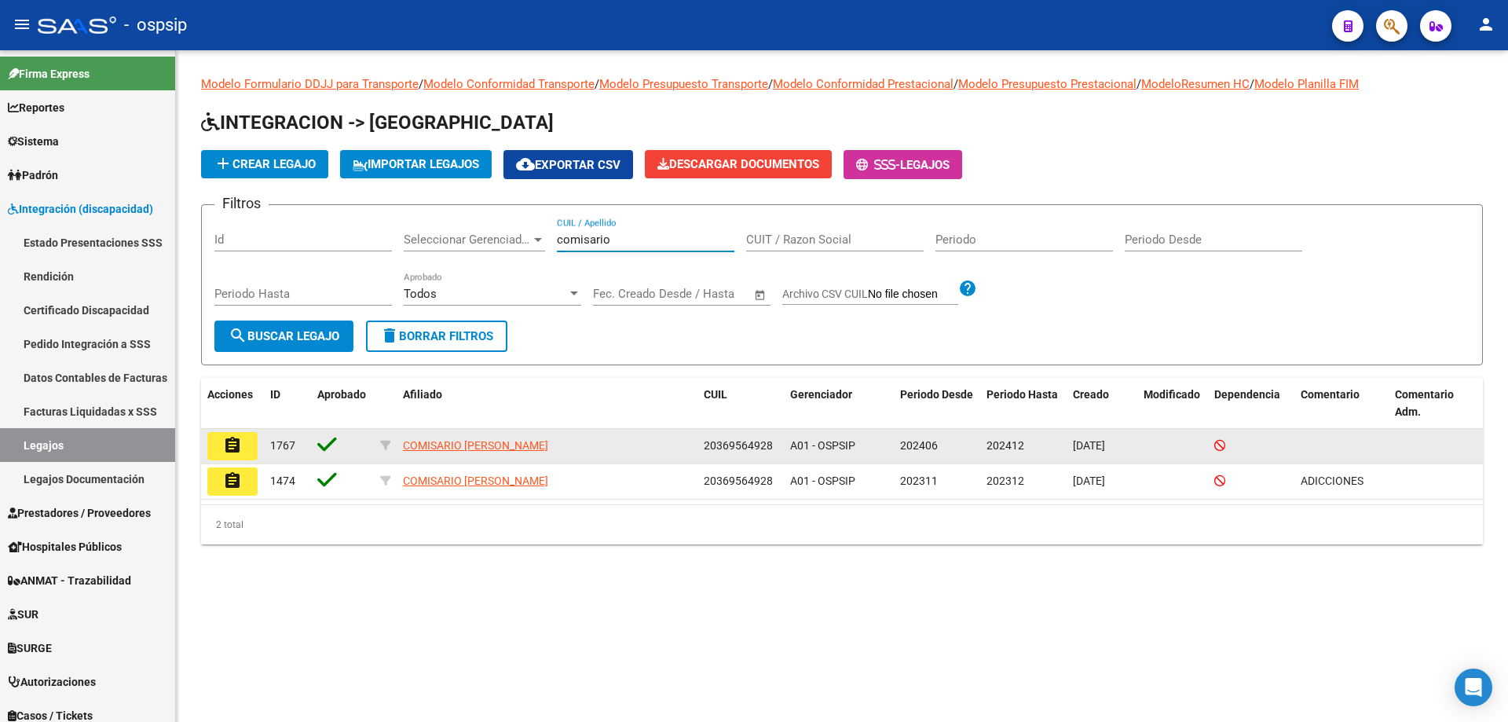
type input "comisario"
click at [250, 449] on button "assignment" at bounding box center [232, 446] width 50 height 28
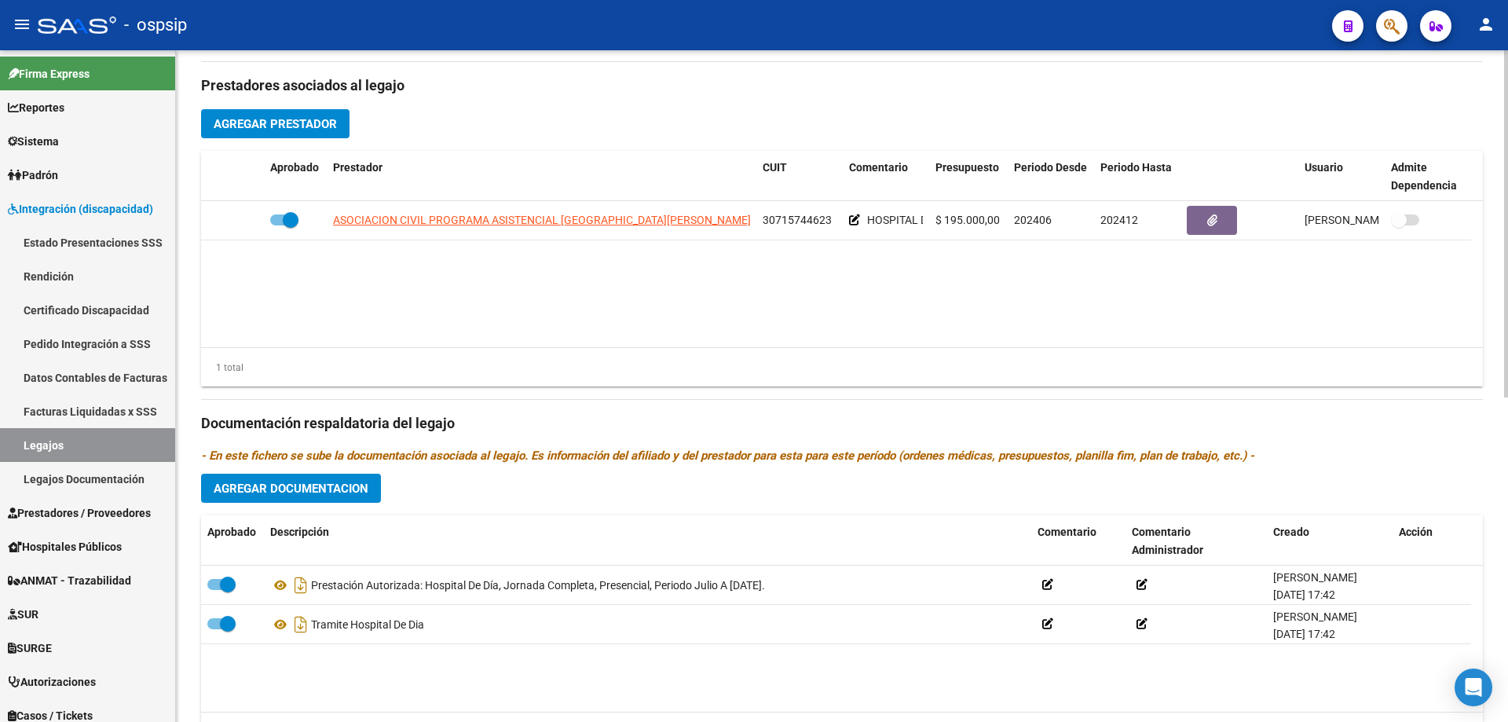
scroll to position [550, 0]
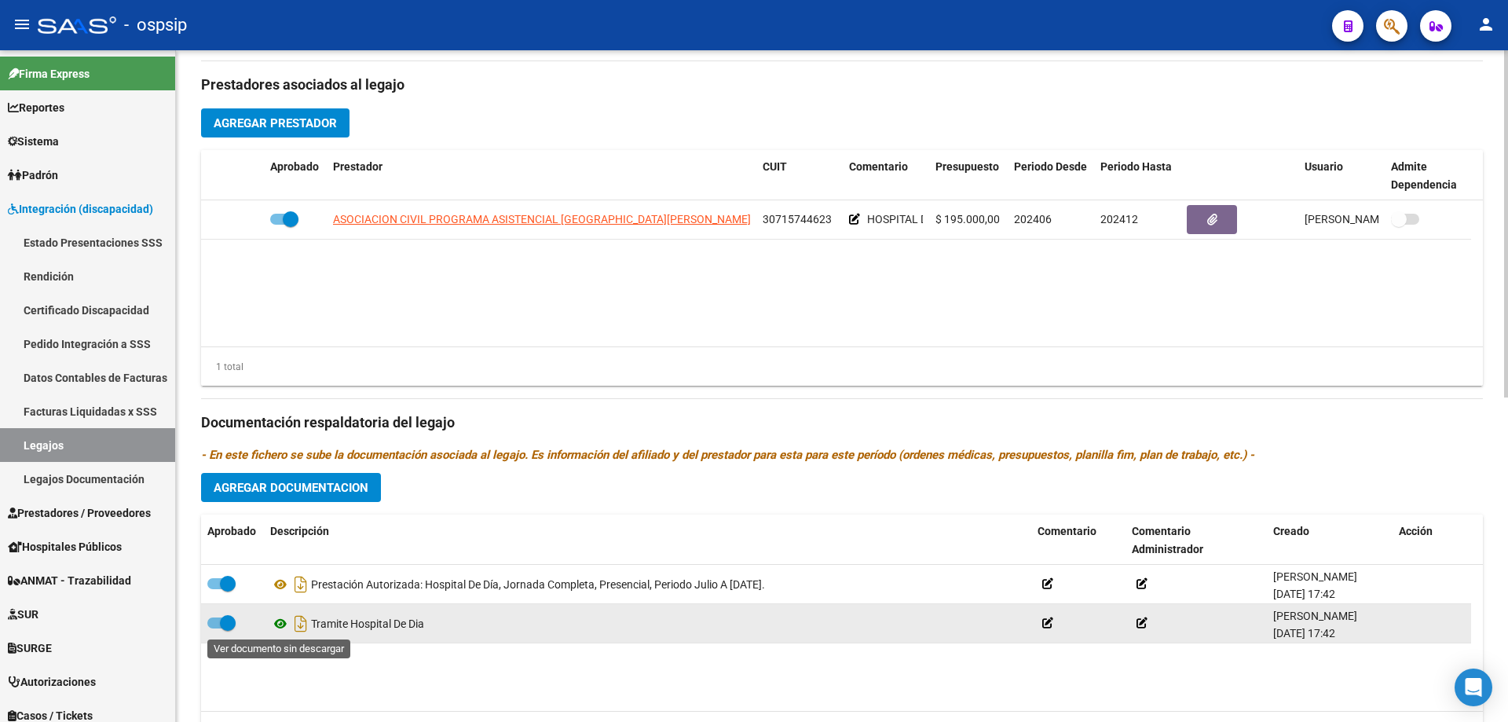
click at [276, 621] on icon at bounding box center [280, 623] width 20 height 19
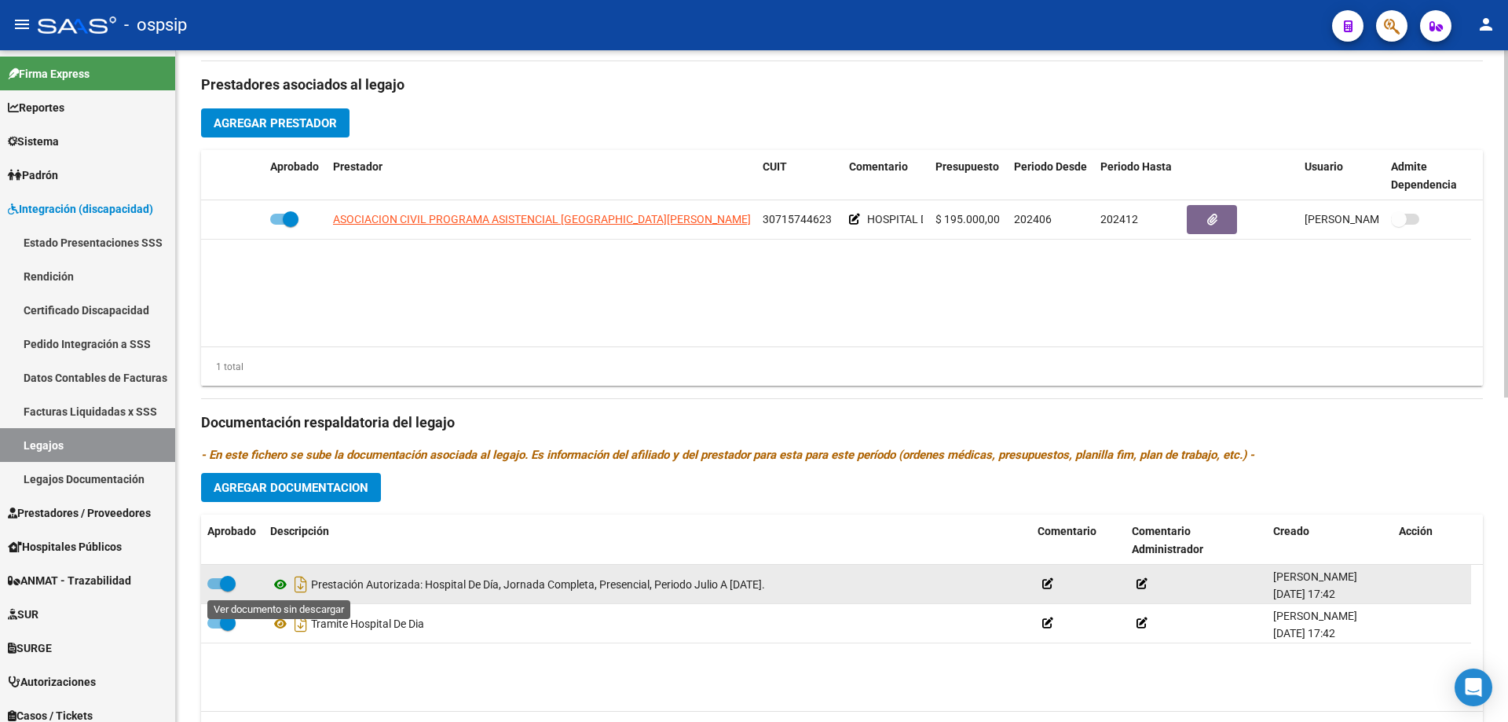
click at [278, 587] on icon at bounding box center [280, 584] width 20 height 19
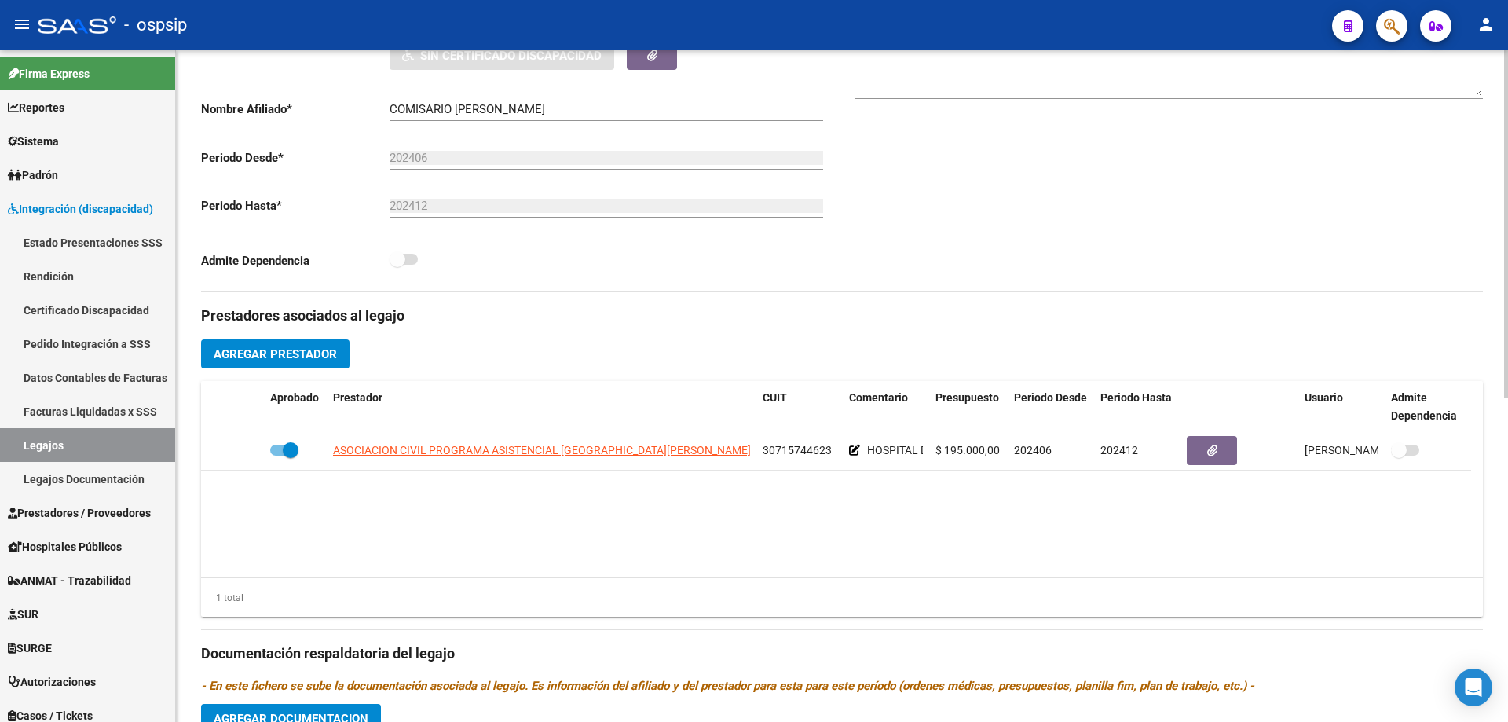
scroll to position [314, 0]
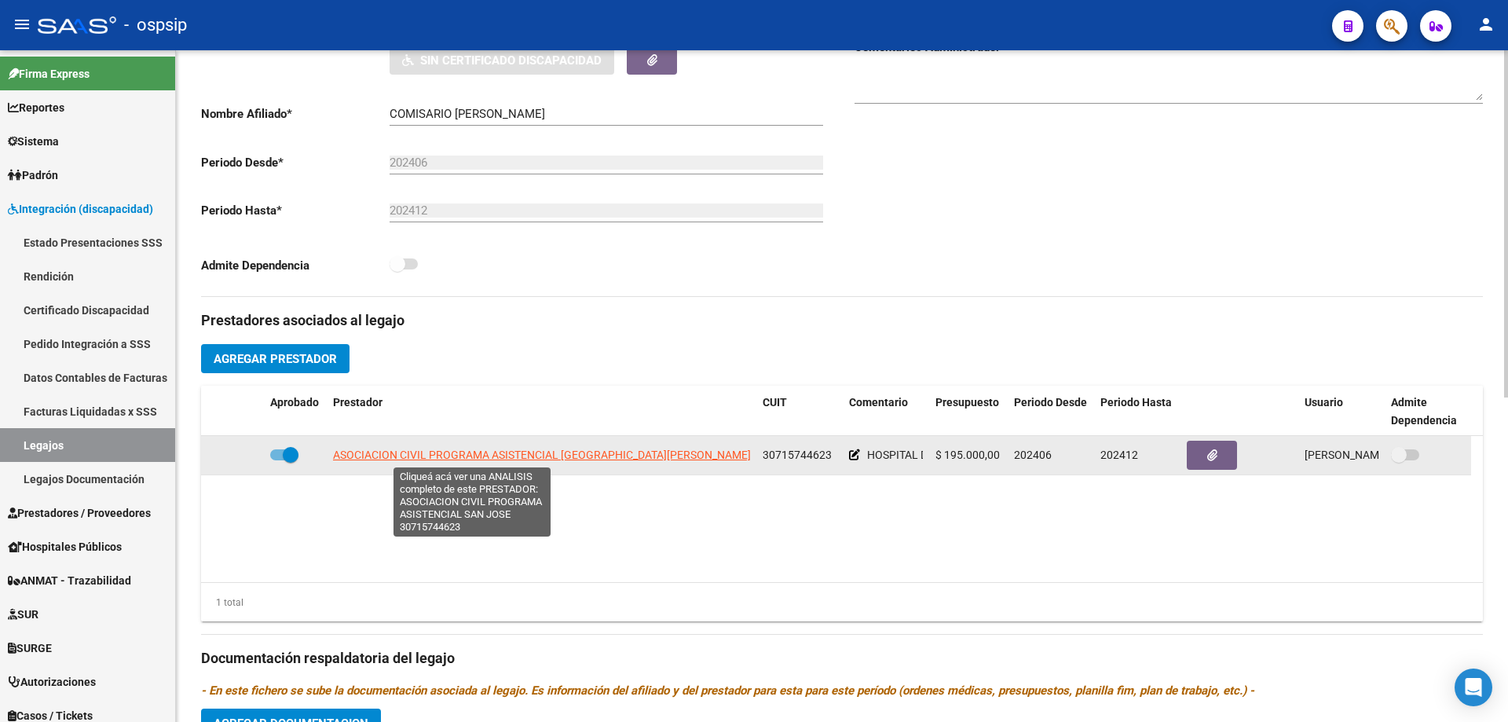
click at [534, 458] on span "ASOCIACION CIVIL PROGRAMA ASISTENCIAL [GEOGRAPHIC_DATA][PERSON_NAME]" at bounding box center [542, 454] width 418 height 13
type textarea "30715744623"
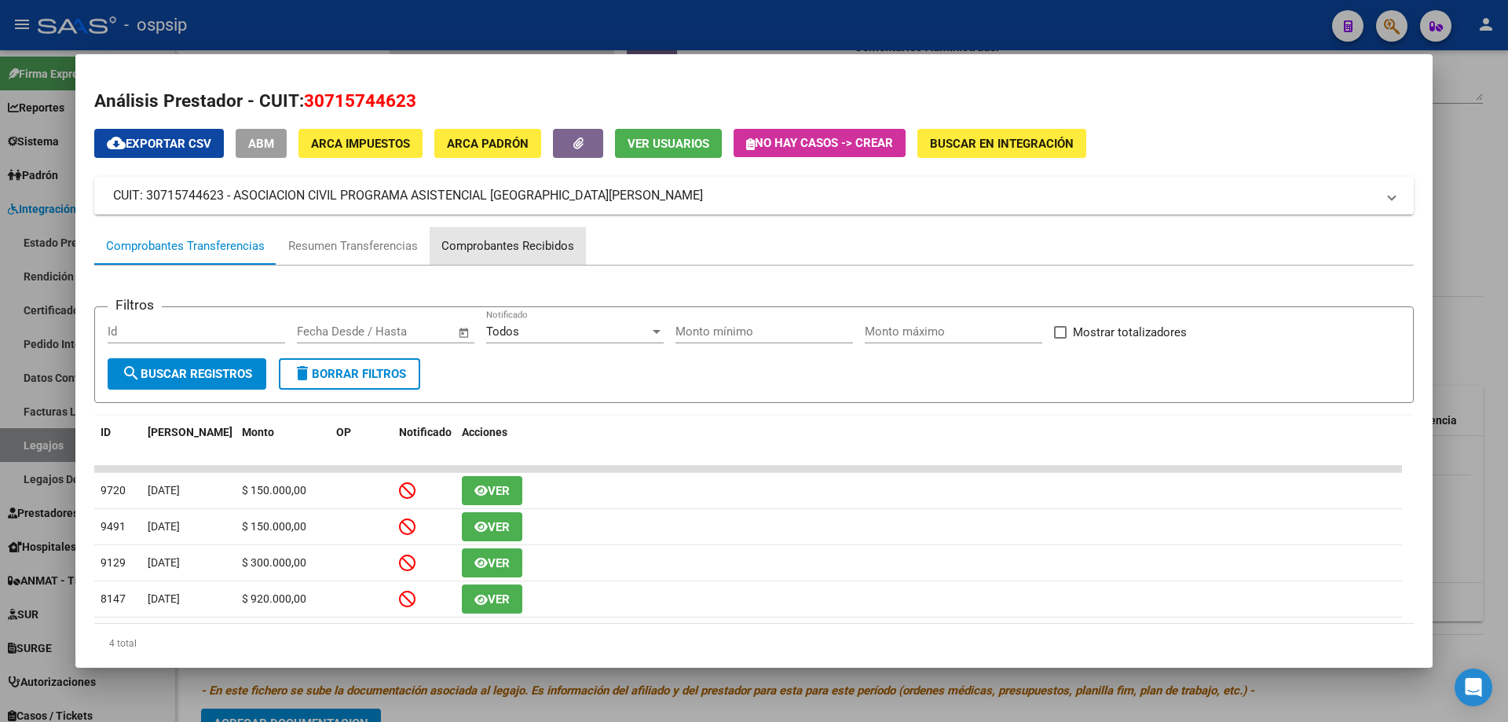
click at [514, 248] on div "Comprobantes Recibidos" at bounding box center [507, 246] width 133 height 18
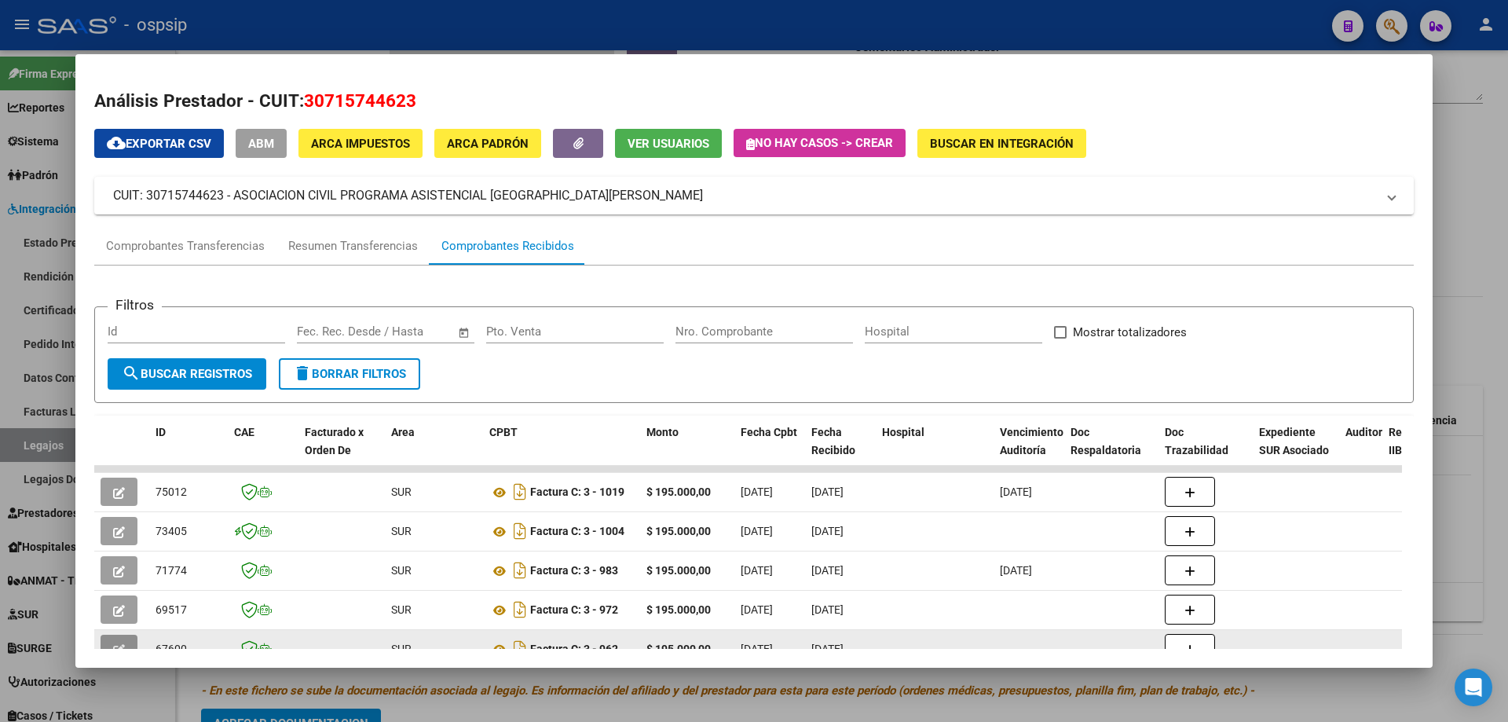
click at [120, 644] on icon "button" at bounding box center [119, 650] width 12 height 12
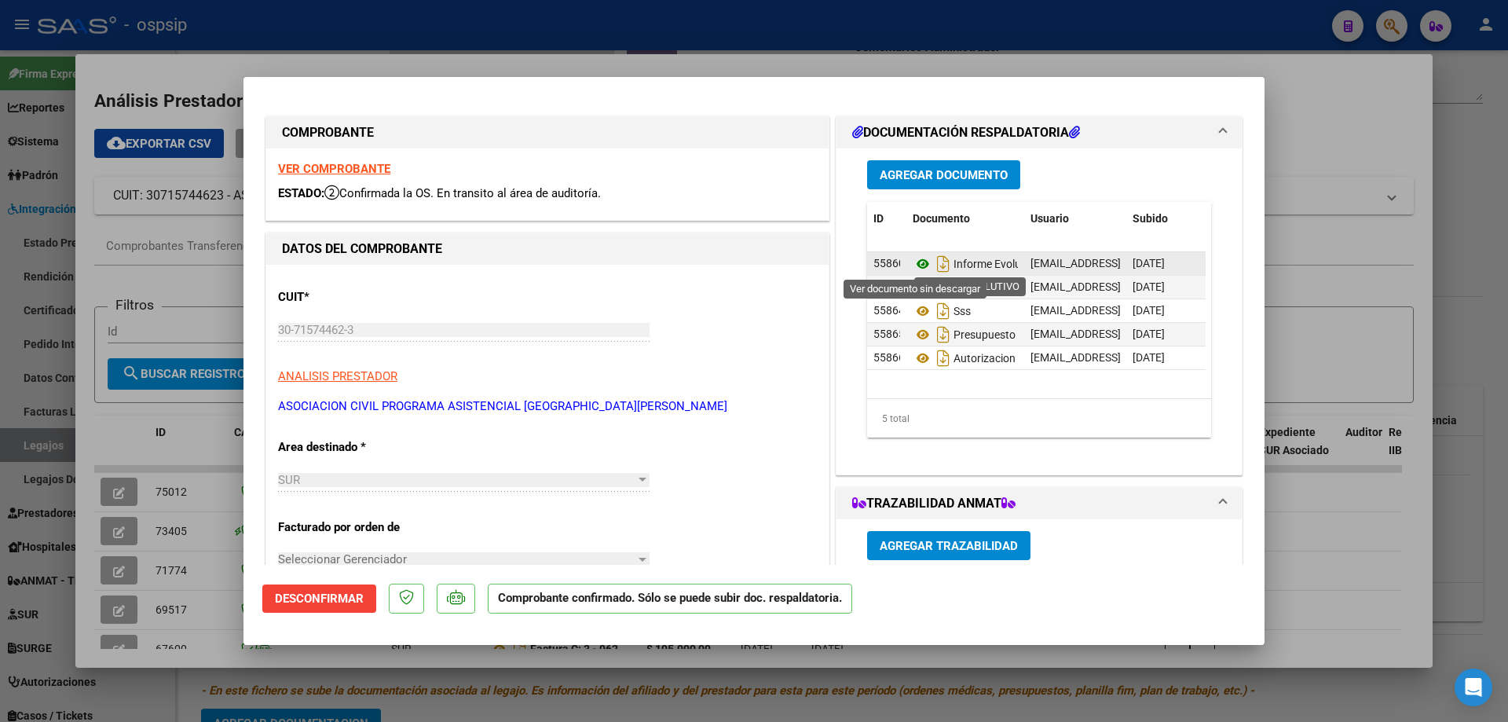
click at [914, 263] on icon at bounding box center [922, 263] width 20 height 19
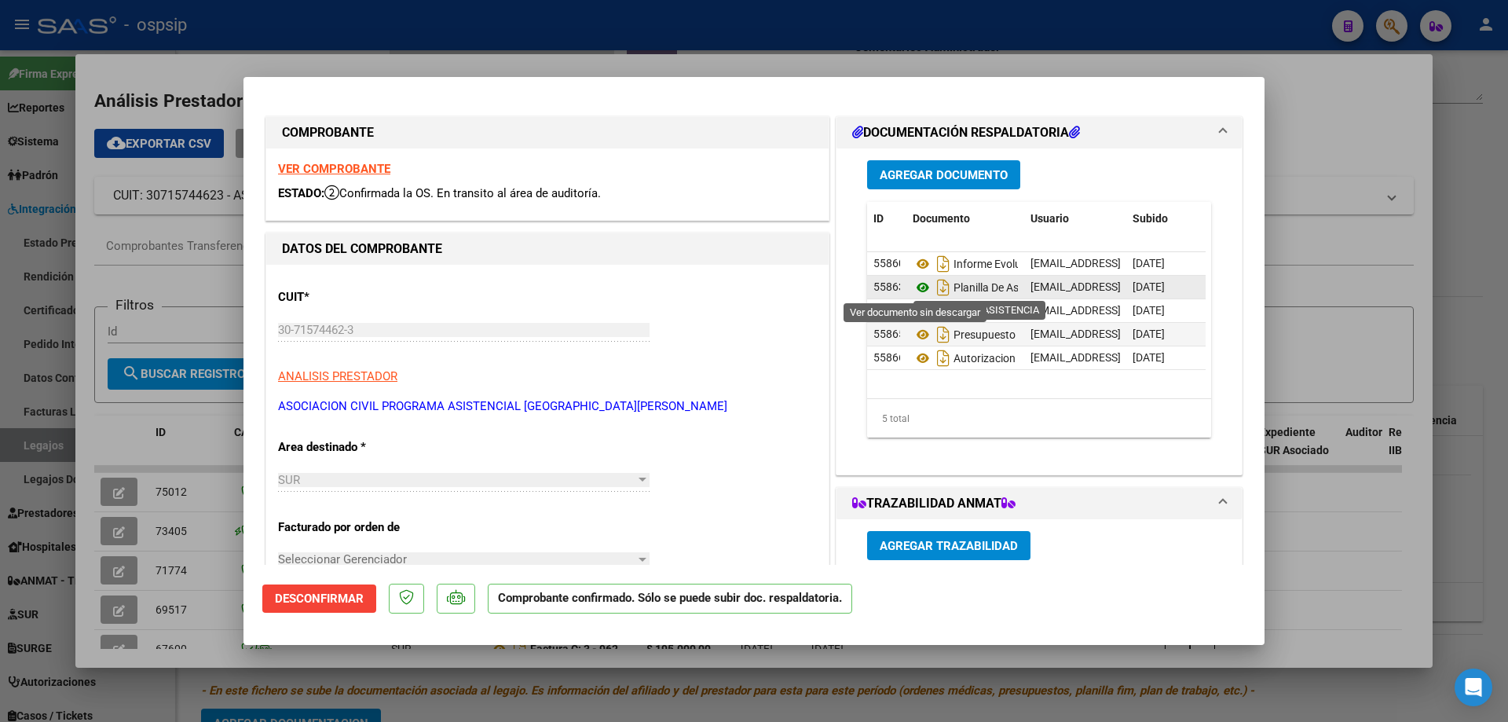
click at [915, 283] on icon at bounding box center [922, 287] width 20 height 19
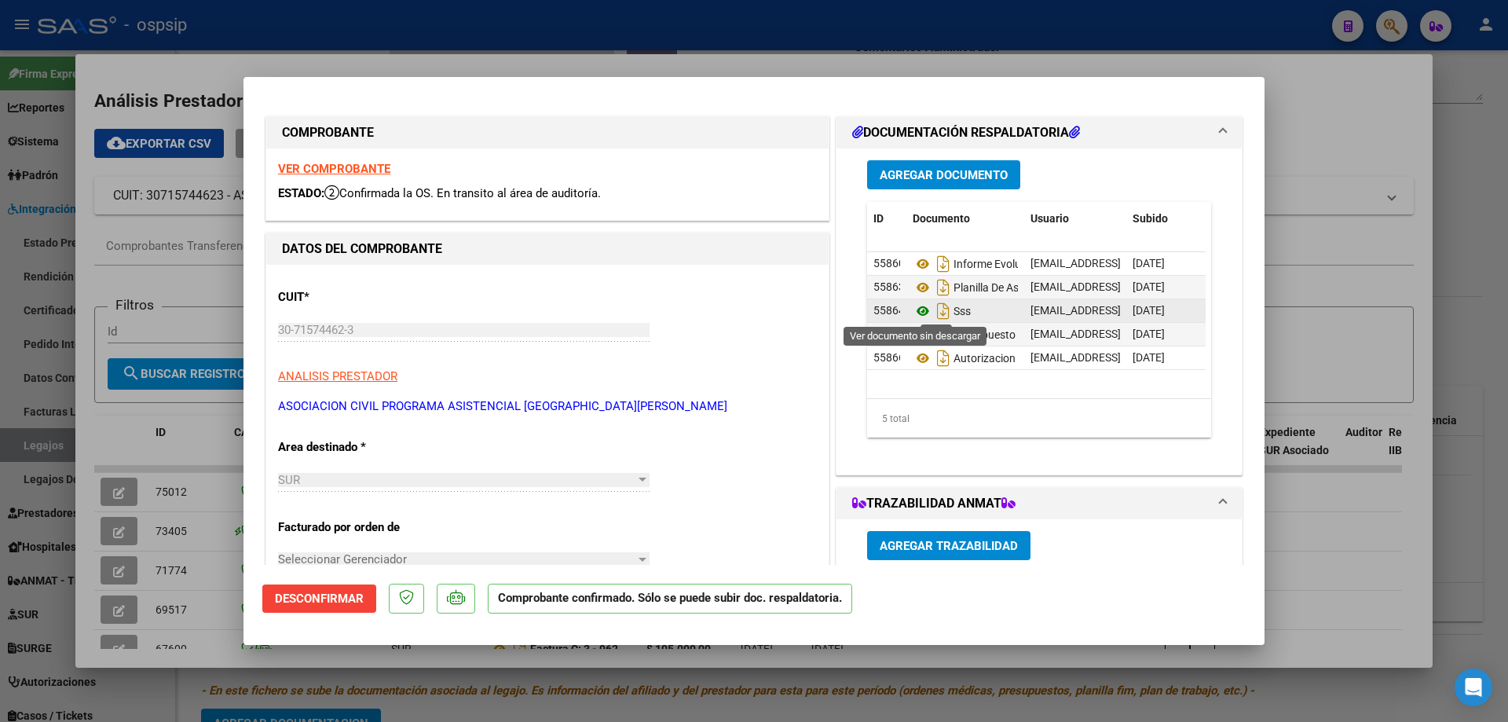
click at [912, 314] on icon at bounding box center [922, 311] width 20 height 19
click at [920, 334] on icon at bounding box center [922, 334] width 20 height 19
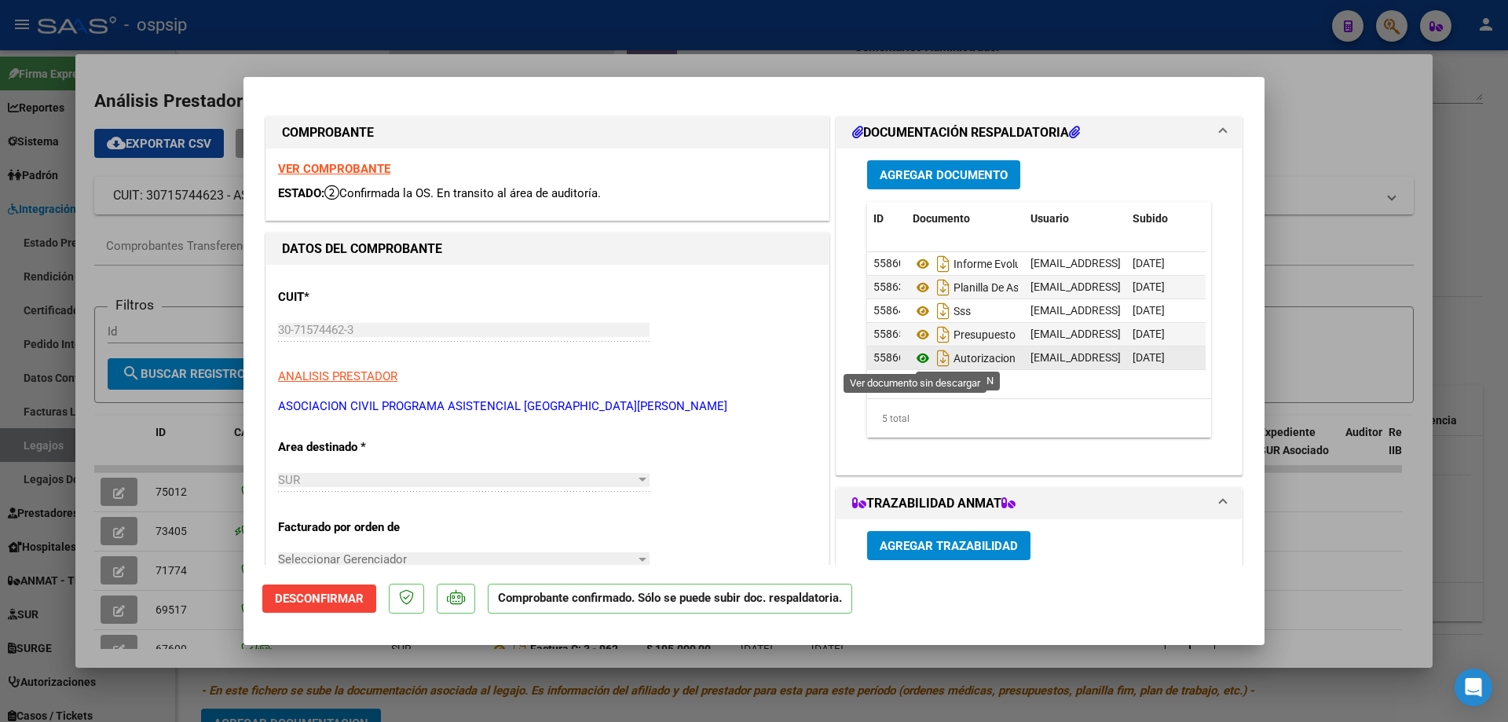
click at [912, 357] on icon at bounding box center [922, 358] width 20 height 19
click at [280, 64] on div at bounding box center [754, 361] width 1508 height 722
type input "$ 0,00"
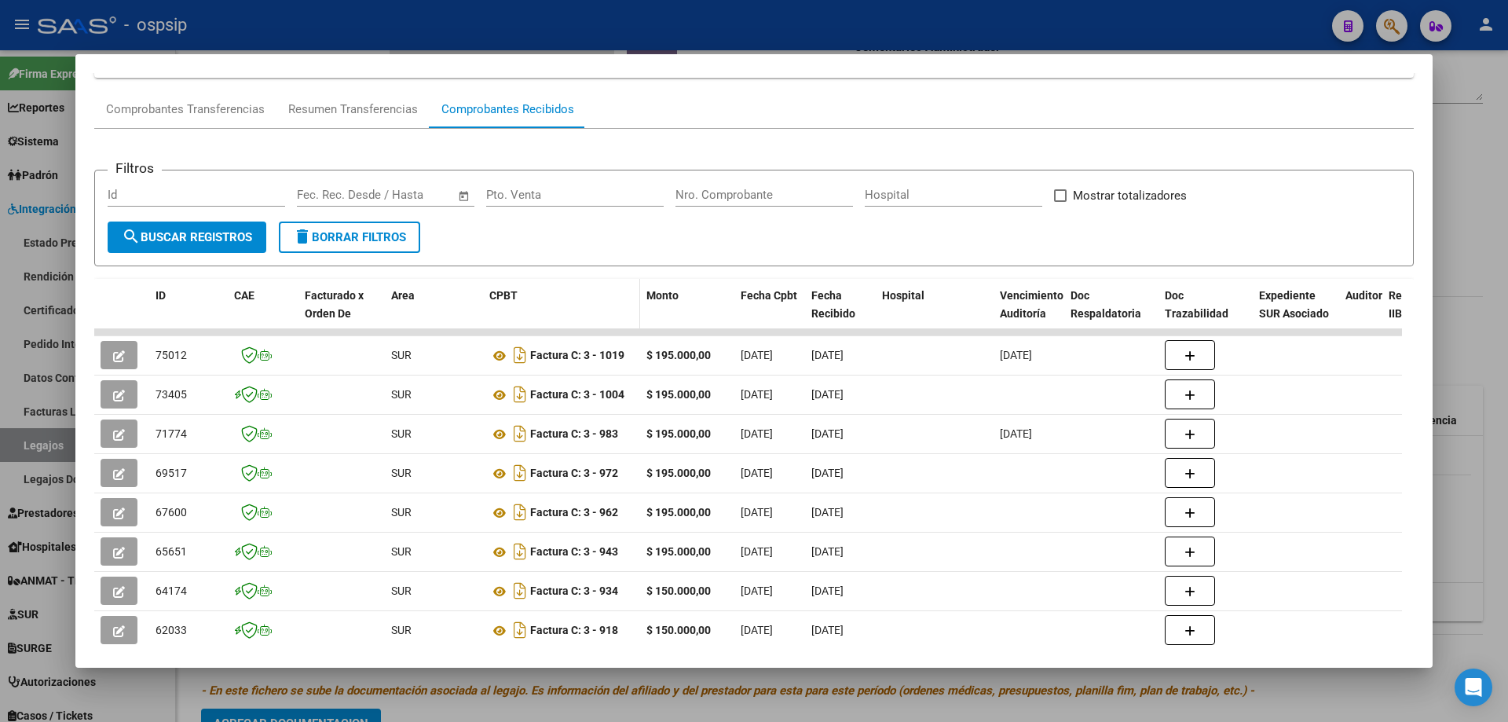
scroll to position [161, 0]
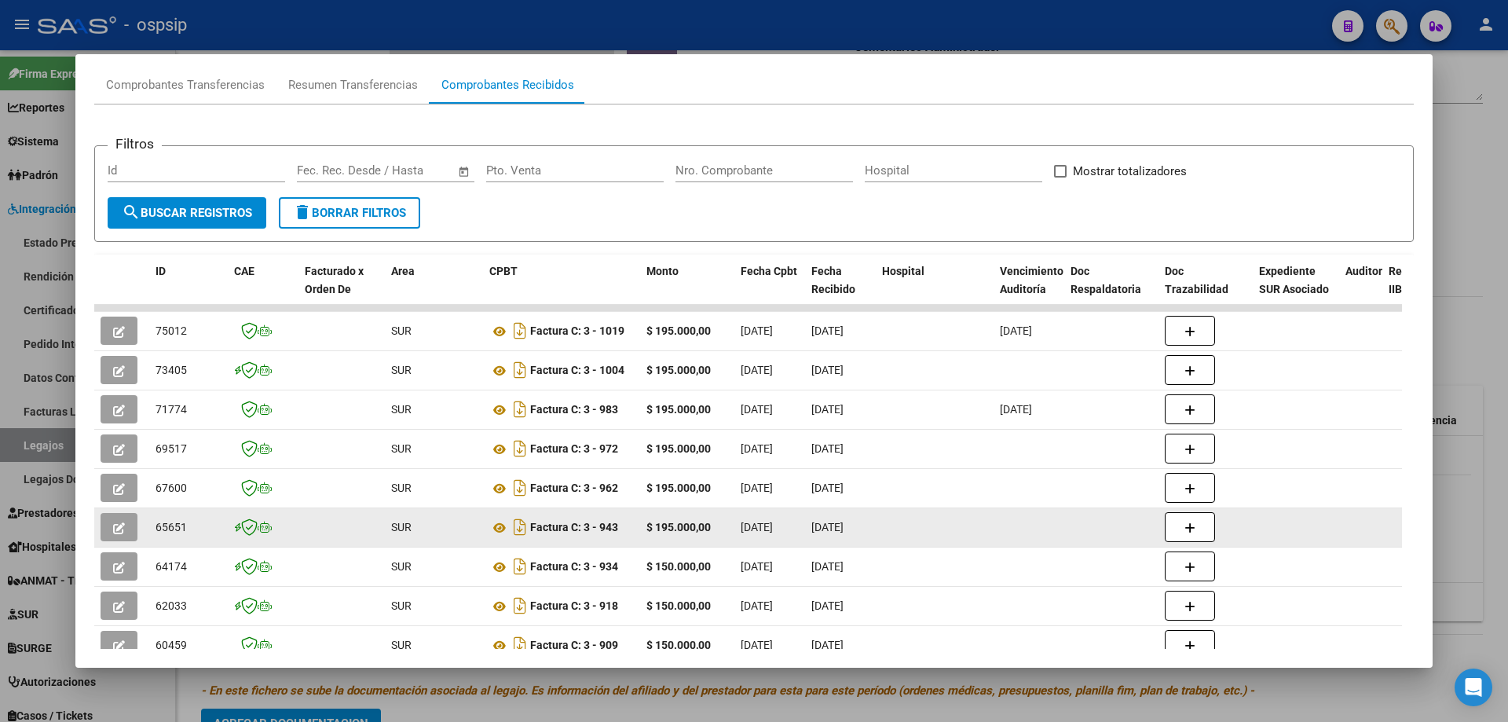
click at [119, 522] on icon "button" at bounding box center [119, 528] width 12 height 12
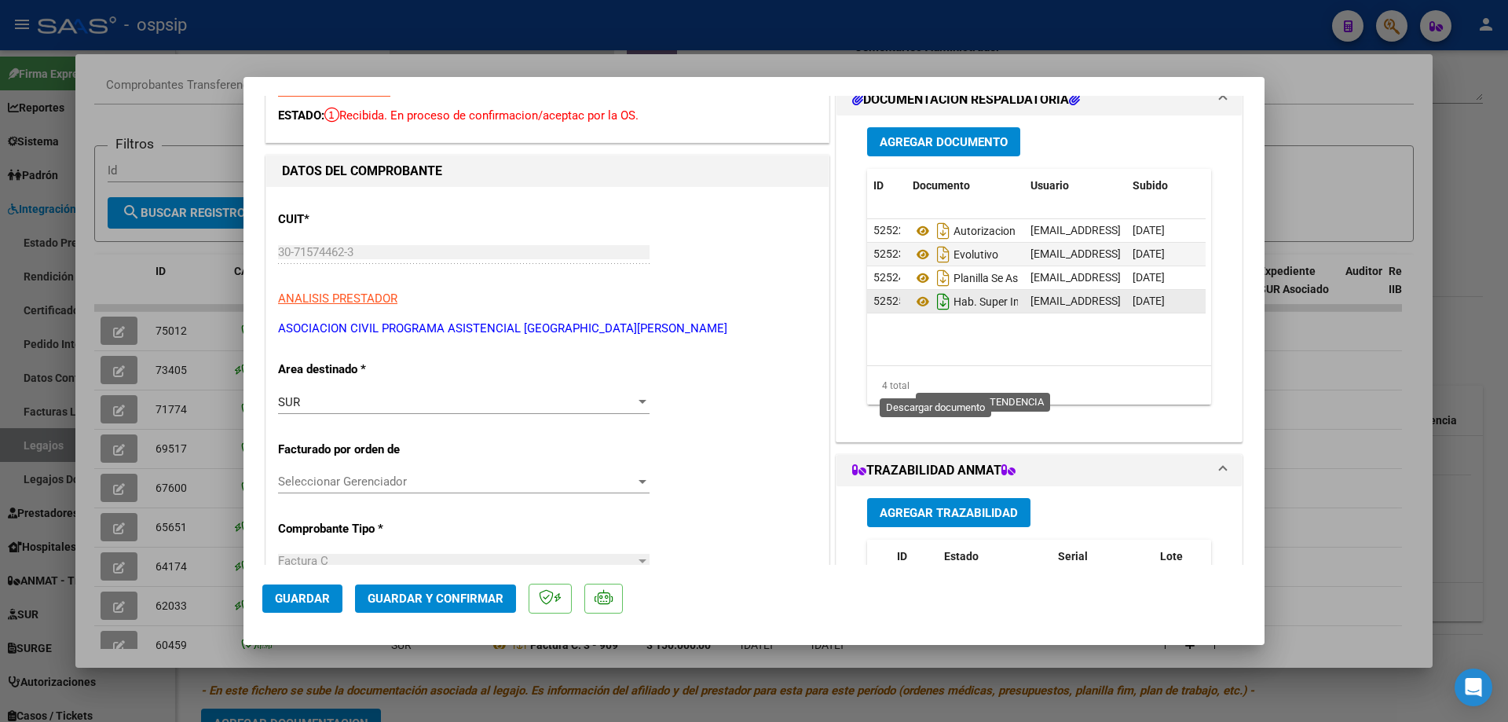
scroll to position [79, 0]
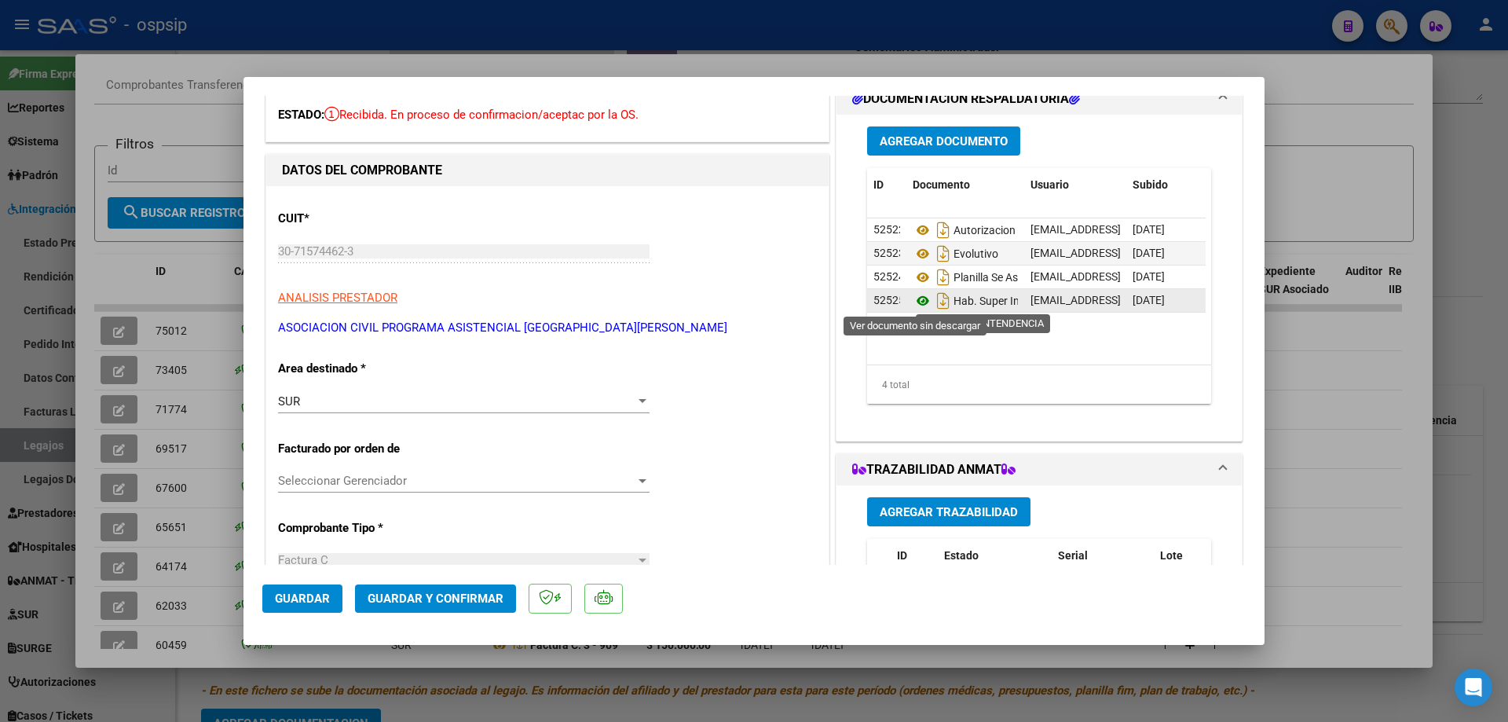
click at [920, 305] on icon at bounding box center [922, 300] width 20 height 19
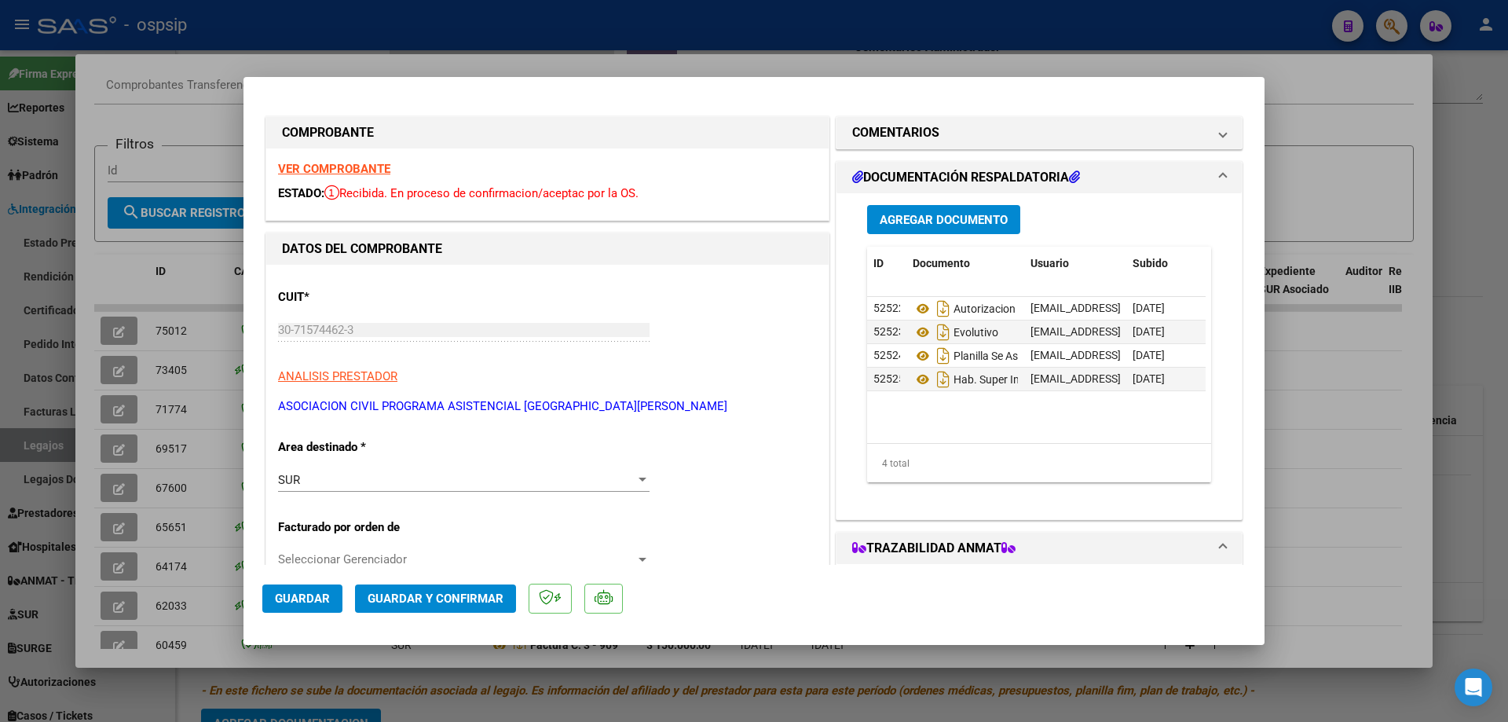
click at [340, 165] on strong "VER COMPROBANTE" at bounding box center [334, 169] width 112 height 14
click at [235, 71] on div at bounding box center [754, 361] width 1508 height 722
type input "$ 0,00"
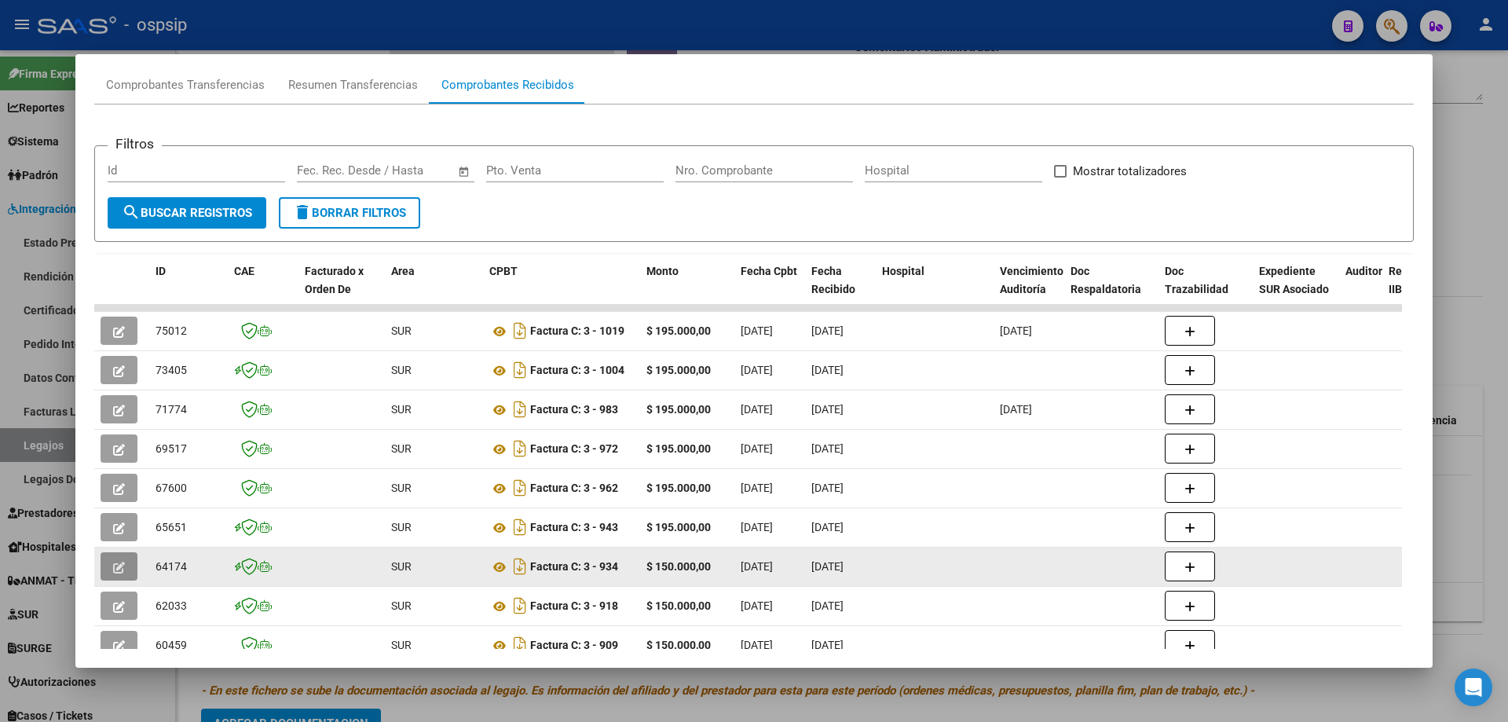
click at [115, 561] on icon "button" at bounding box center [119, 567] width 12 height 12
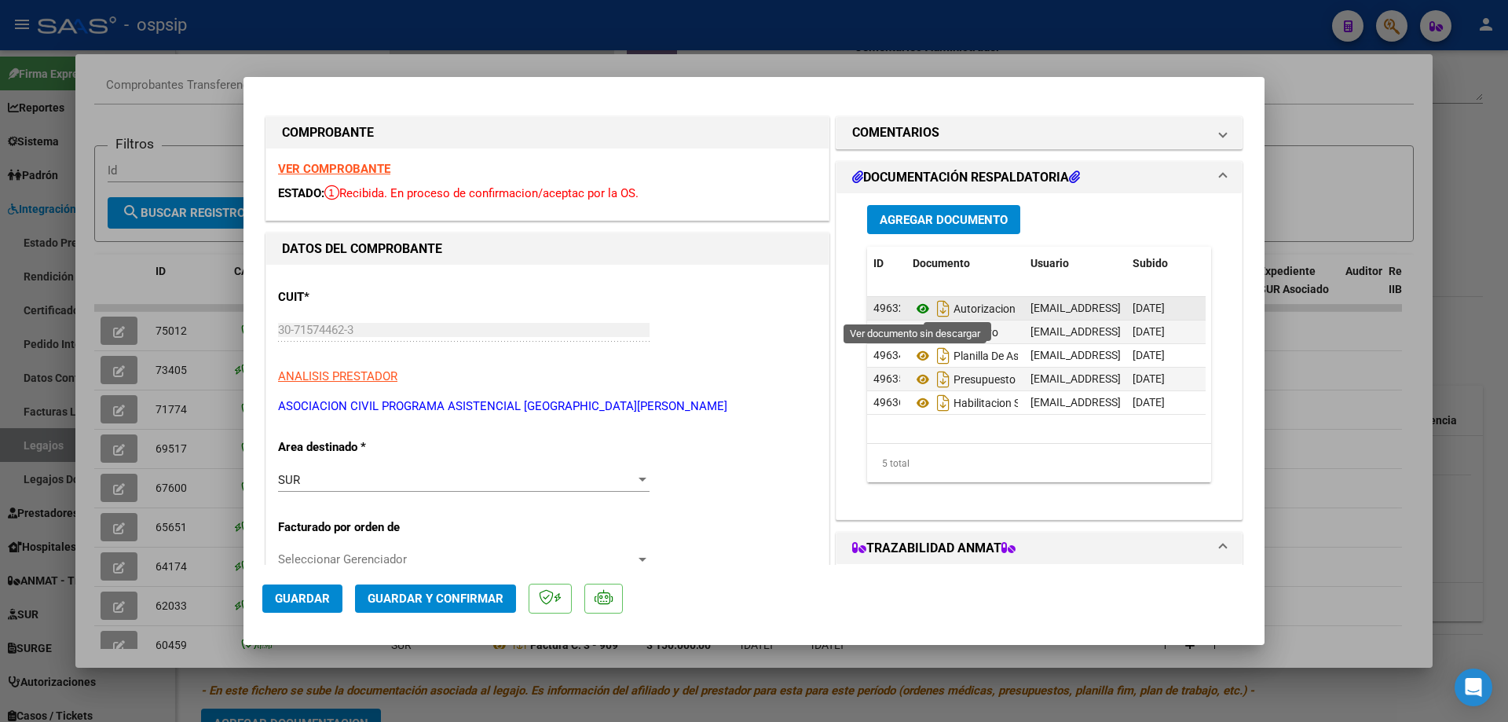
click at [918, 306] on icon at bounding box center [922, 308] width 20 height 19
click at [918, 336] on icon at bounding box center [922, 332] width 20 height 19
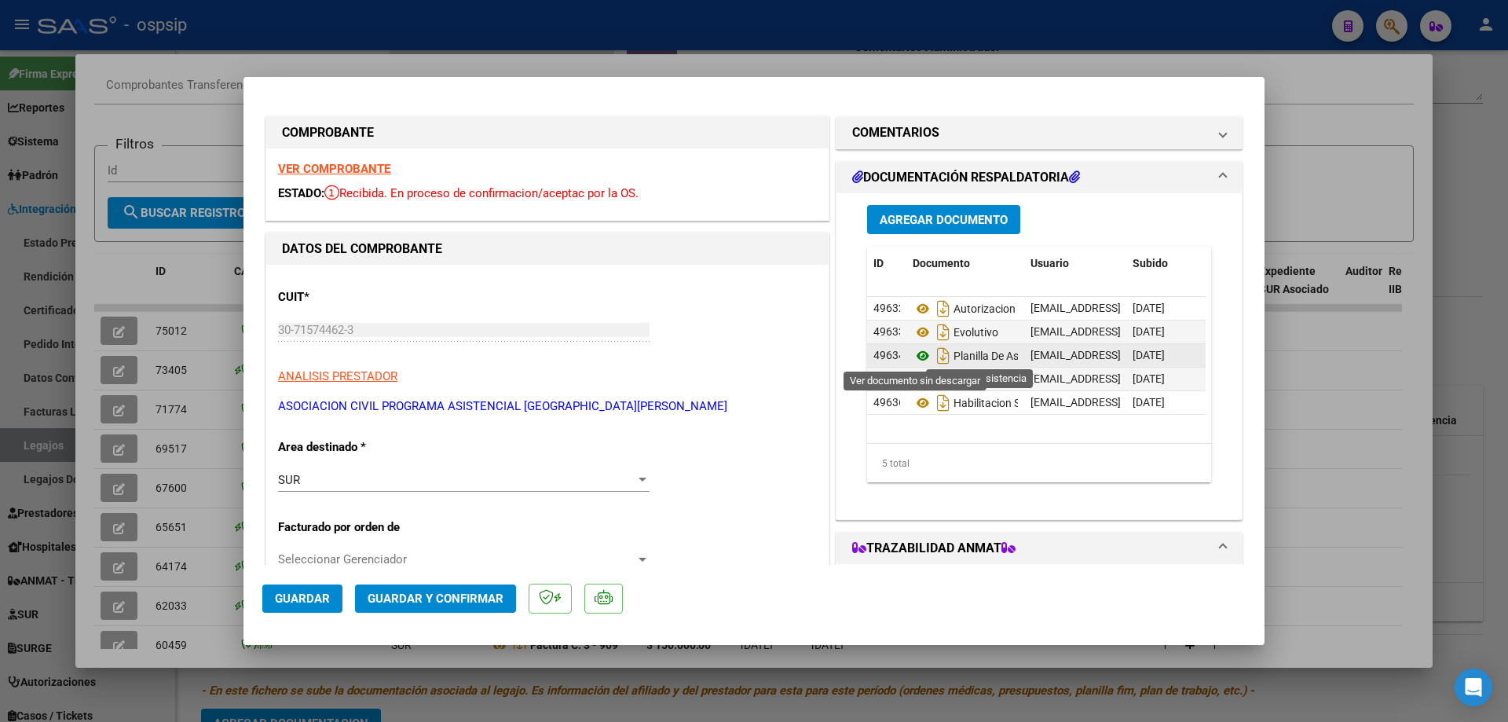
click at [918, 357] on icon at bounding box center [922, 355] width 20 height 19
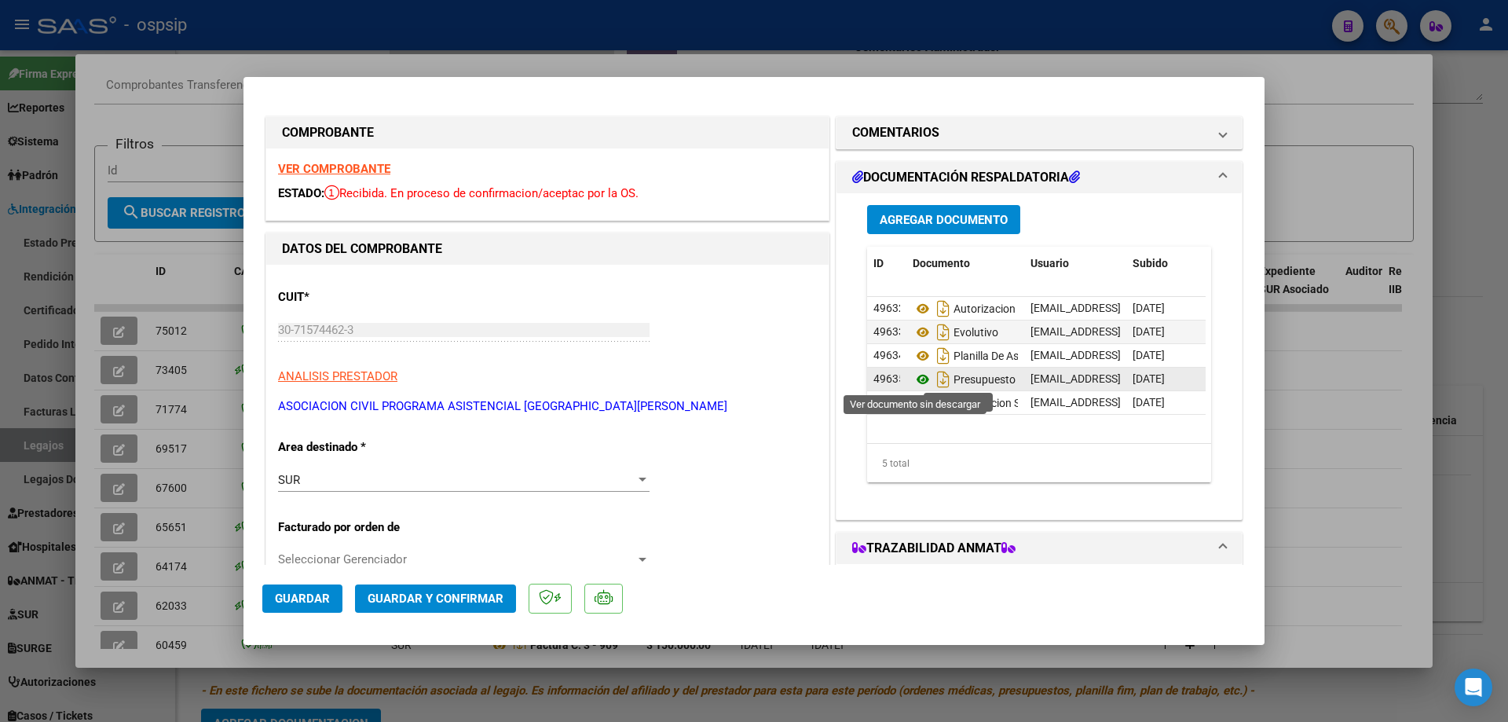
click at [912, 381] on icon at bounding box center [922, 379] width 20 height 19
click at [920, 404] on icon at bounding box center [922, 402] width 20 height 19
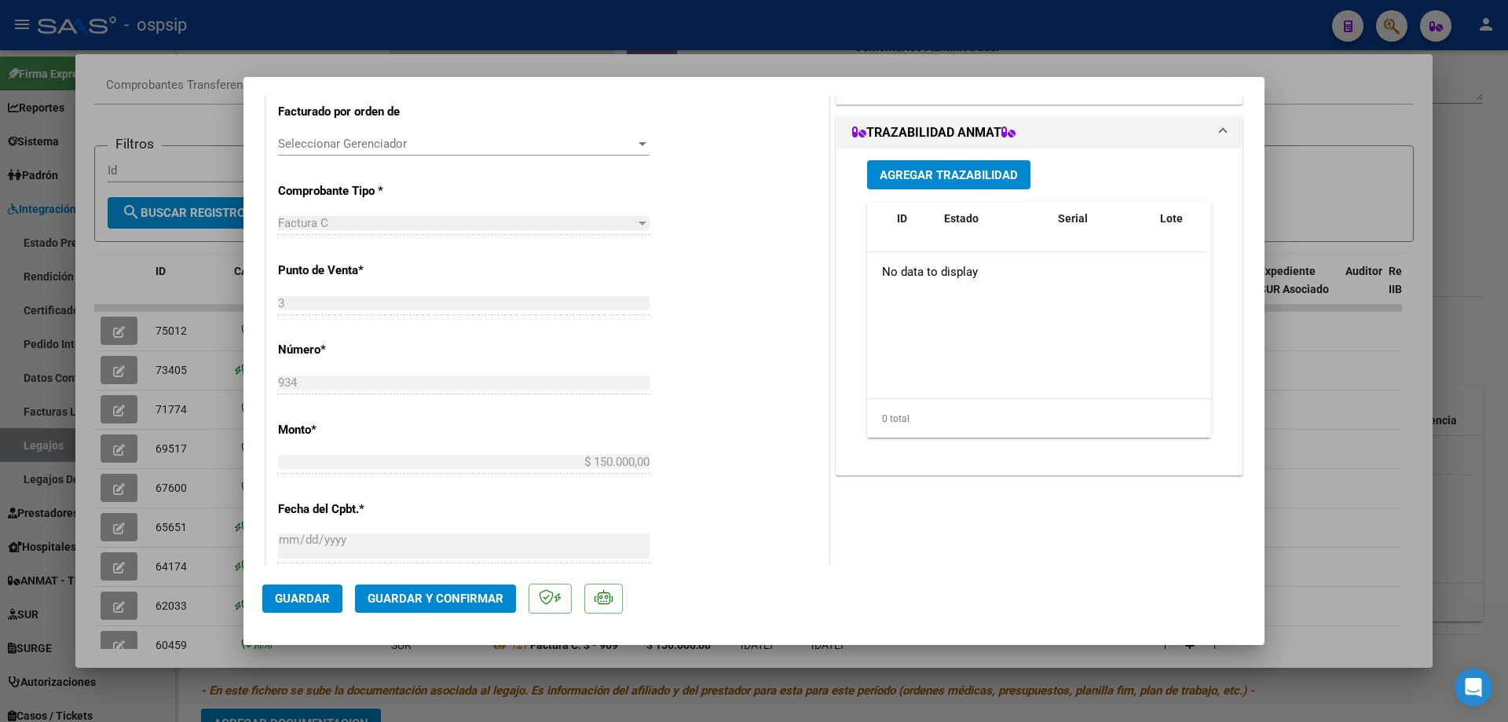
scroll to position [471, 0]
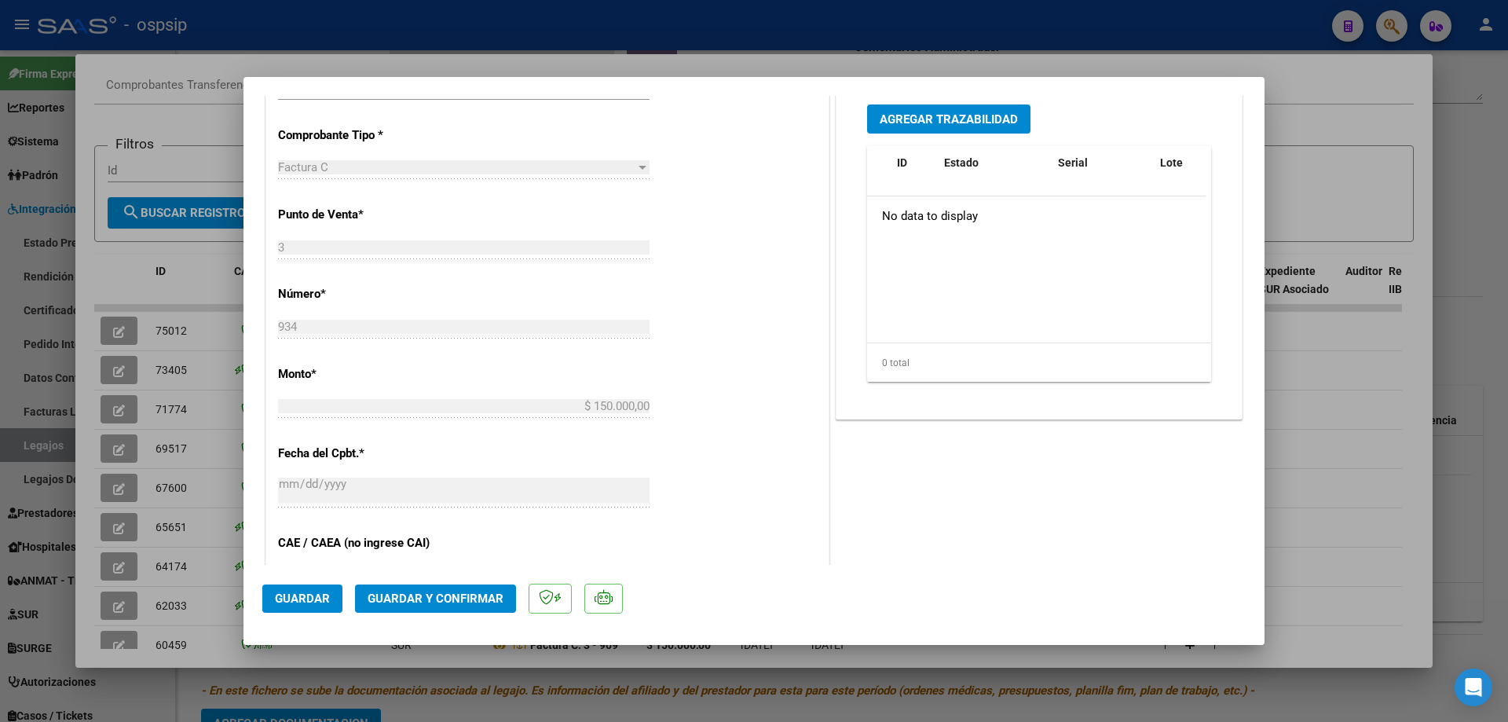
click at [93, 255] on div at bounding box center [754, 361] width 1508 height 722
type input "$ 0,00"
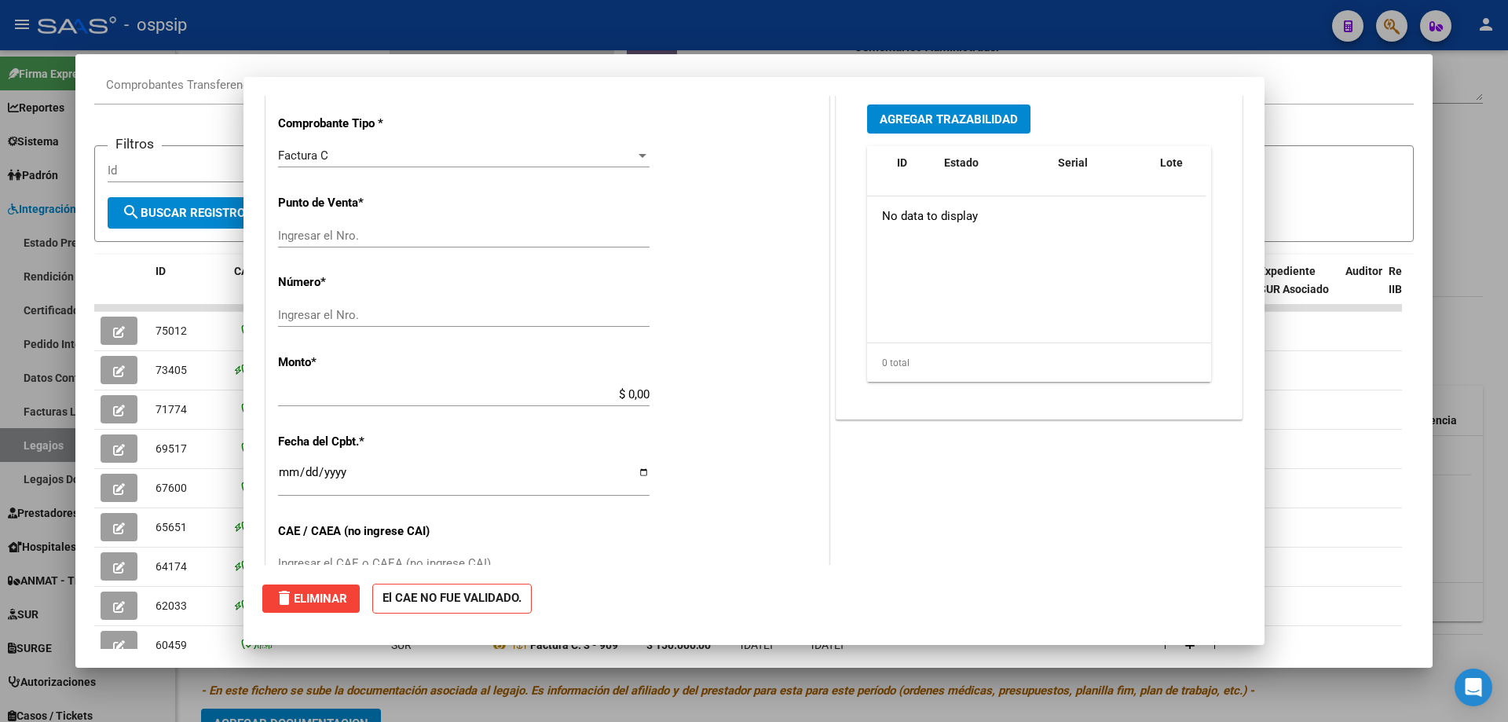
scroll to position [0, 0]
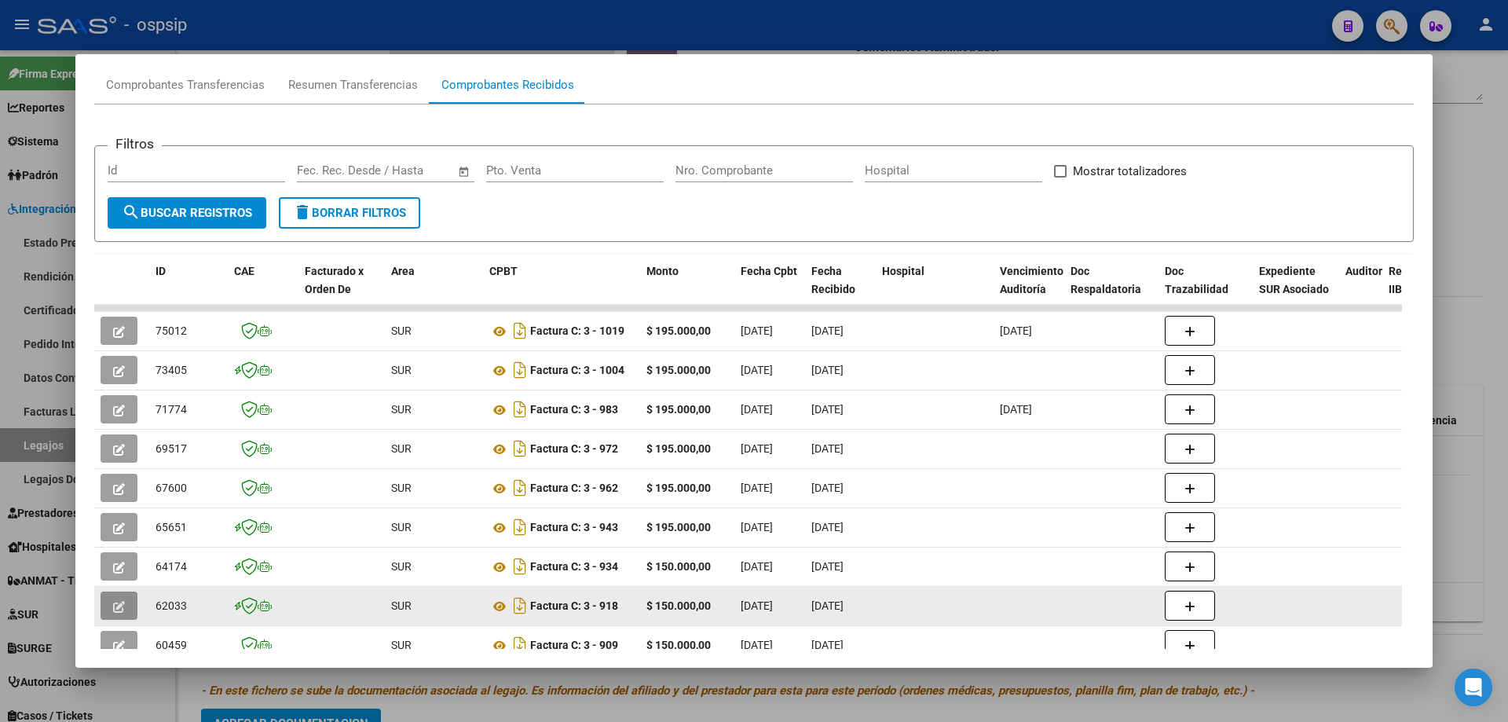
click at [124, 598] on button "button" at bounding box center [119, 605] width 37 height 28
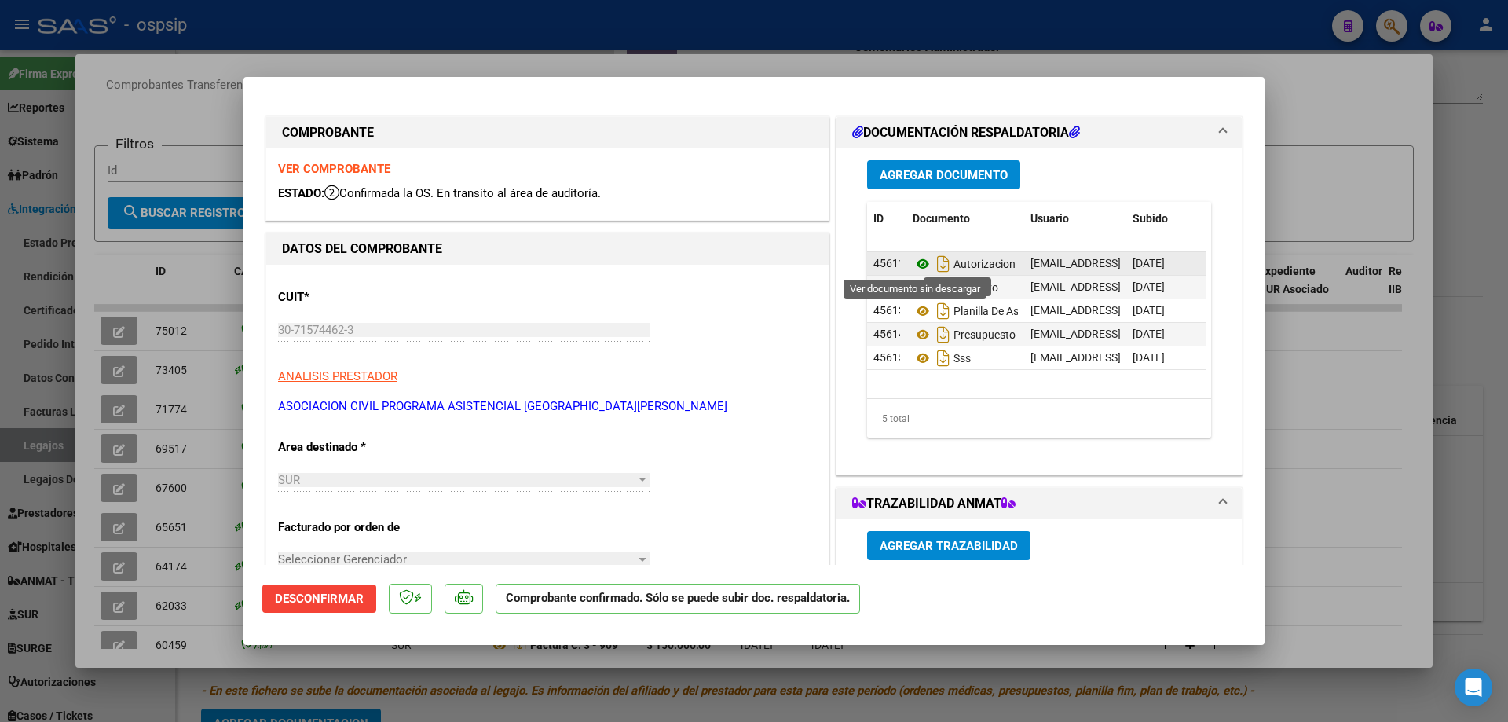
click at [916, 266] on icon at bounding box center [922, 263] width 20 height 19
click at [913, 287] on icon at bounding box center [922, 287] width 20 height 19
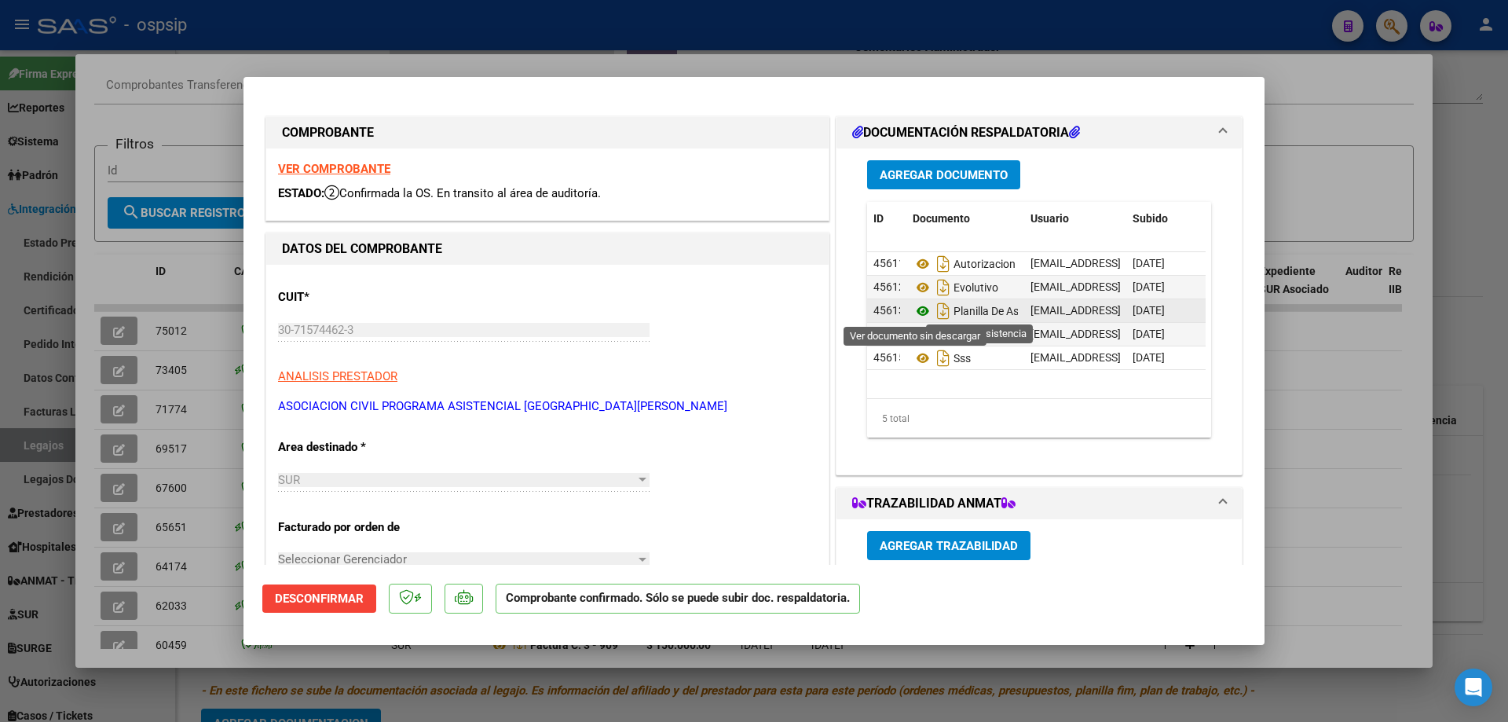
click at [914, 307] on icon at bounding box center [922, 311] width 20 height 19
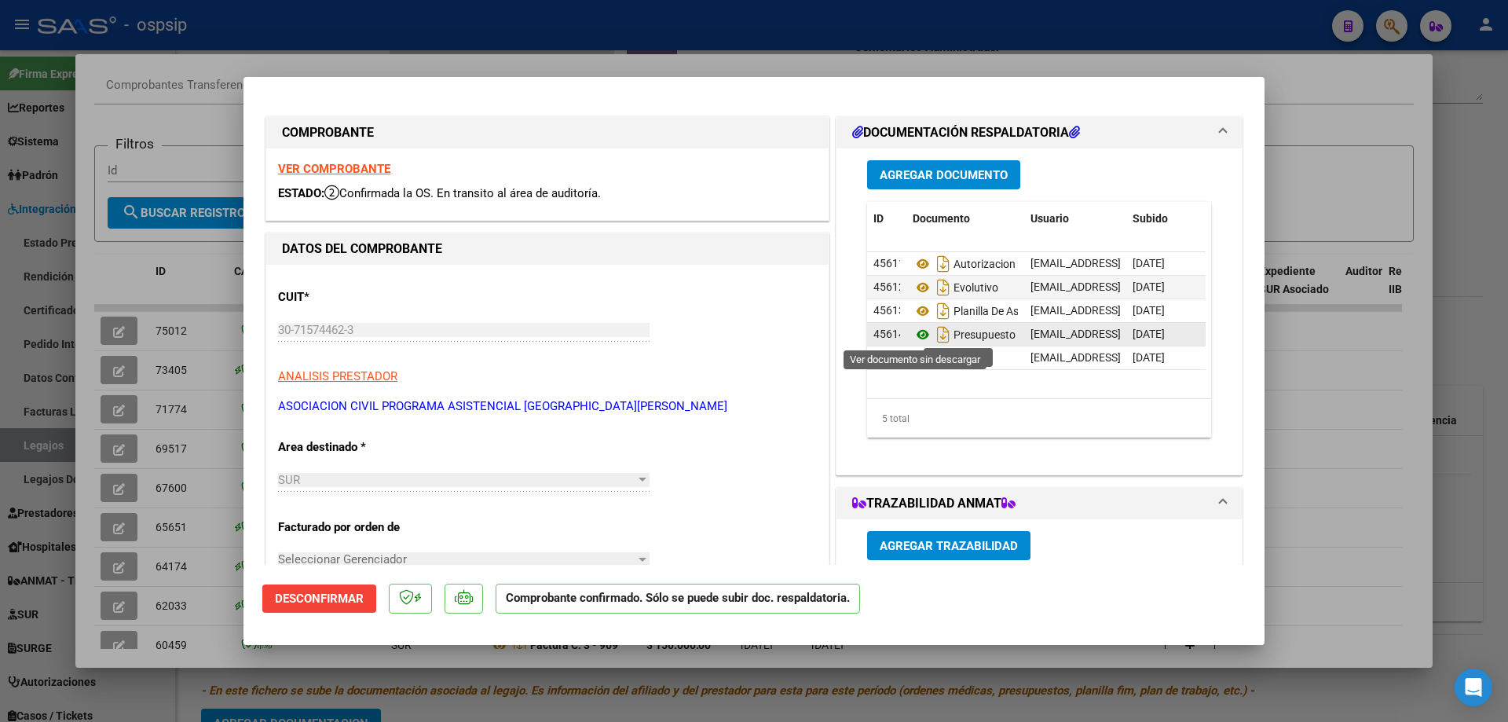
click at [919, 339] on icon at bounding box center [922, 334] width 20 height 19
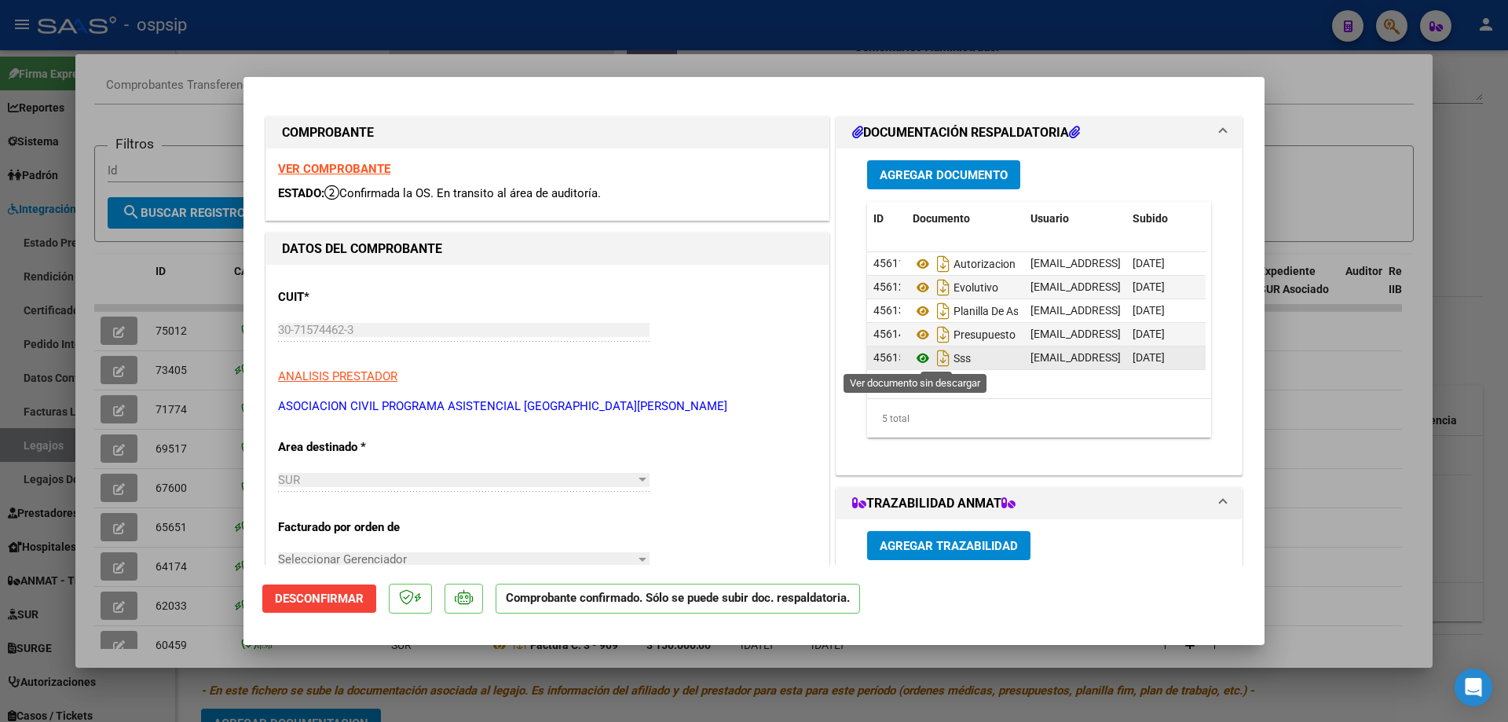
click at [916, 361] on icon at bounding box center [922, 358] width 20 height 19
click at [332, 167] on strong "VER COMPROBANTE" at bounding box center [334, 169] width 112 height 14
click at [245, 30] on div at bounding box center [754, 361] width 1508 height 722
type input "$ 0,00"
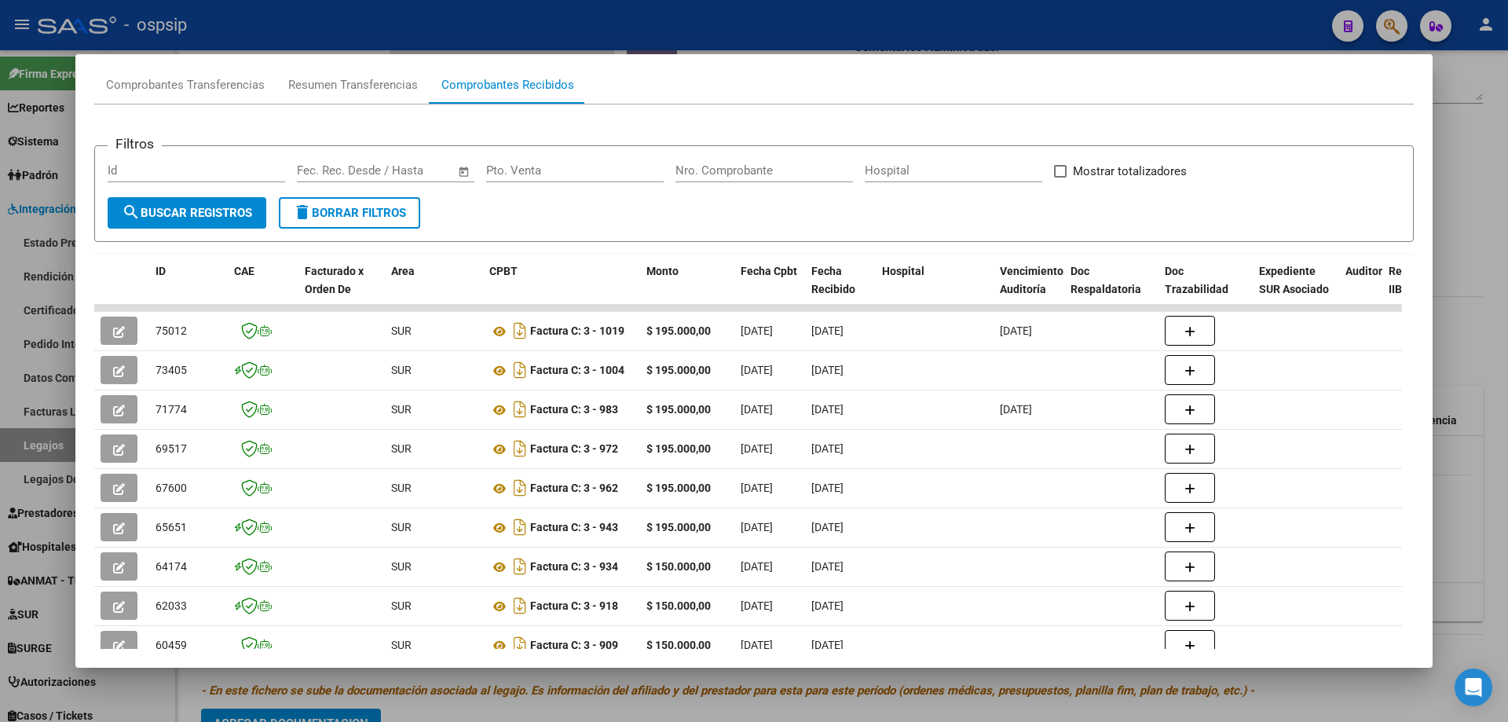
click at [375, 22] on div at bounding box center [754, 361] width 1508 height 722
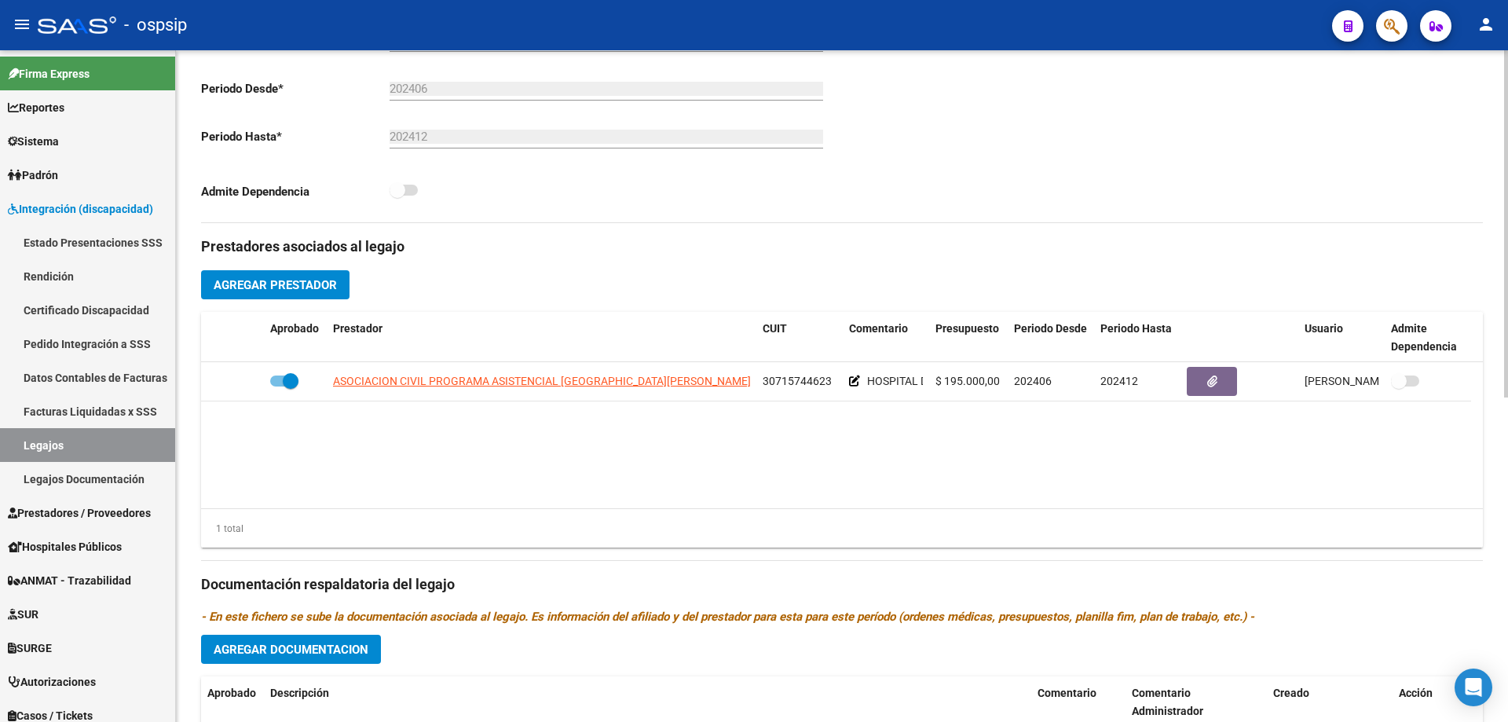
scroll to position [628, 0]
